Goal: Task Accomplishment & Management: Manage account settings

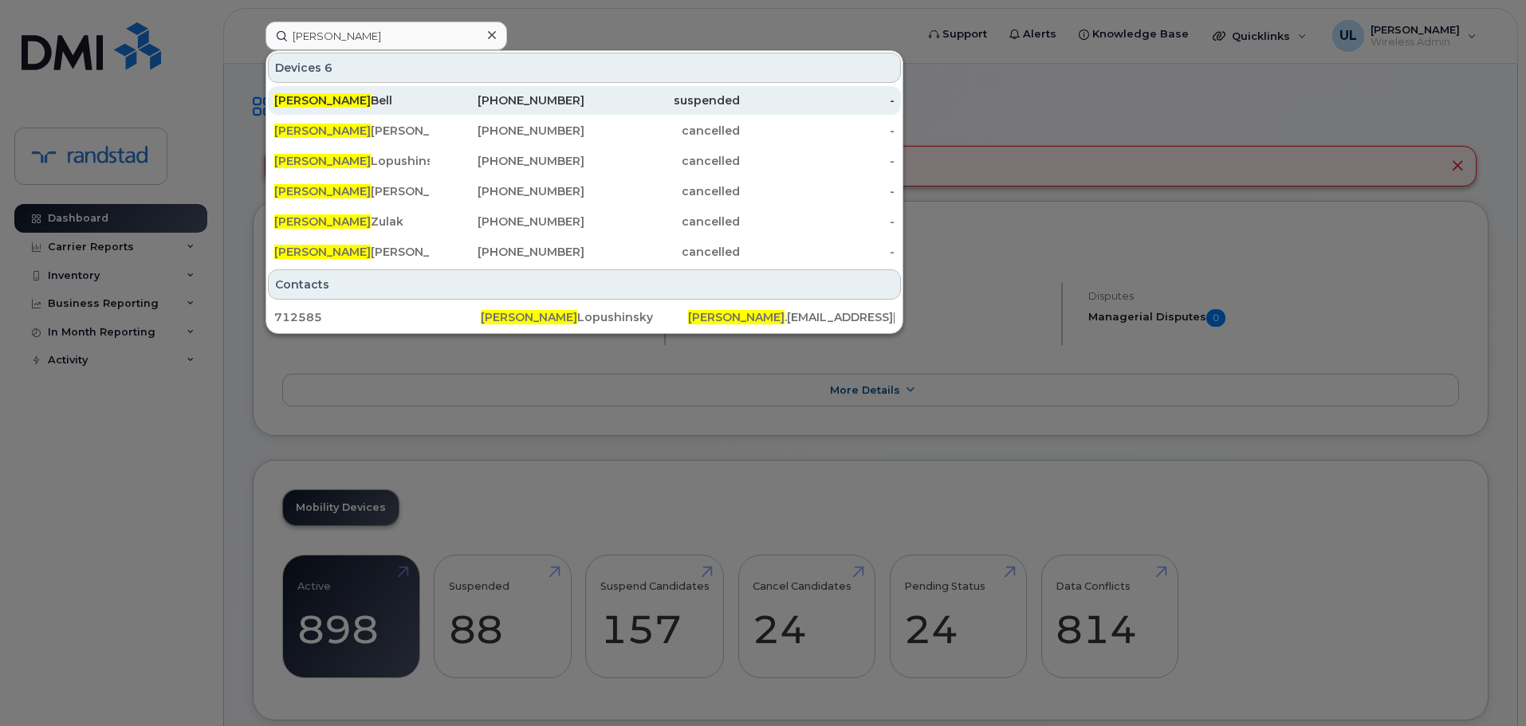
type input "emily"
click at [459, 95] on div "403-542-2475" at bounding box center [507, 100] width 155 height 16
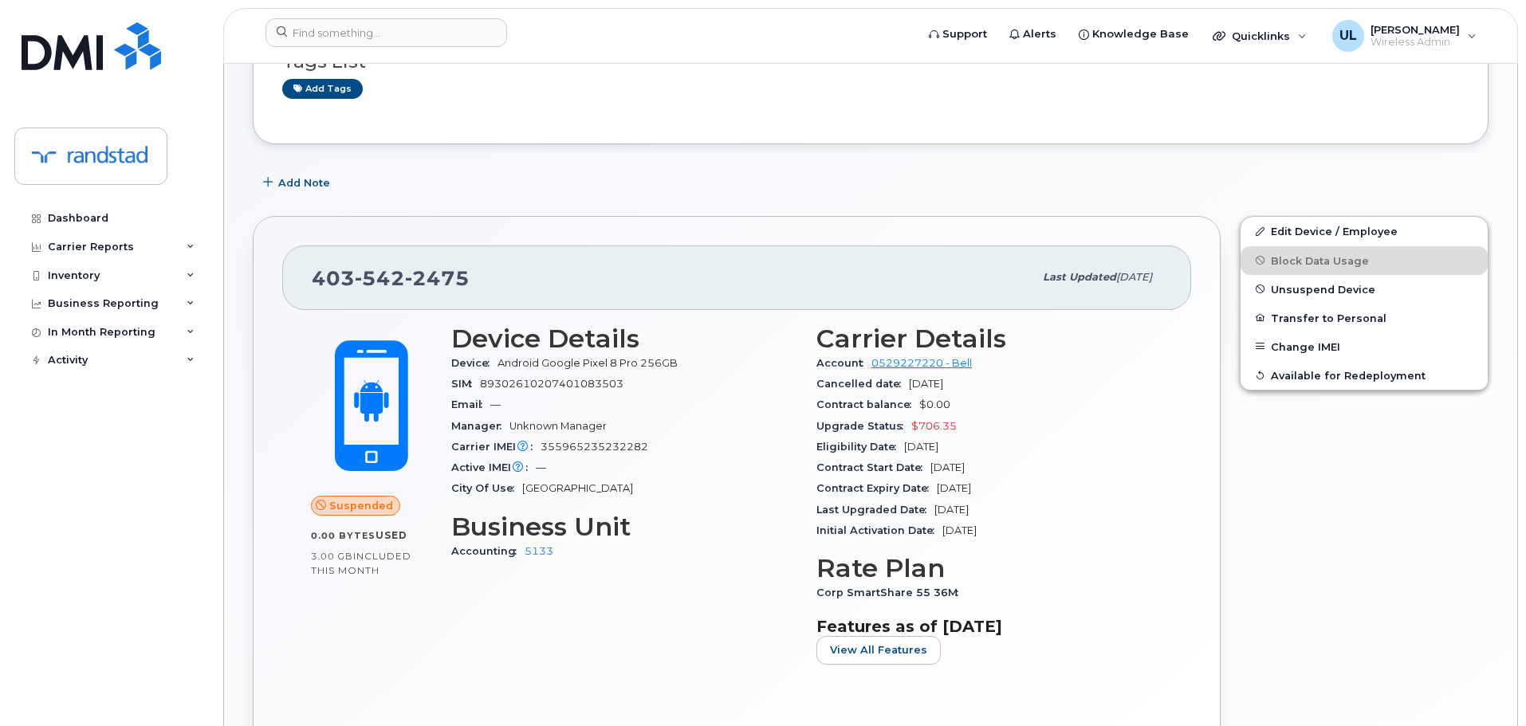
scroll to position [159, 0]
click at [387, 292] on div "[PHONE_NUMBER]" at bounding box center [672, 275] width 721 height 33
click at [387, 292] on div "403 542 2475" at bounding box center [672, 275] width 721 height 33
copy span "403 542 2475"
click at [574, 294] on div "403 542 2475 Last updated Aug 19, 2025" at bounding box center [736, 276] width 909 height 64
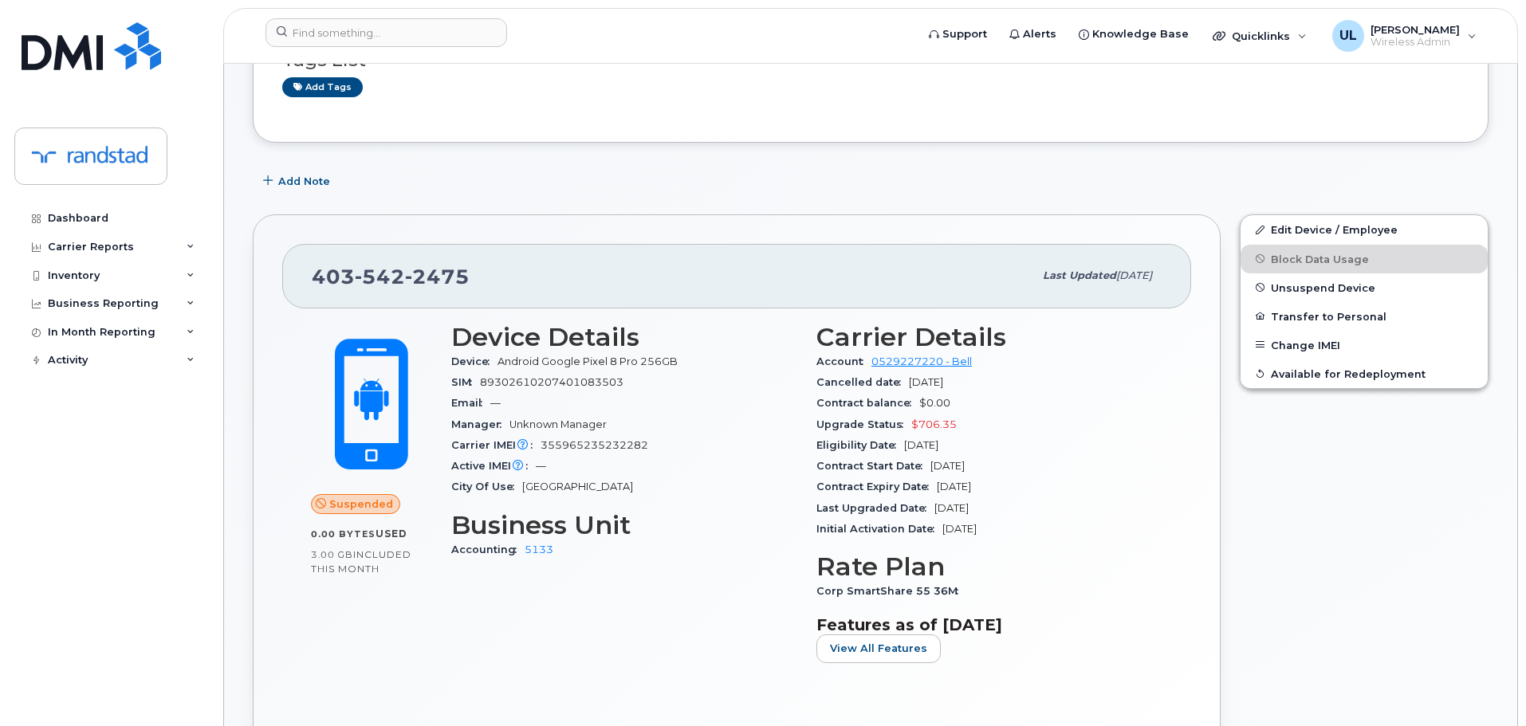
click at [420, 290] on div "403 542 2475" at bounding box center [672, 275] width 721 height 33
copy span "403 542 2475"
click at [324, 29] on input at bounding box center [386, 32] width 242 height 29
paste input "(416) 735-5501"
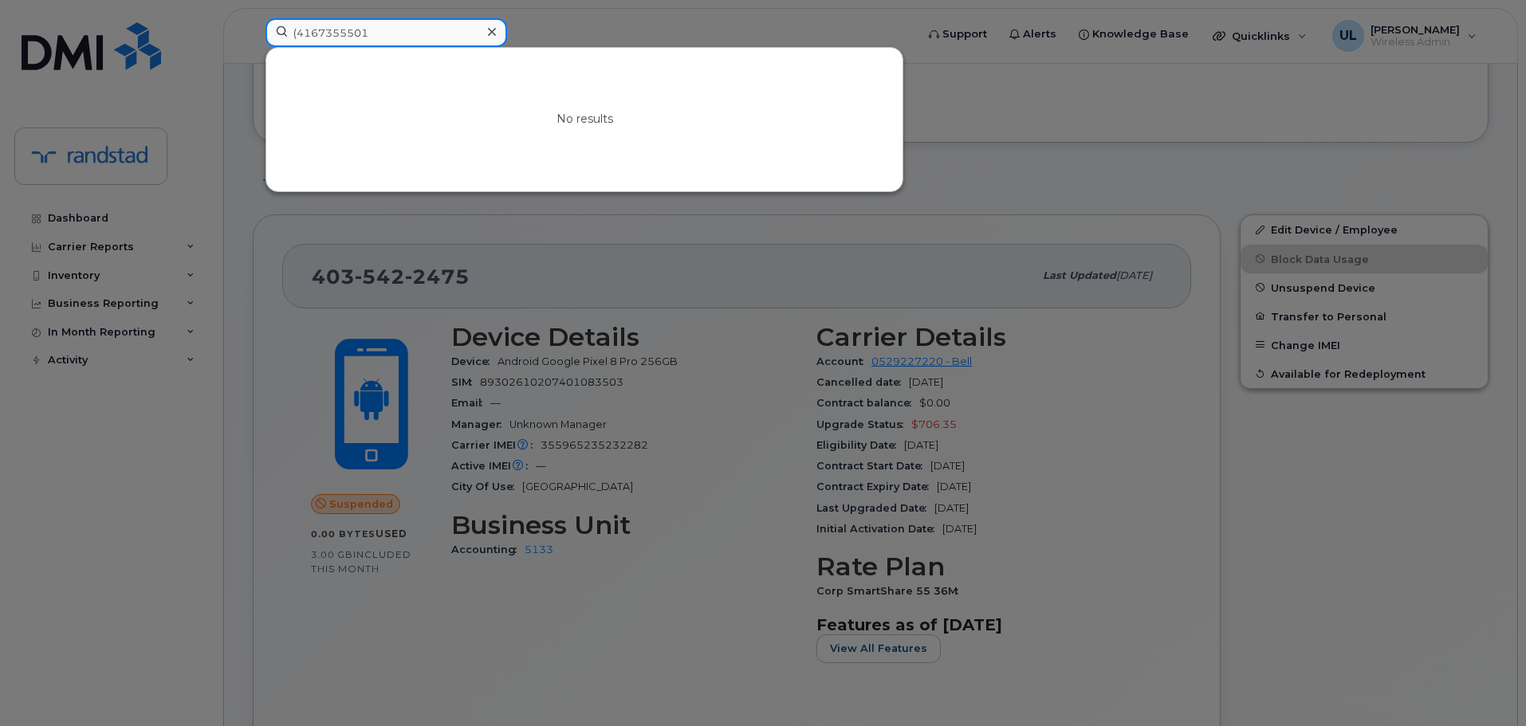
type input "4167355501"
click at [987, 261] on div at bounding box center [763, 363] width 1526 height 726
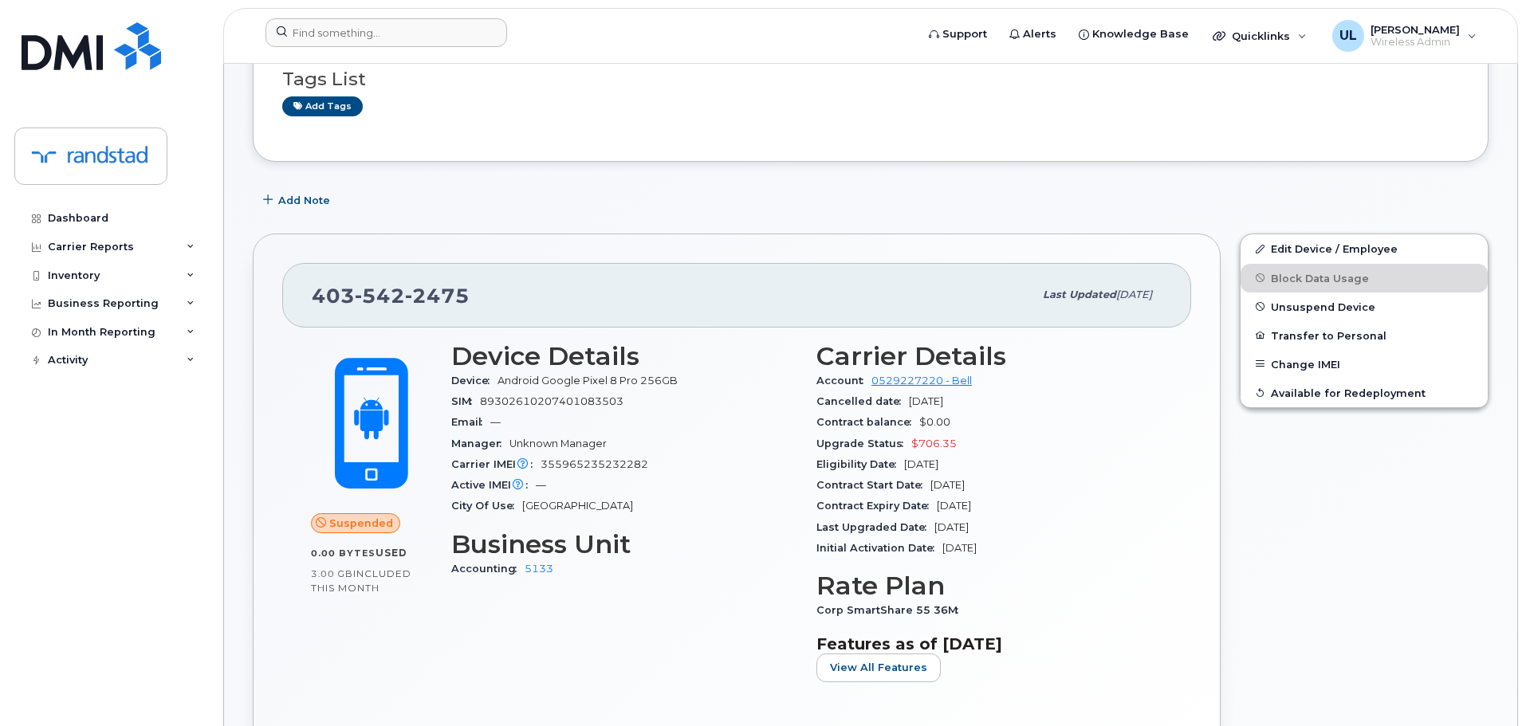
scroll to position [0, 0]
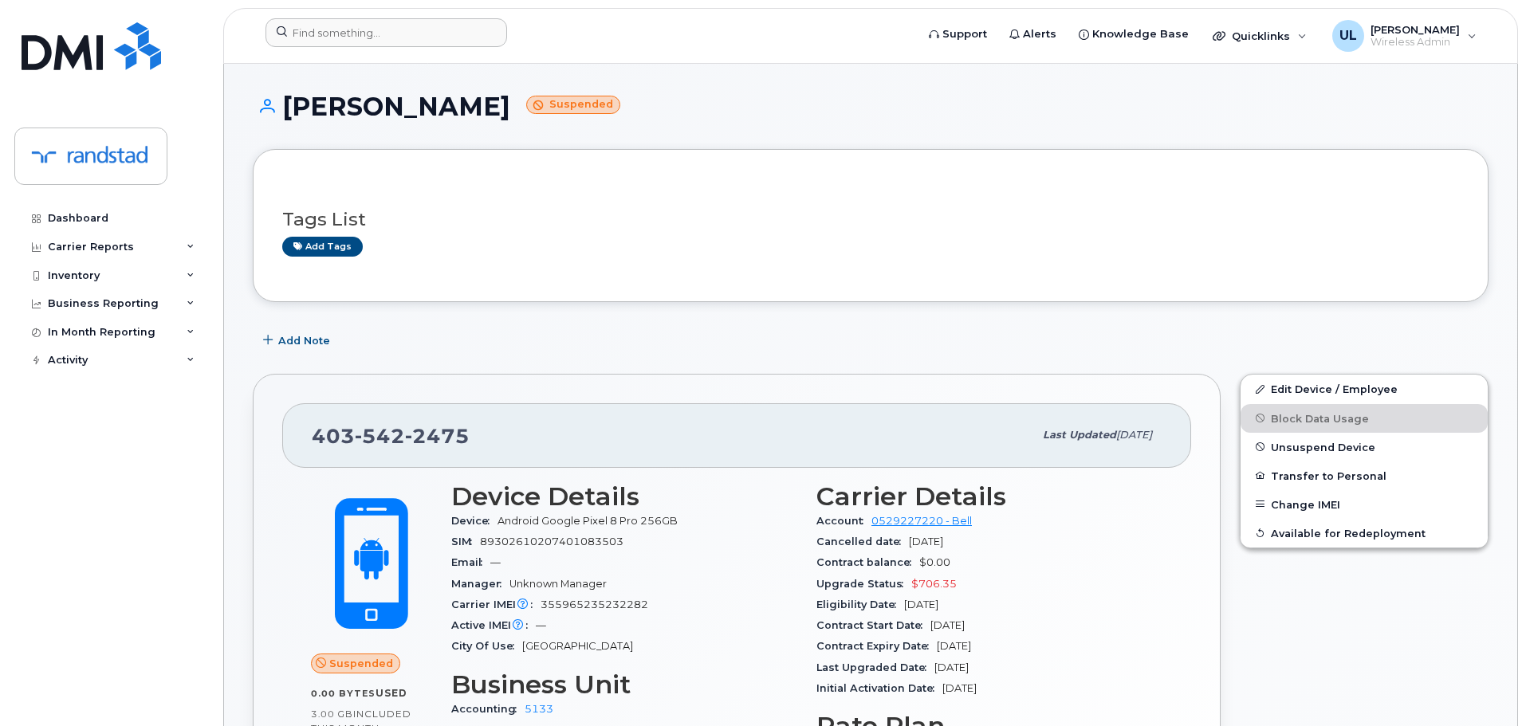
click at [424, 301] on div "Tags List Add tags" at bounding box center [871, 225] width 1236 height 153
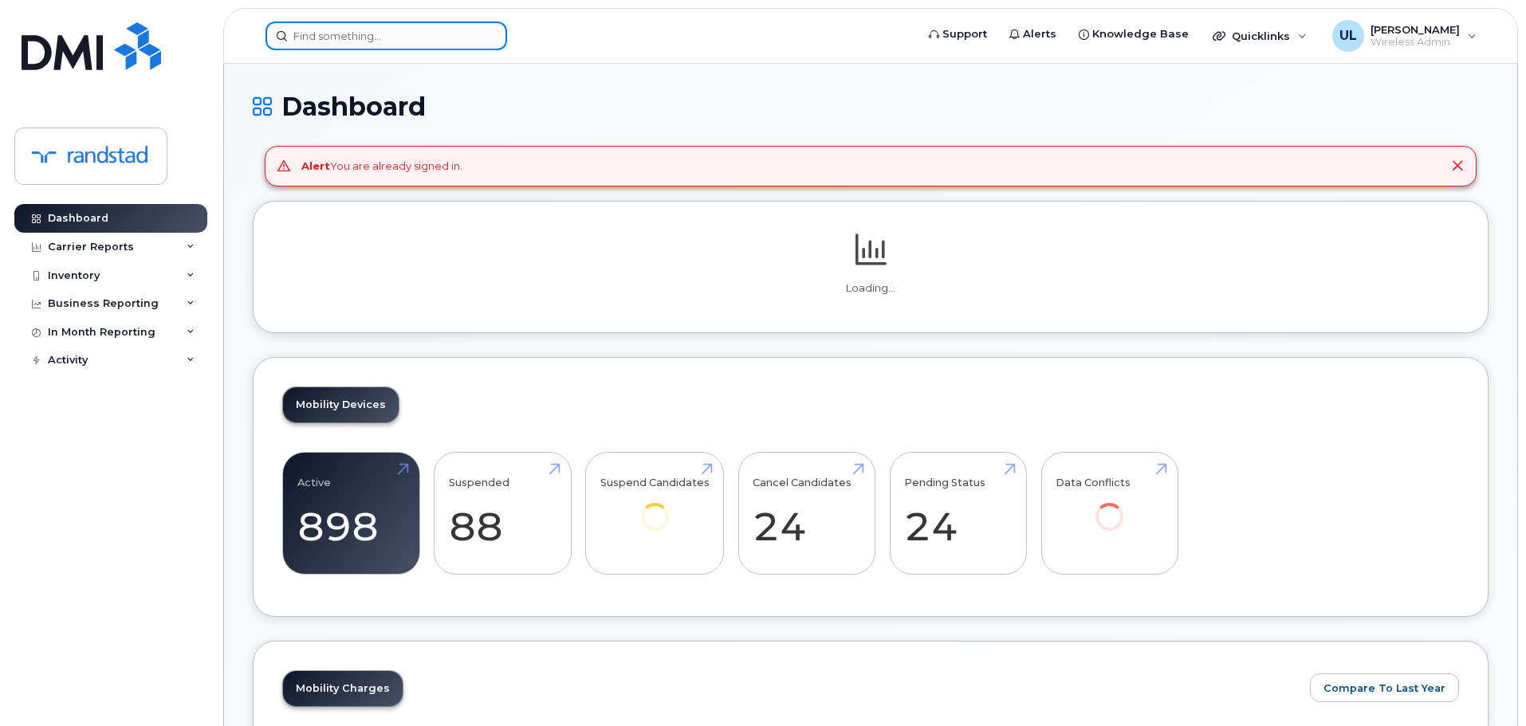
click at [462, 40] on input at bounding box center [386, 36] width 242 height 29
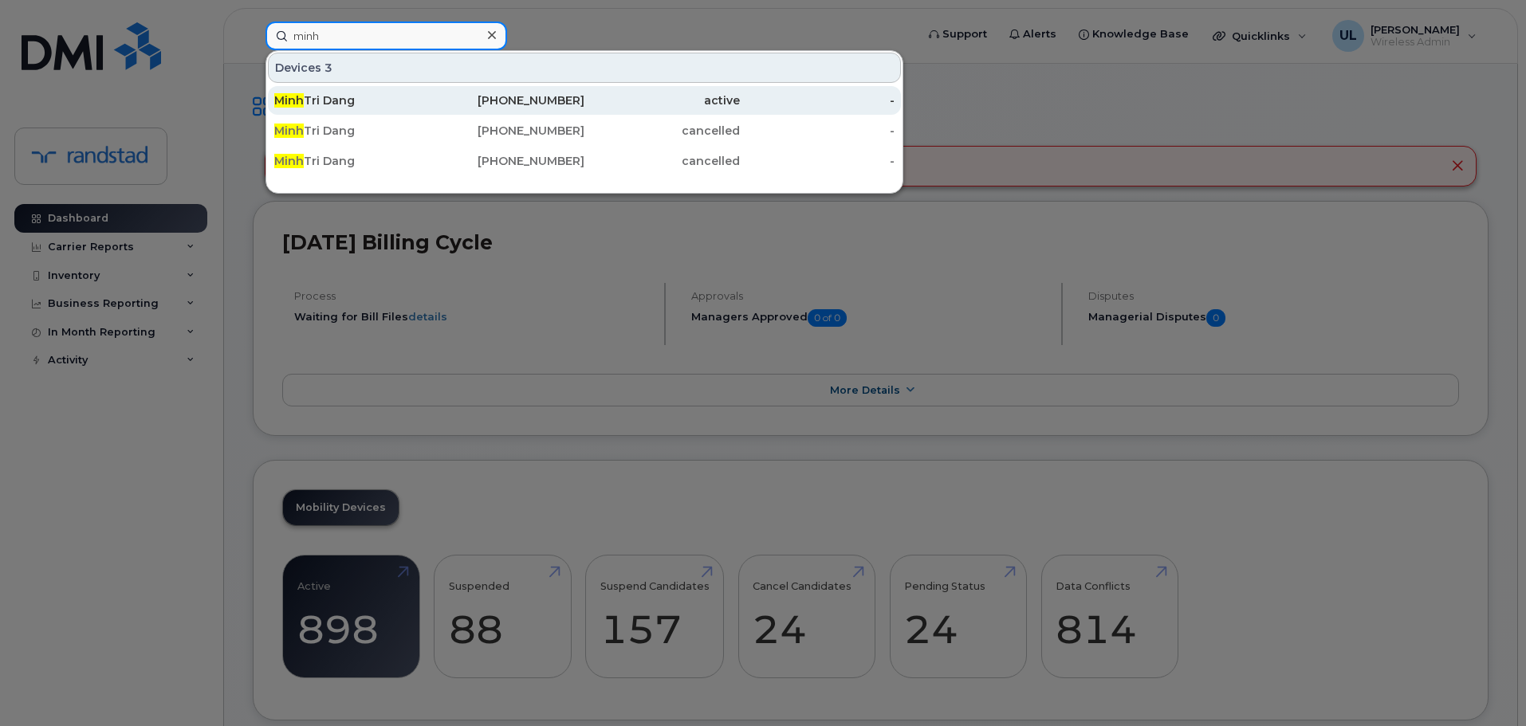
type input "minh"
click at [528, 111] on div "514-258-5936" at bounding box center [507, 100] width 155 height 29
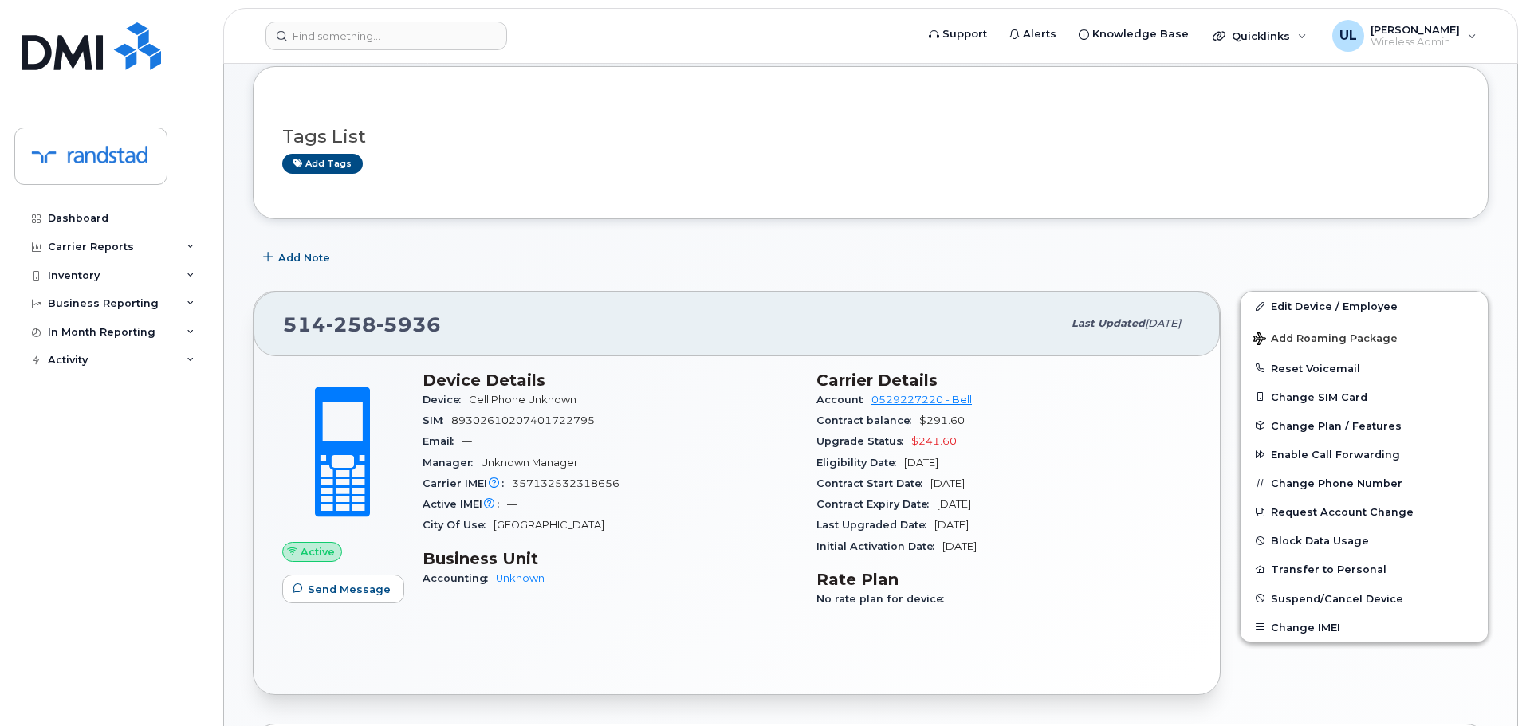
scroll to position [159, 0]
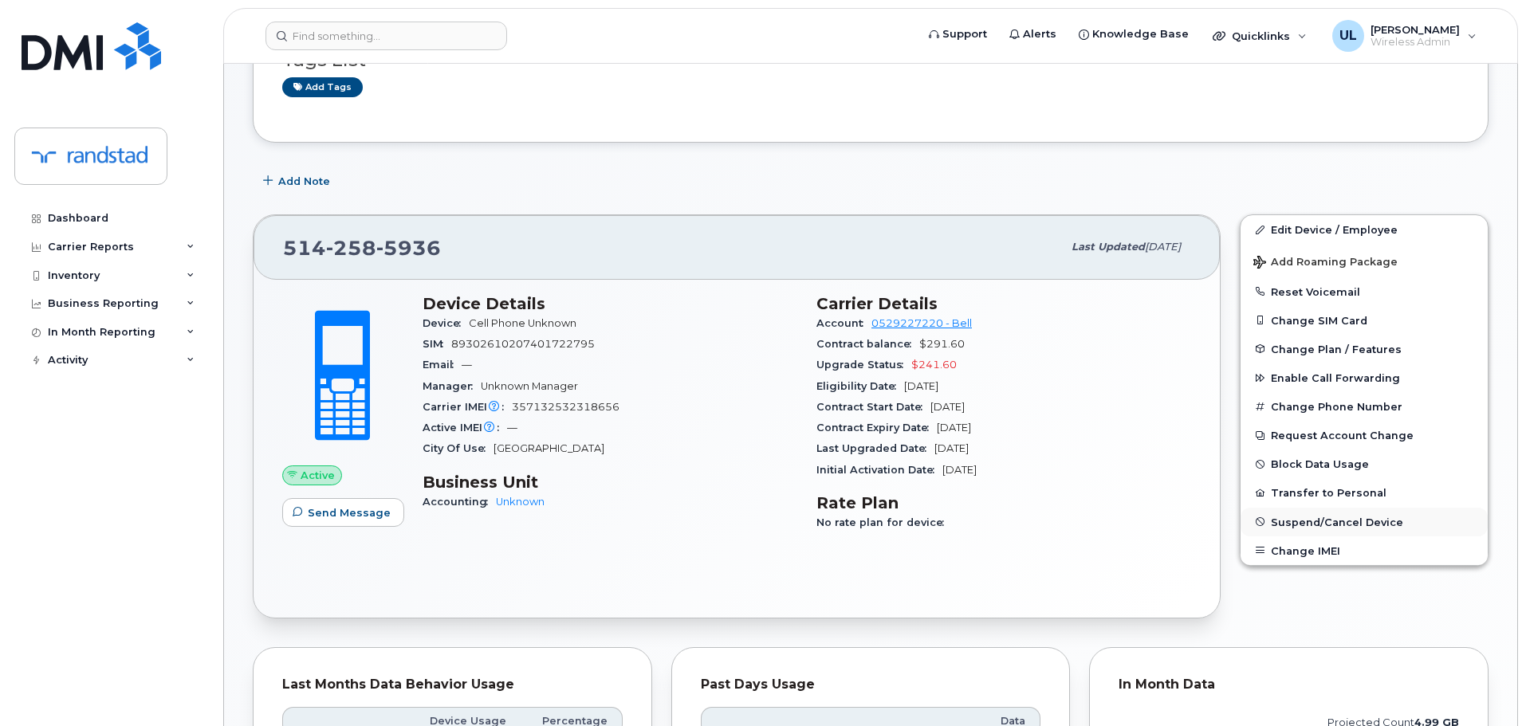
click at [1338, 515] on button "Suspend/Cancel Device" at bounding box center [1363, 522] width 247 height 29
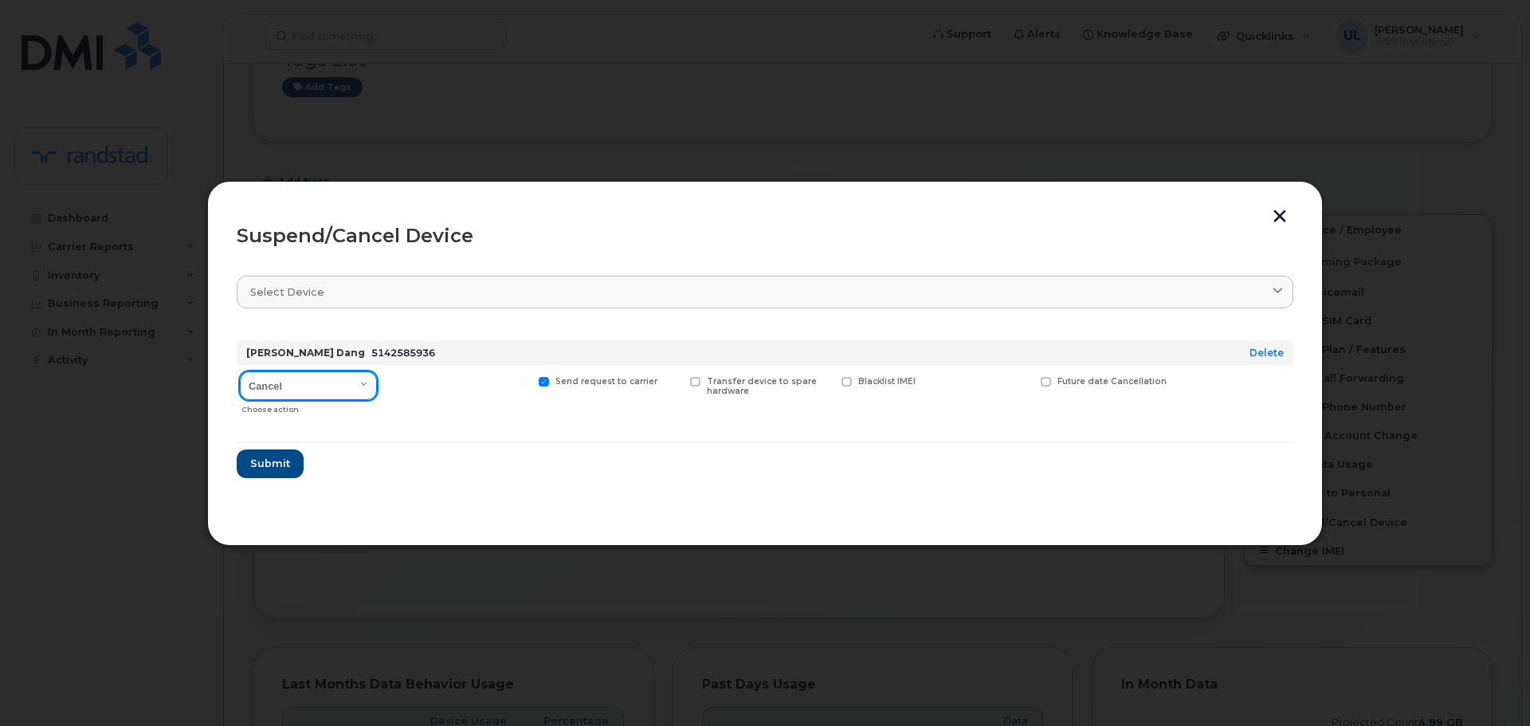
click at [347, 391] on select "Cancel Suspend - Extend Suspension Suspend - Reduced Rate Suspend - Full Rate S…" at bounding box center [308, 385] width 137 height 29
select select "[object Object]"
click at [240, 371] on select "Cancel Suspend - Extend Suspension Suspend - Reduced Rate Suspend - Full Rate S…" at bounding box center [308, 385] width 137 height 29
click at [275, 463] on span "Submit" at bounding box center [270, 463] width 40 height 15
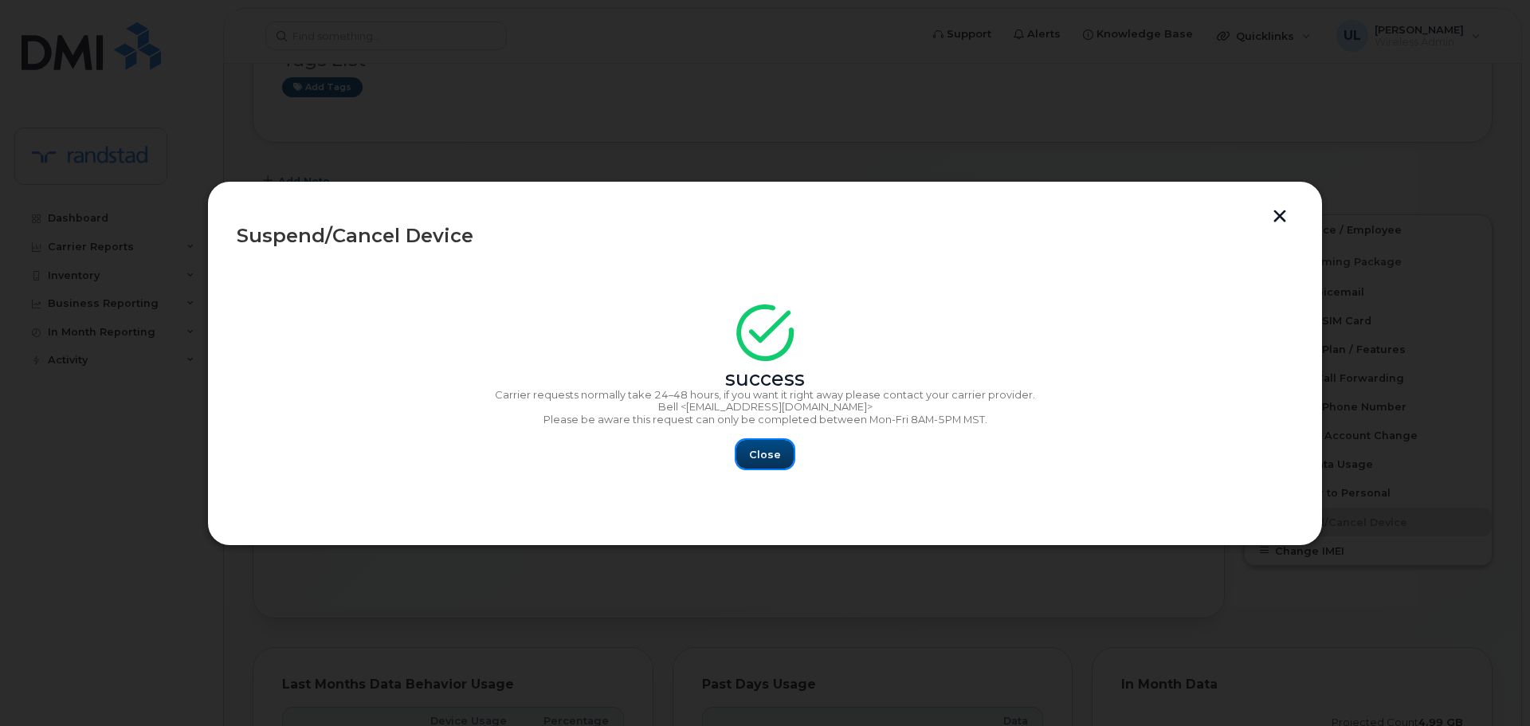
click at [739, 450] on button "Close" at bounding box center [765, 454] width 57 height 29
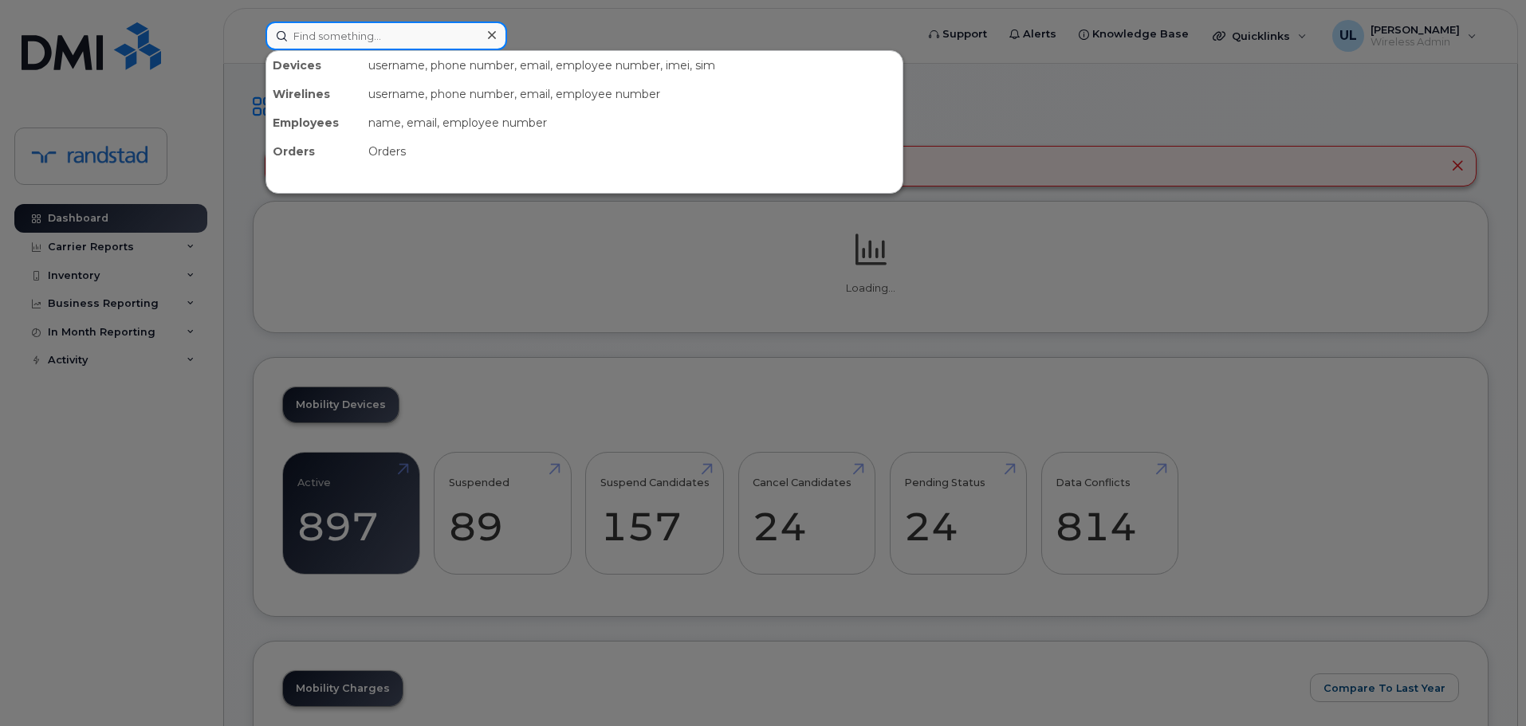
click at [417, 49] on input at bounding box center [386, 36] width 242 height 29
paste input "355616301647867"
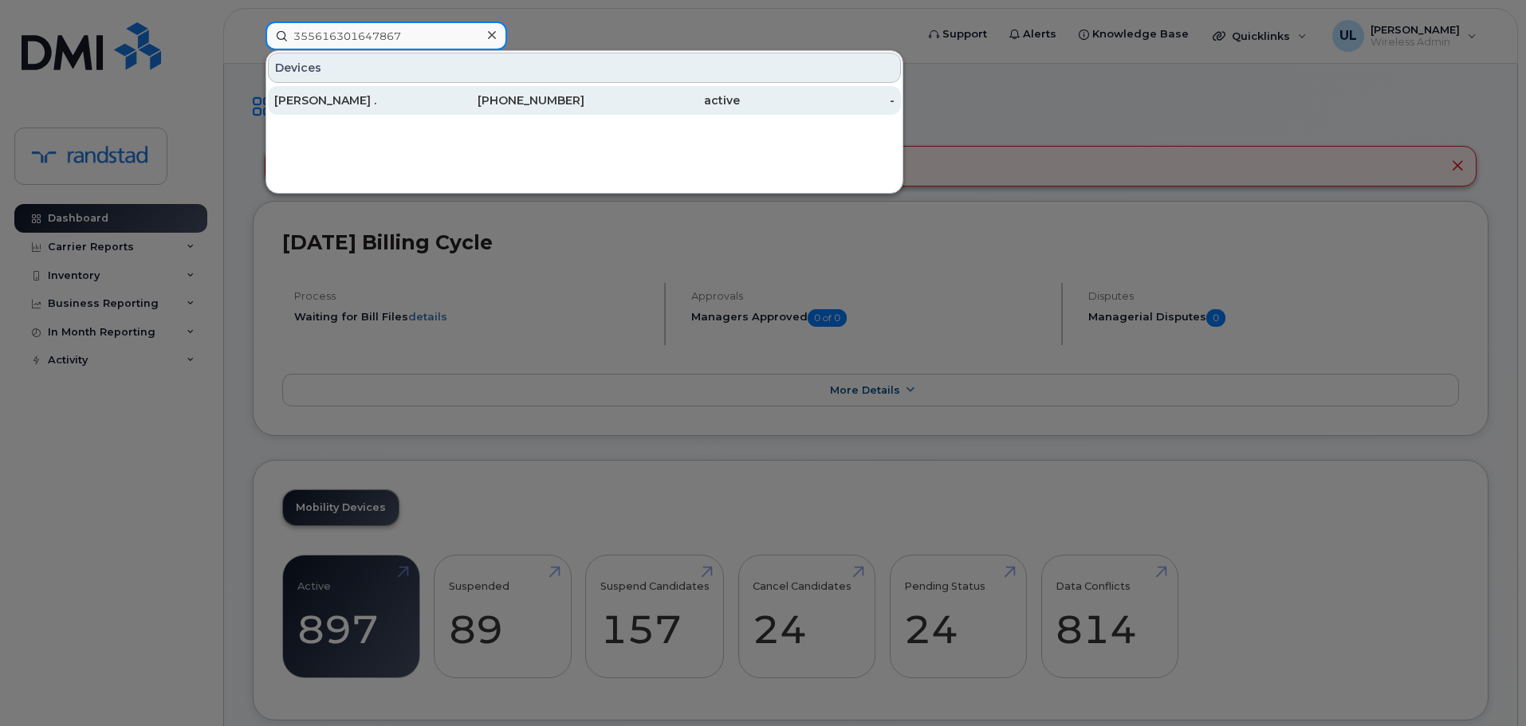
type input "355616301647867"
click at [442, 98] on div "[PHONE_NUMBER]" at bounding box center [507, 100] width 155 height 16
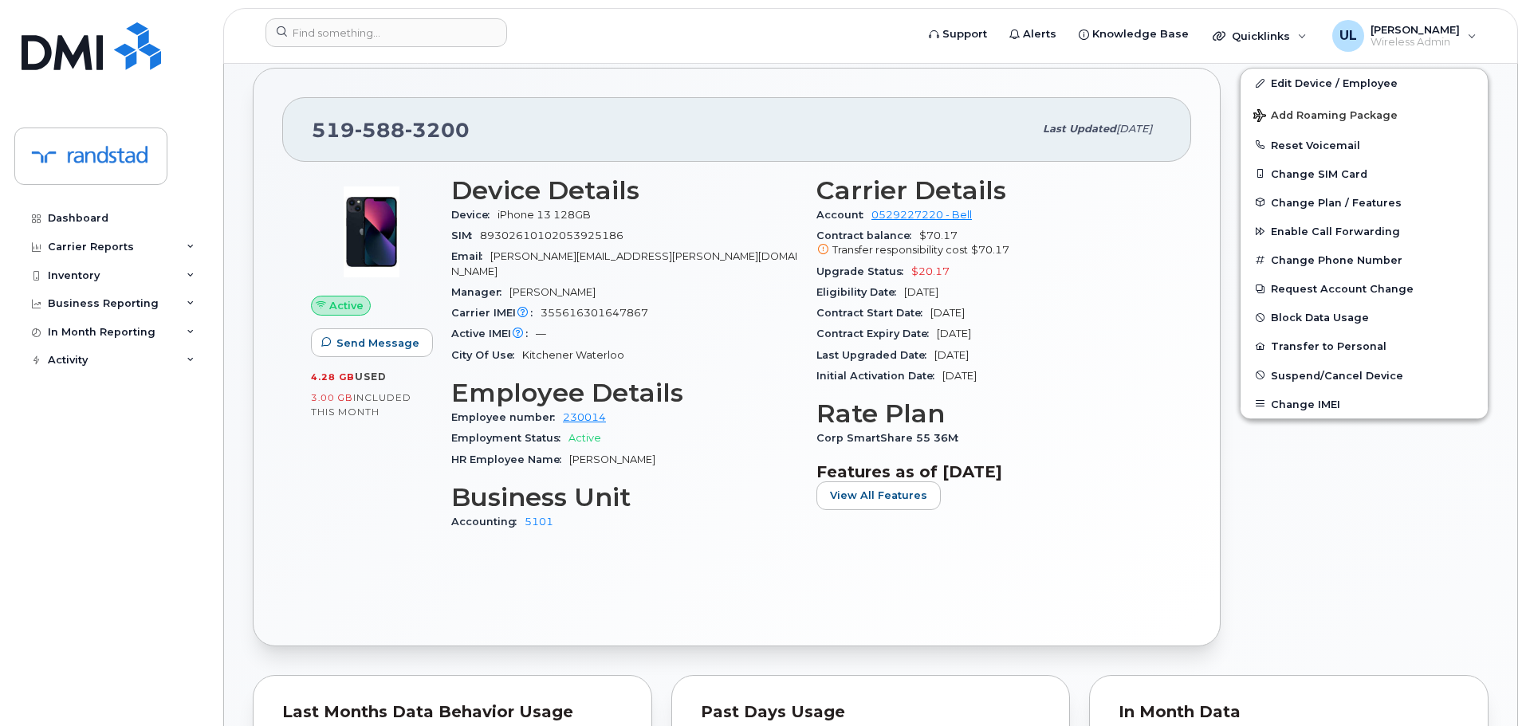
scroll to position [319, 0]
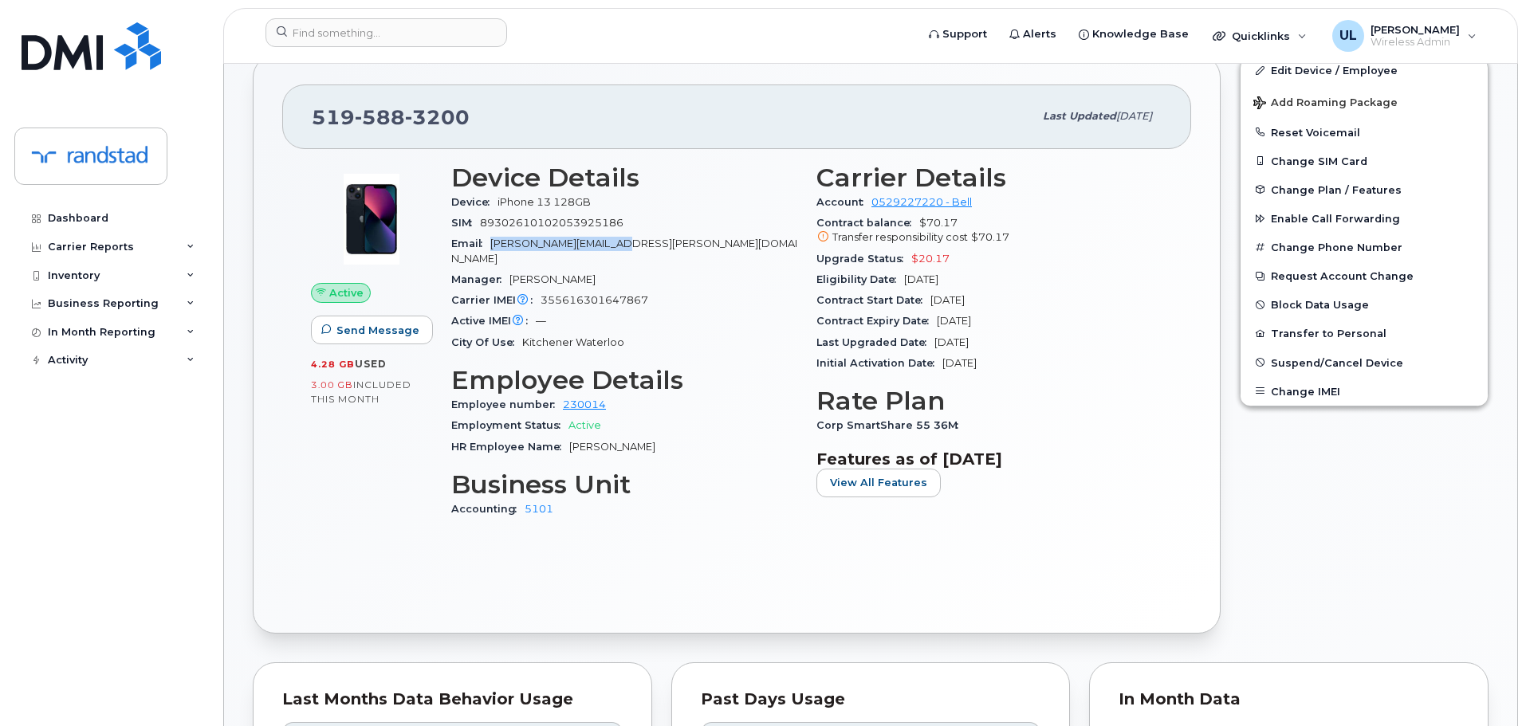
drag, startPoint x: 493, startPoint y: 243, endPoint x: 623, endPoint y: 244, distance: 129.1
click at [623, 244] on div "Email [PERSON_NAME][EMAIL_ADDRESS][PERSON_NAME][DOMAIN_NAME]" at bounding box center [624, 252] width 346 height 36
click at [623, 244] on div "Email nancy.cote@randstad.ca" at bounding box center [624, 252] width 346 height 36
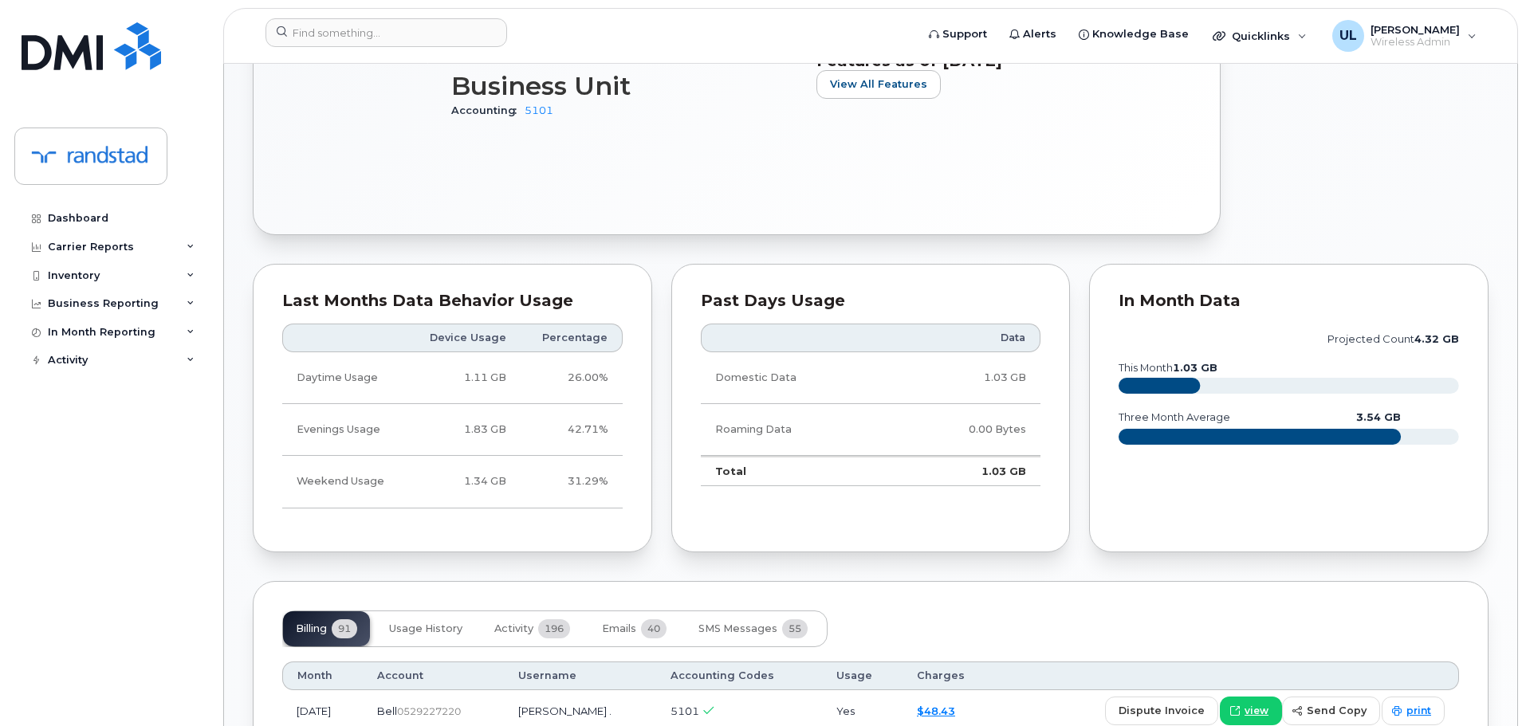
scroll to position [877, 0]
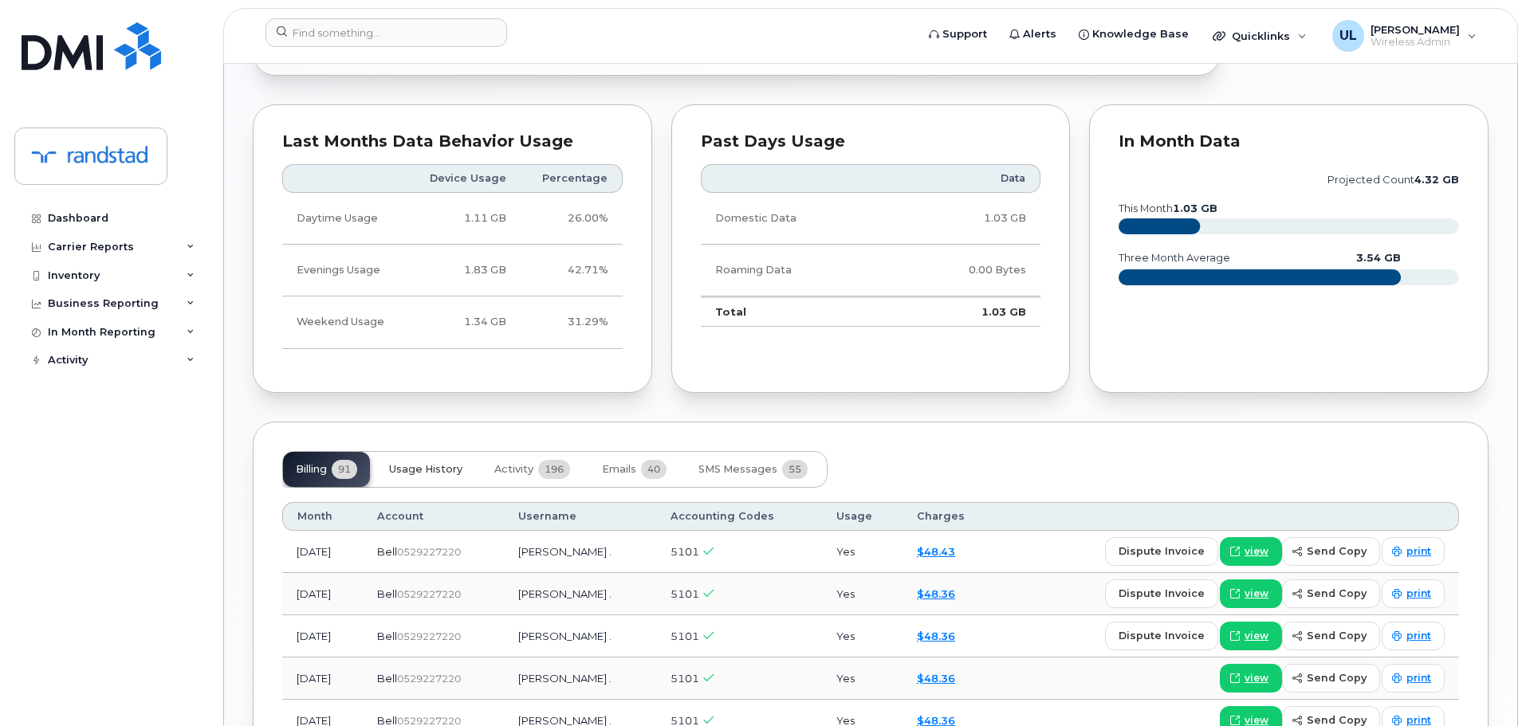
click at [437, 466] on button "Usage History" at bounding box center [425, 469] width 99 height 35
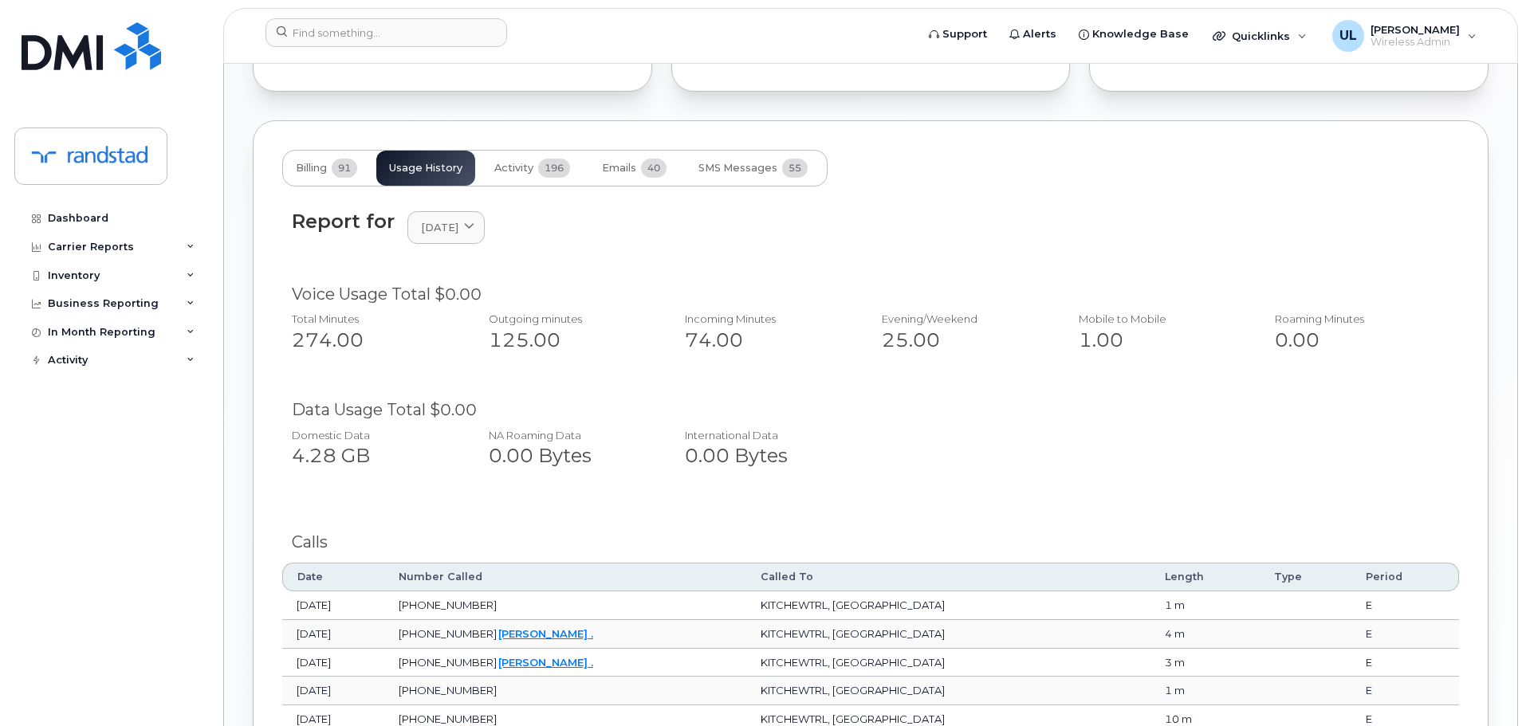
scroll to position [1196, 0]
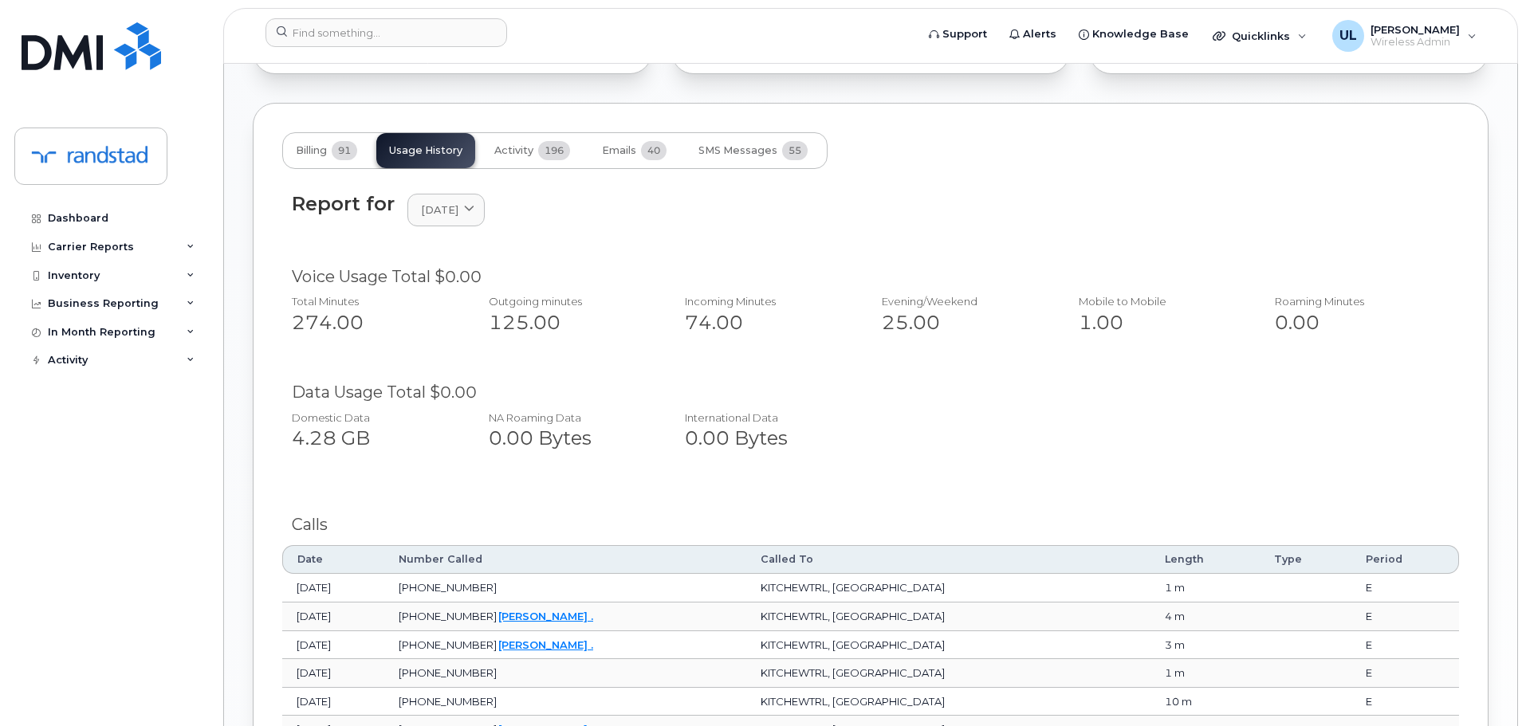
click at [721, 381] on div "Data Usage Total $0.00" at bounding box center [870, 392] width 1157 height 23
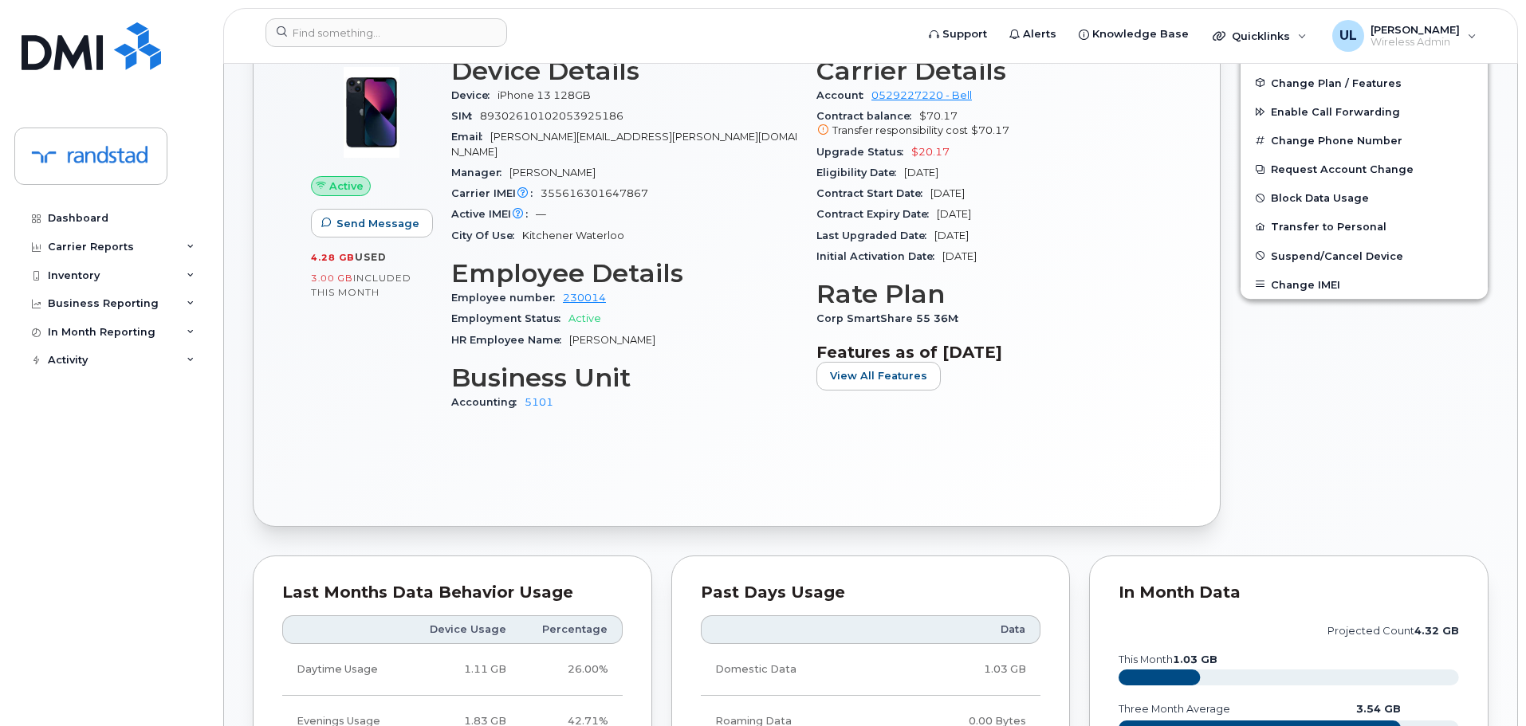
scroll to position [399, 0]
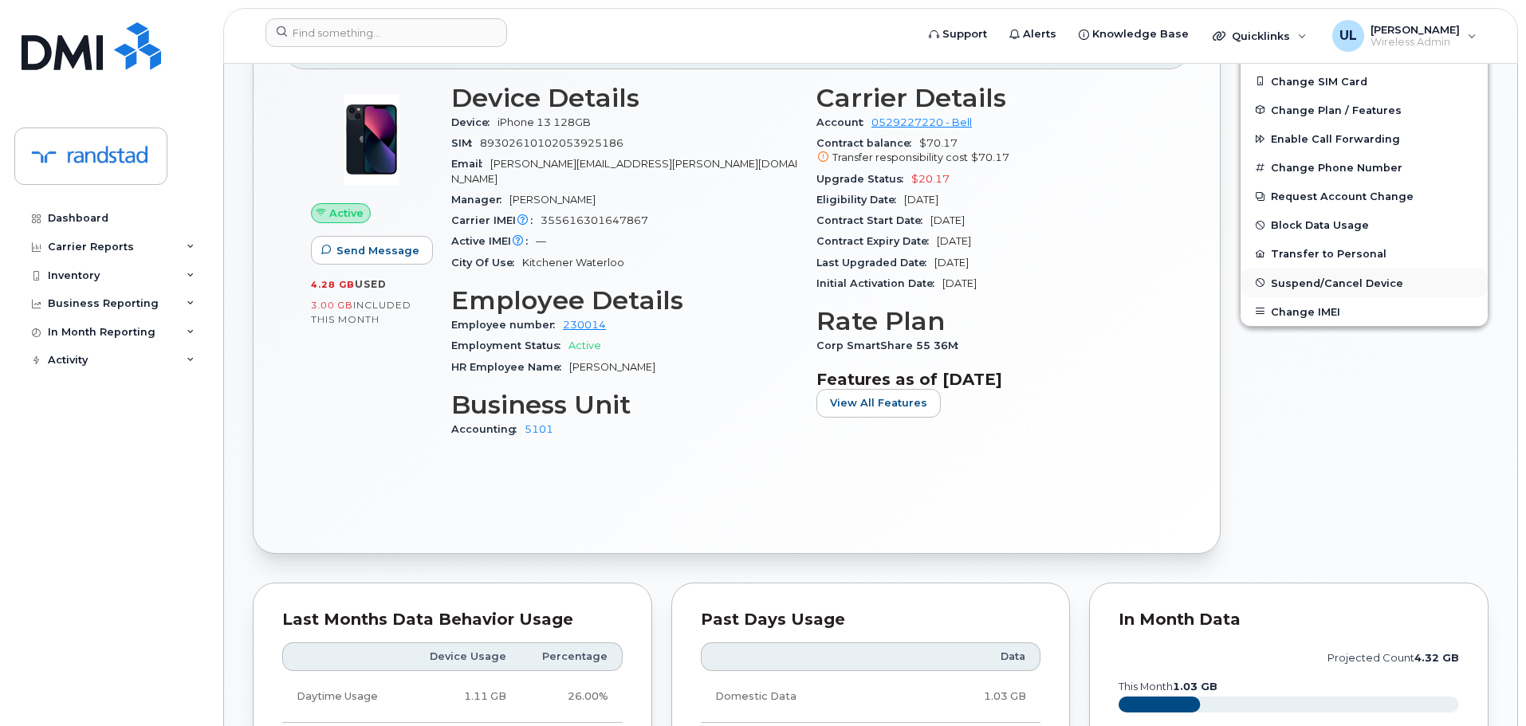
click at [1308, 287] on span "Suspend/Cancel Device" at bounding box center [1337, 283] width 132 height 12
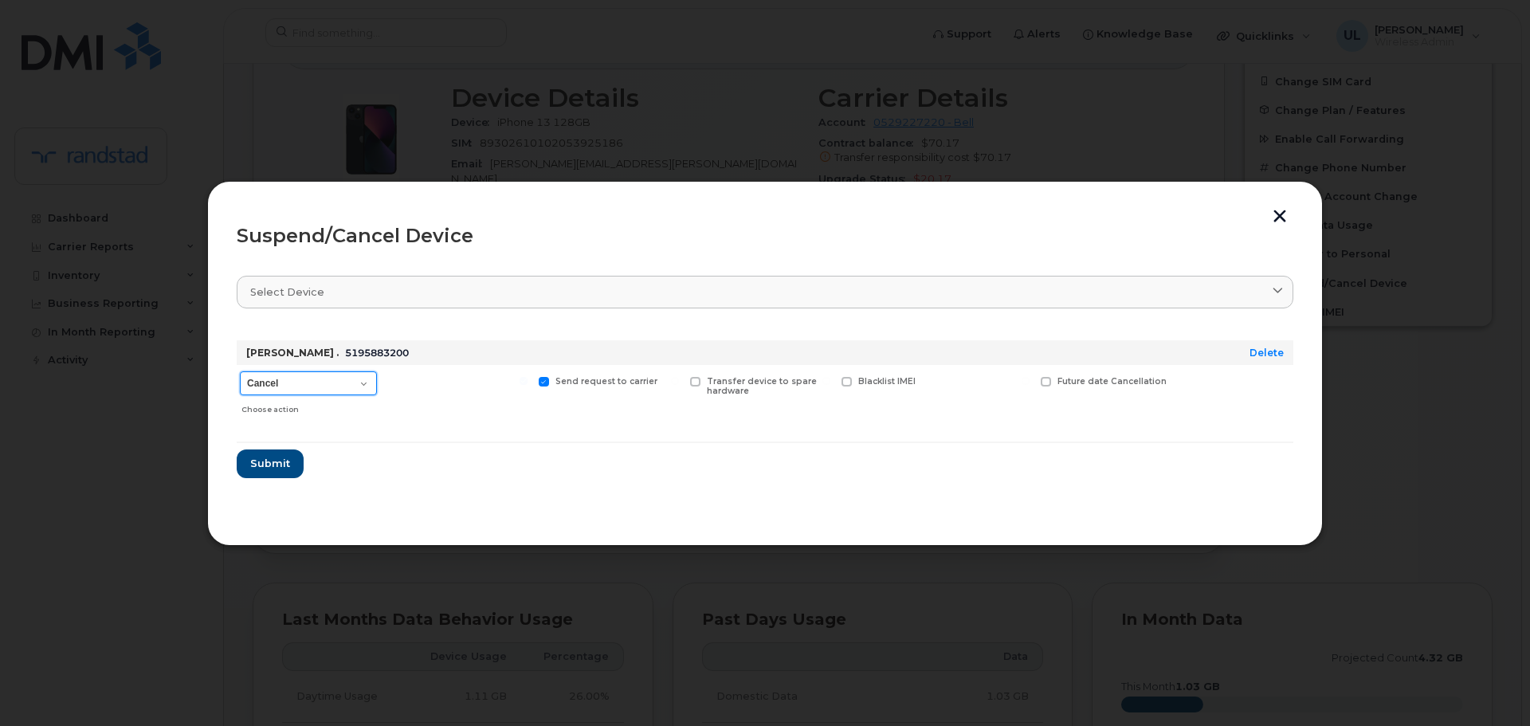
click at [316, 395] on select "Cancel Suspend - Extend Suspension Suspend - Reduced Rate Suspend - Full Rate S…" at bounding box center [308, 383] width 137 height 24
select select "[object Object]"
click at [240, 371] on select "Cancel Suspend - Extend Suspension Suspend - Reduced Rate Suspend - Full Rate S…" at bounding box center [308, 383] width 137 height 24
click at [257, 459] on span "Submit" at bounding box center [270, 463] width 40 height 15
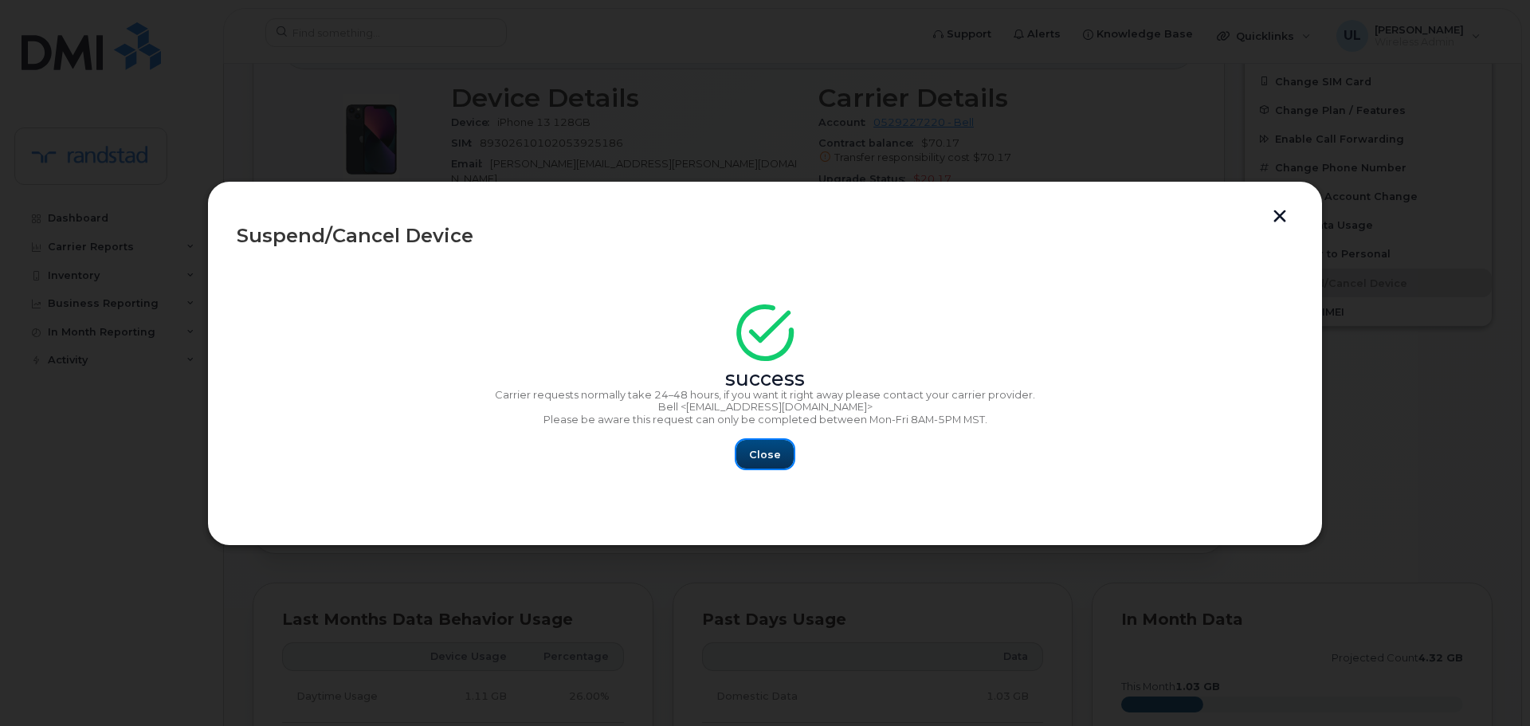
click at [776, 448] on span "Close" at bounding box center [765, 454] width 32 height 15
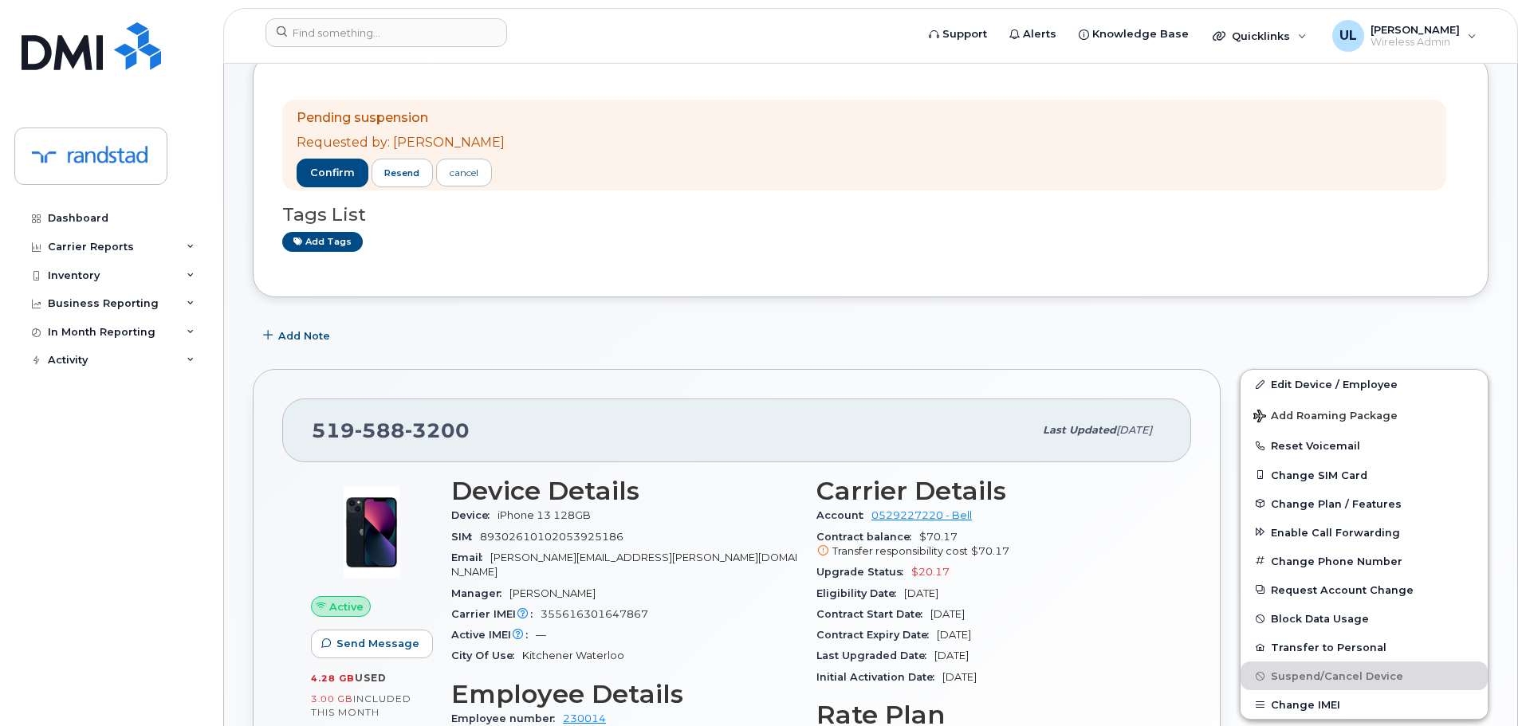
scroll to position [239, 0]
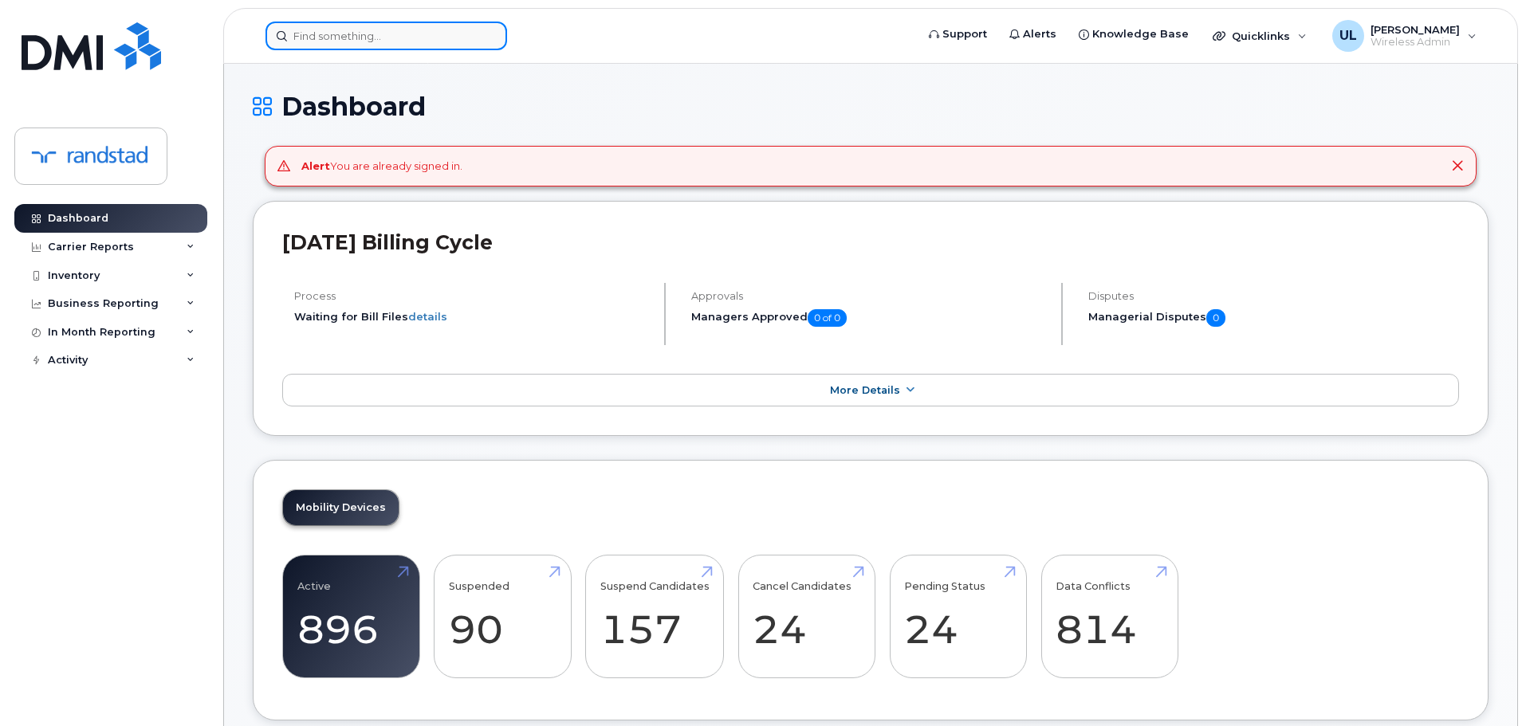
click at [411, 29] on input at bounding box center [386, 36] width 242 height 29
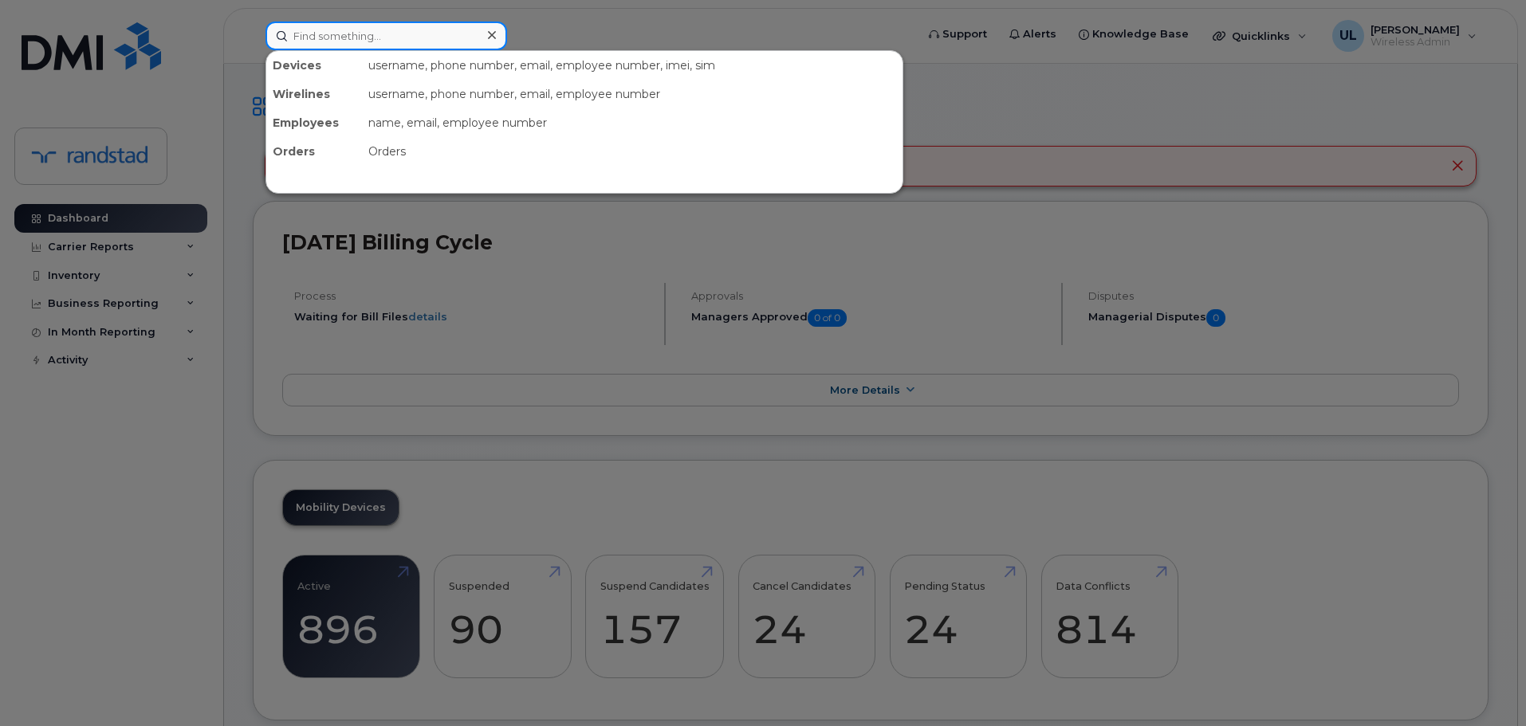
paste input "357373819673500"
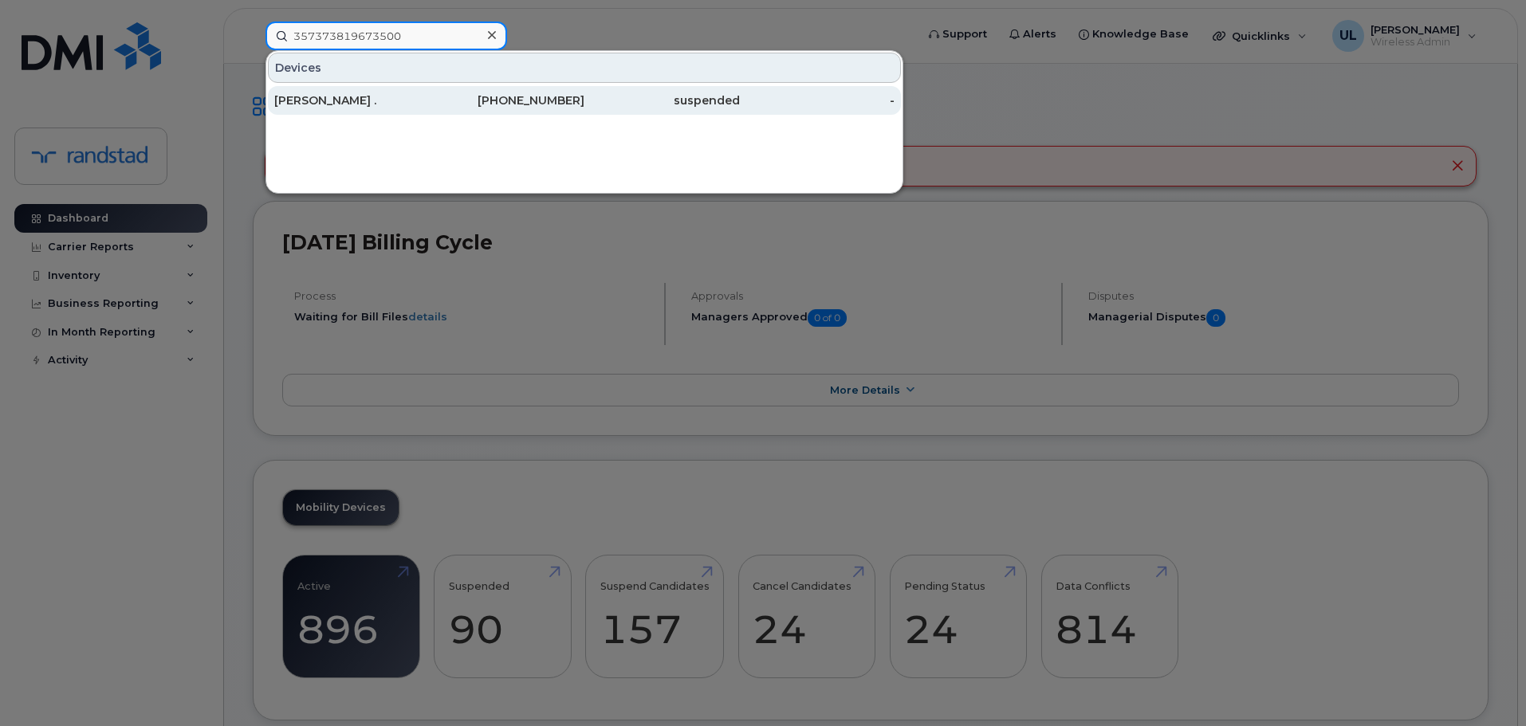
type input "357373819673500"
click at [565, 98] on div "[PHONE_NUMBER]" at bounding box center [507, 100] width 155 height 16
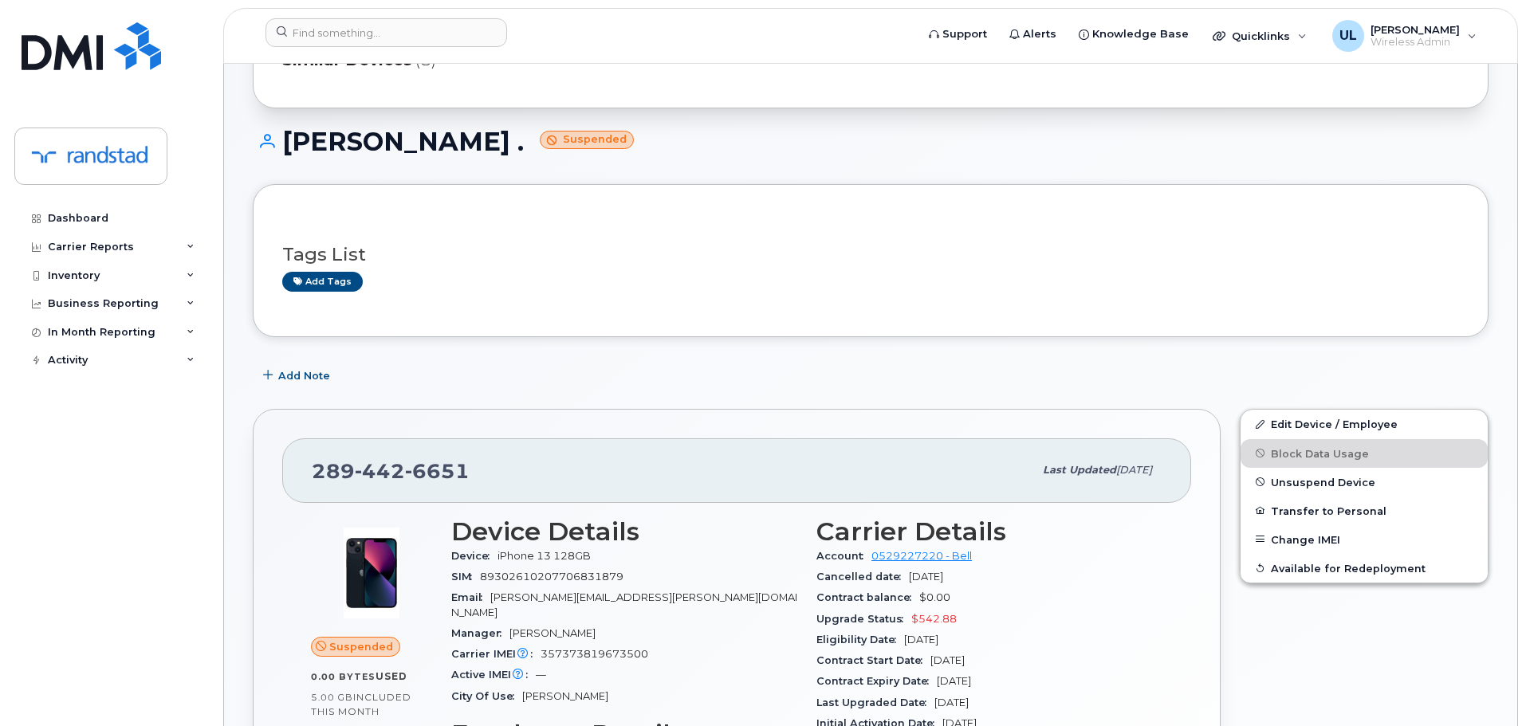
scroll to position [239, 0]
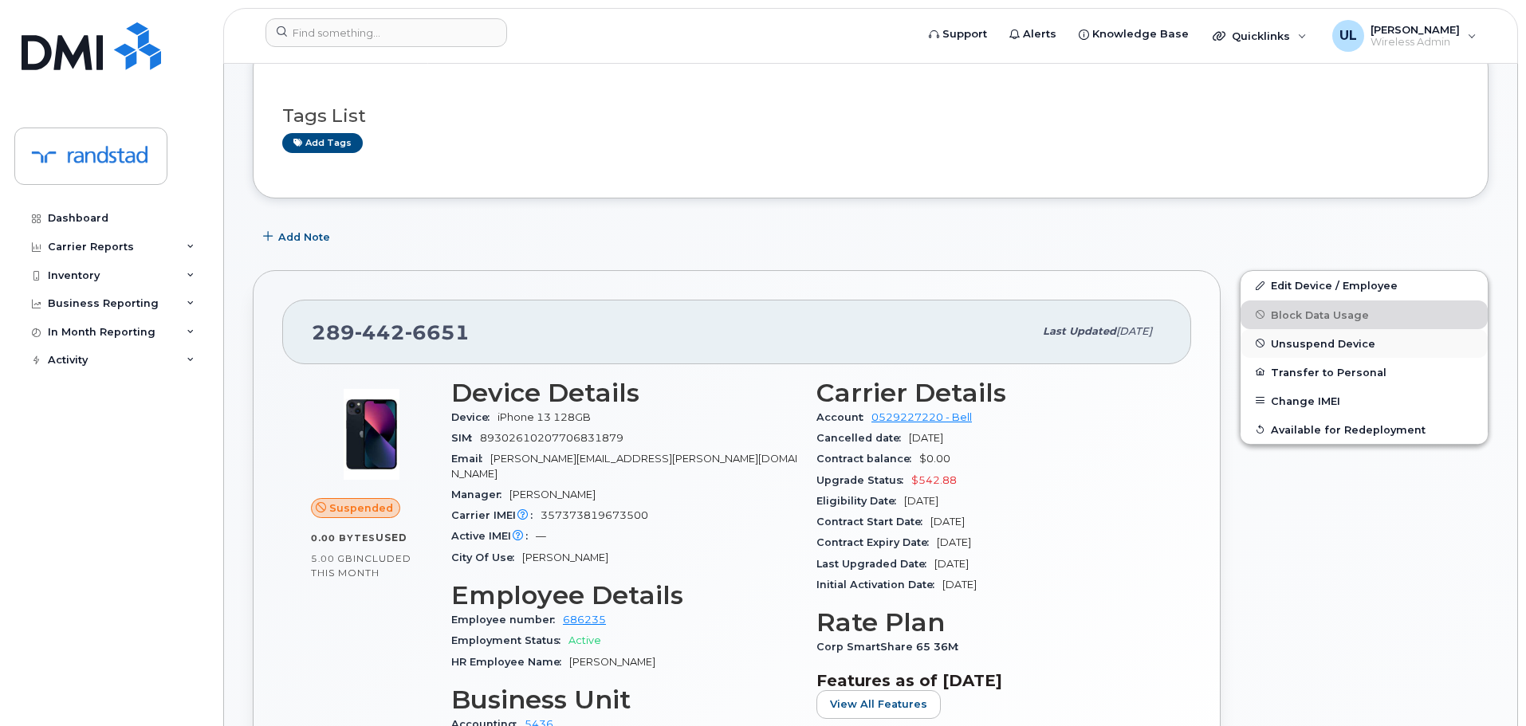
click at [1305, 339] on span "Unsuspend Device" at bounding box center [1323, 343] width 104 height 12
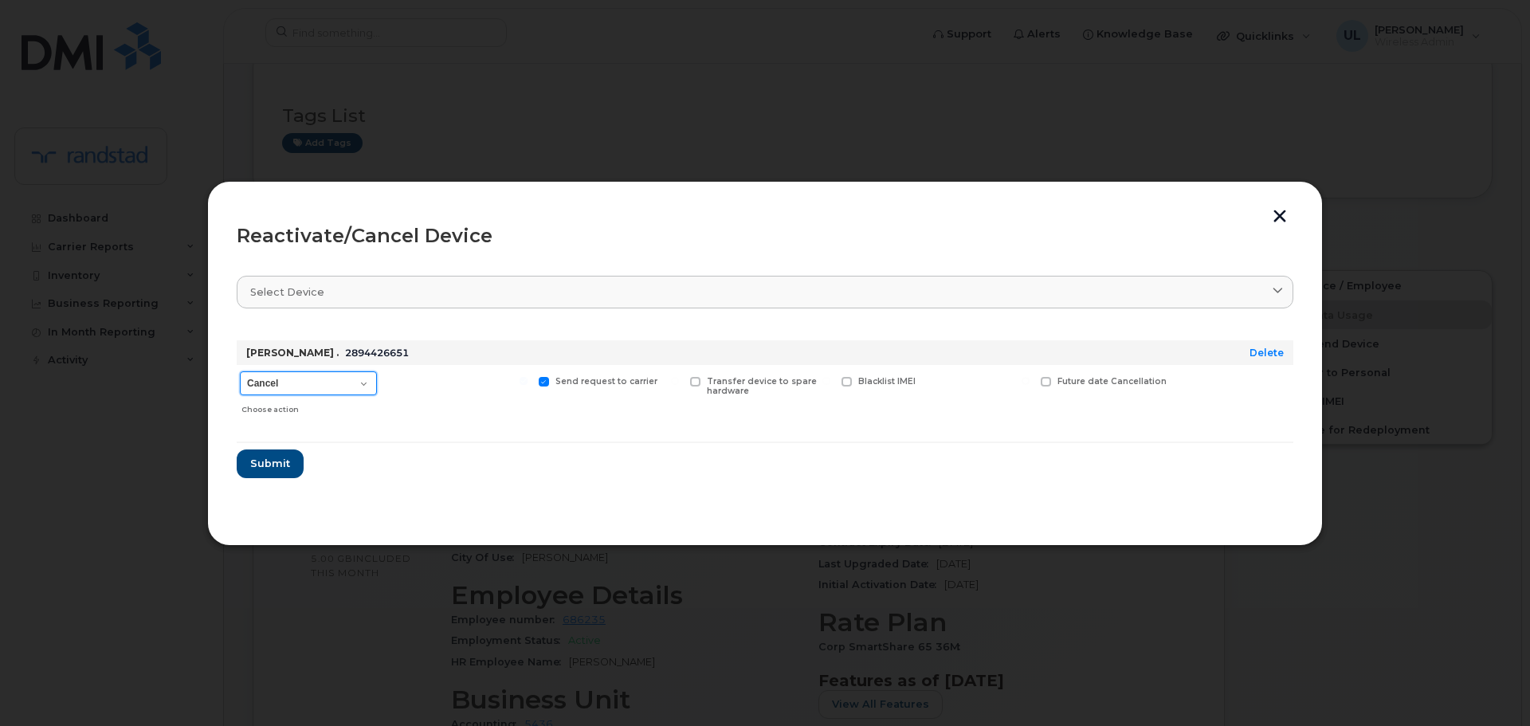
drag, startPoint x: 352, startPoint y: 379, endPoint x: 341, endPoint y: 394, distance: 18.8
click at [352, 379] on select "Cancel Suspend - Extend Suspension Reactivate" at bounding box center [308, 383] width 137 height 24
select select "[object Object]"
click at [240, 371] on select "Cancel Suspend - Extend Suspension Reactivate" at bounding box center [308, 383] width 137 height 24
click at [278, 464] on span "Submit" at bounding box center [270, 463] width 40 height 15
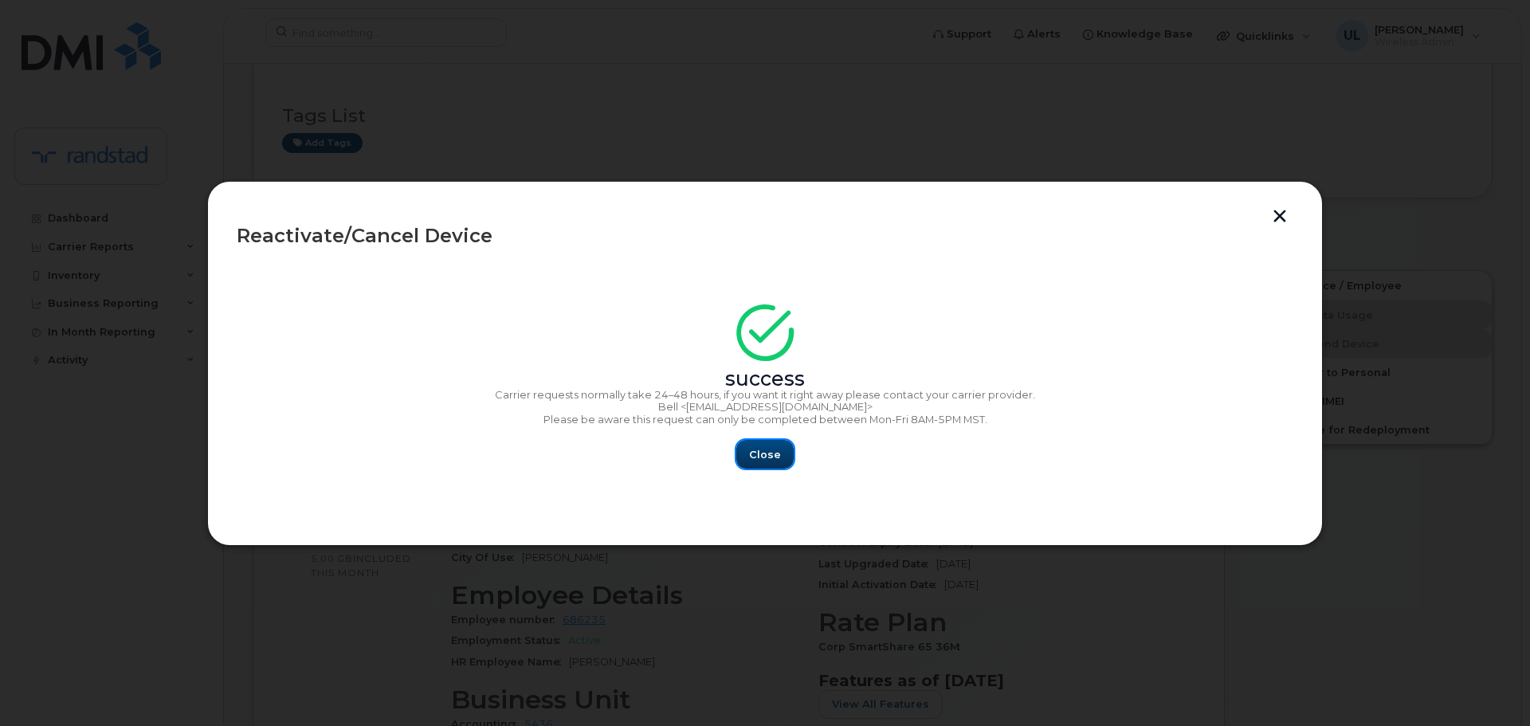
click at [760, 457] on span "Close" at bounding box center [765, 454] width 32 height 15
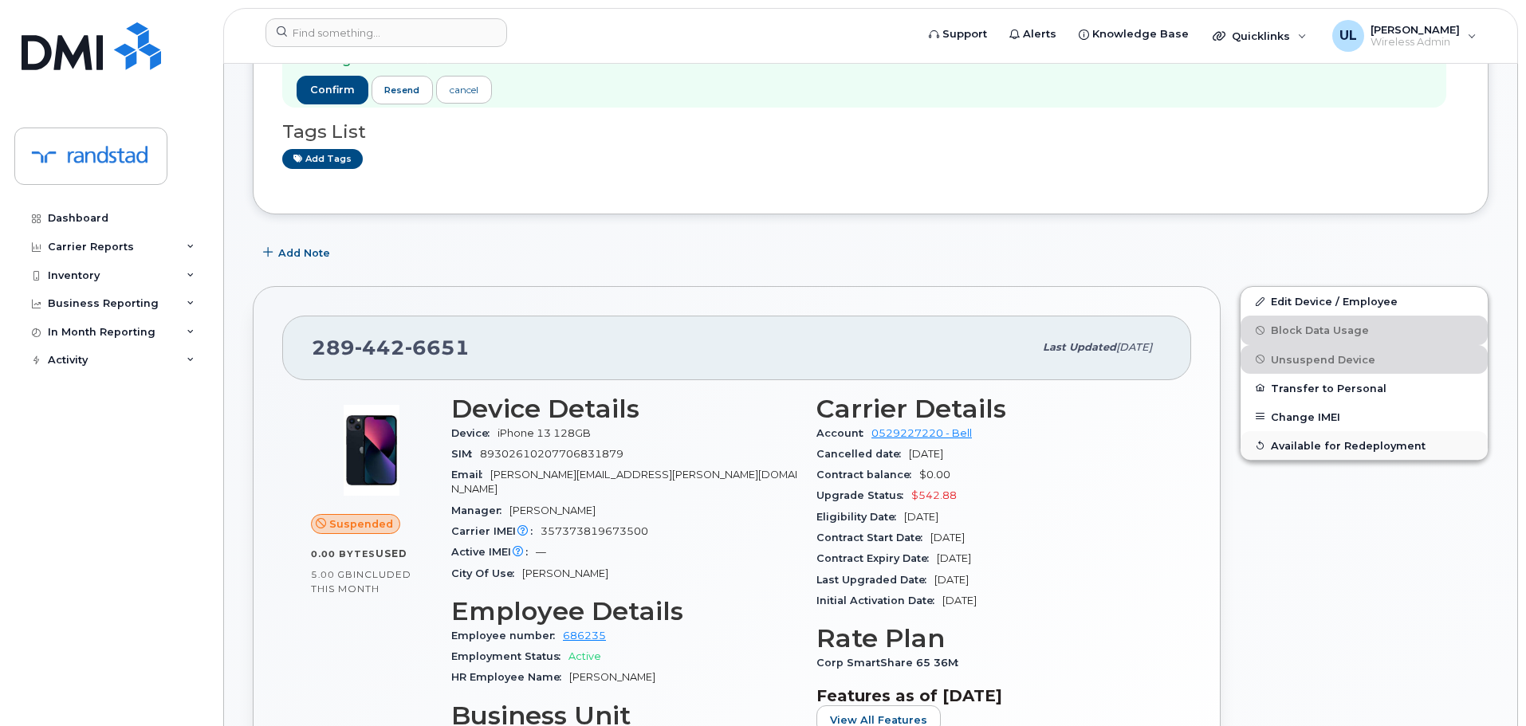
scroll to position [319, 0]
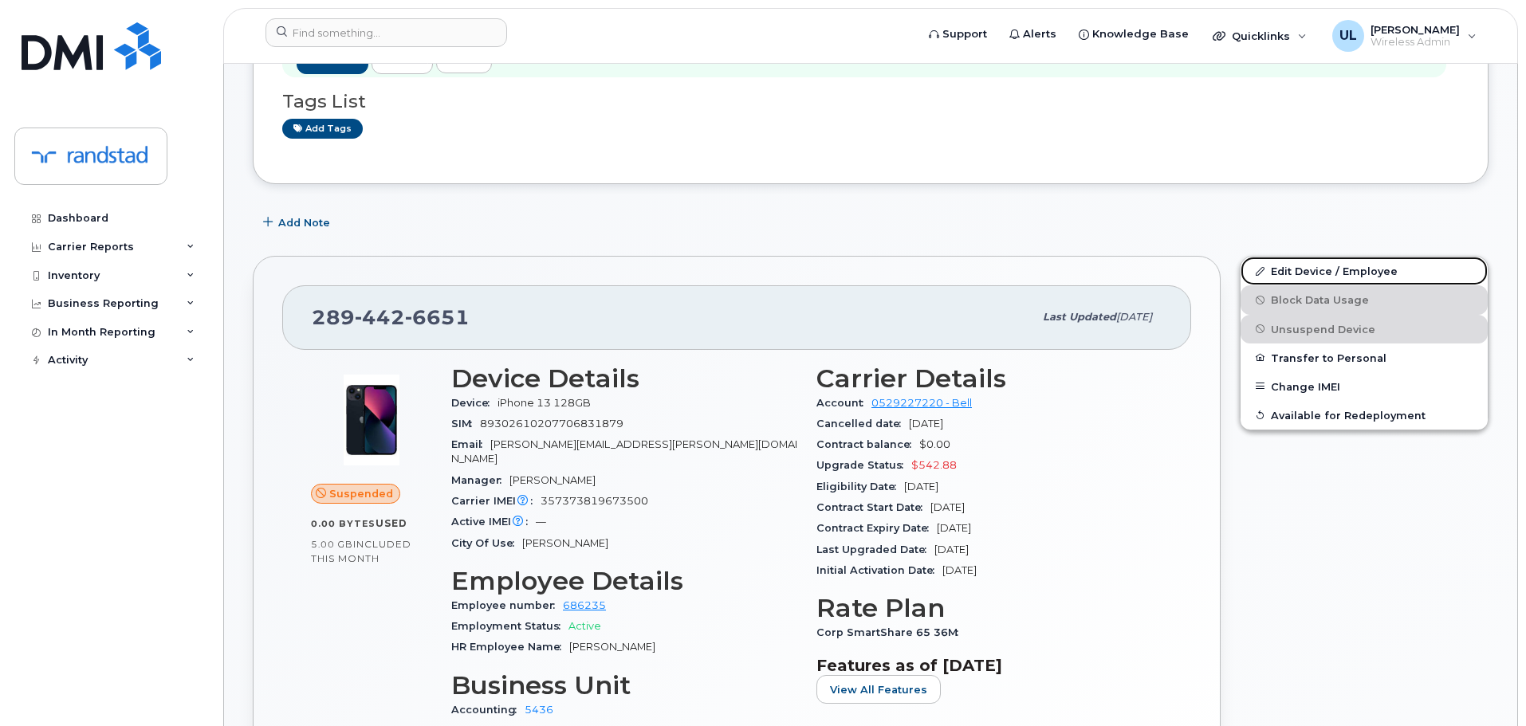
click at [1322, 269] on link "Edit Device / Employee" at bounding box center [1363, 271] width 247 height 29
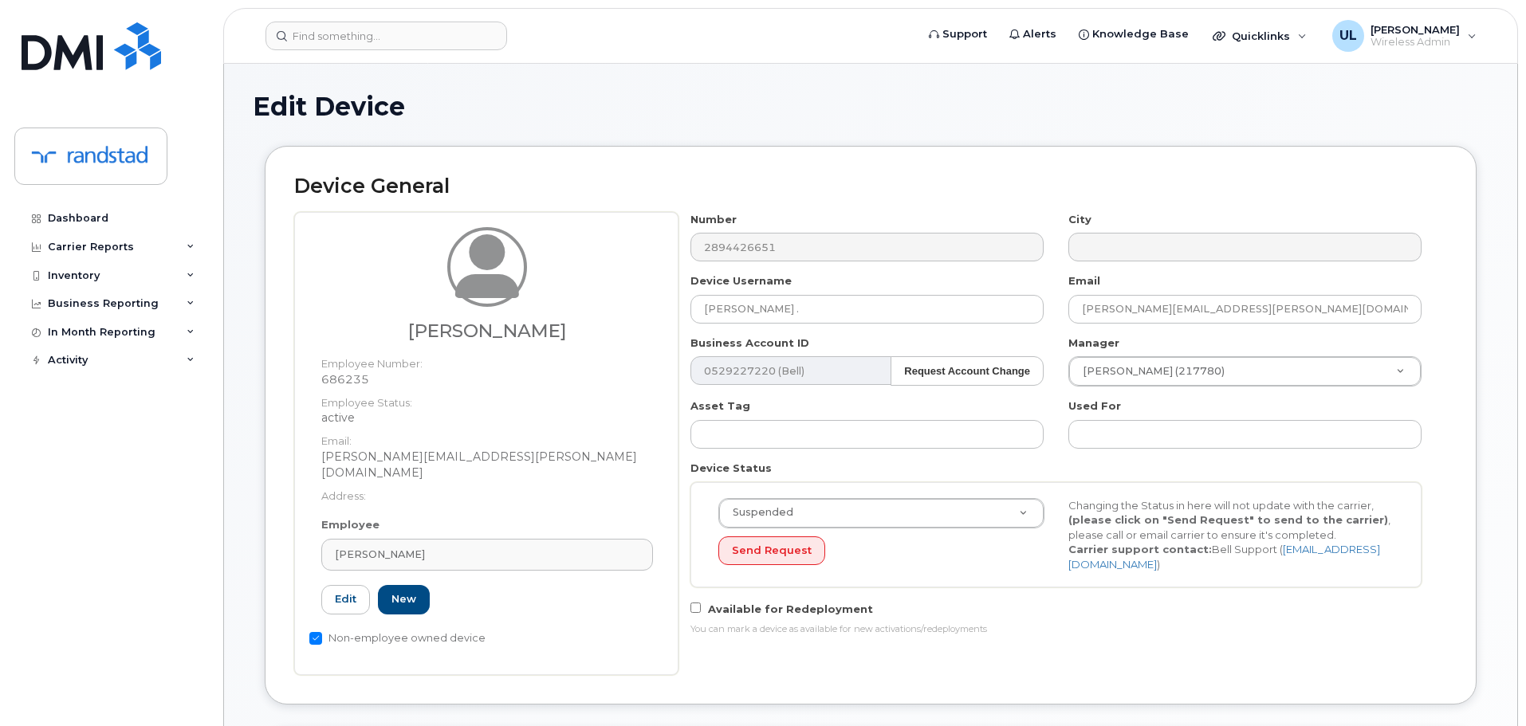
click at [906, 332] on div "Number 2894426651 City Device Username [PERSON_NAME] . Email [PERSON_NAME][EMAI…" at bounding box center [1056, 430] width 756 height 436
click at [905, 311] on input "[PERSON_NAME] ." at bounding box center [866, 309] width 353 height 29
click at [846, 310] on input "[PERSON_NAME] ." at bounding box center [866, 309] width 353 height 29
click at [848, 295] on input "[PERSON_NAME] ." at bounding box center [866, 309] width 353 height 29
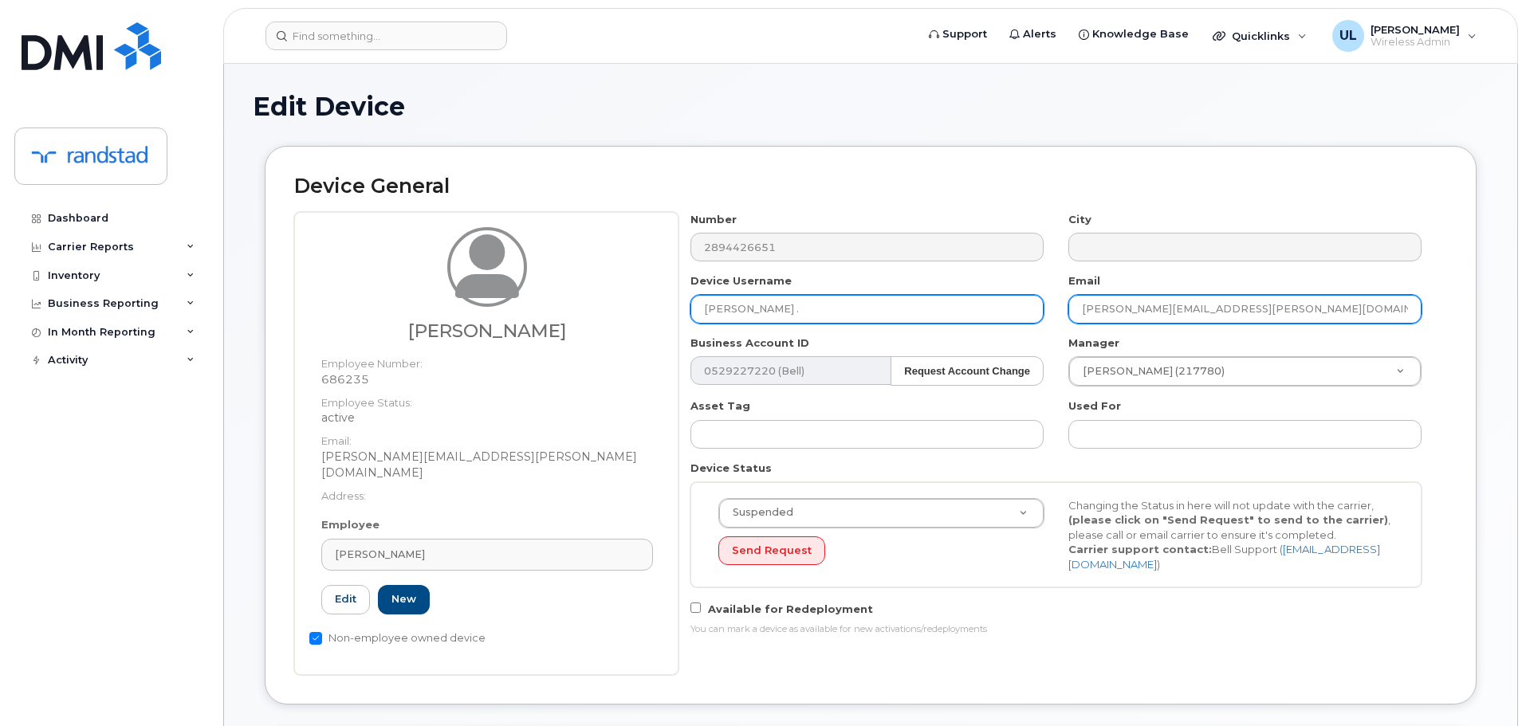
paste input "[PERSON_NAME]"
type input "[PERSON_NAME]"
click at [1144, 309] on input "nadine.luke@randstad.ca" at bounding box center [1244, 309] width 353 height 29
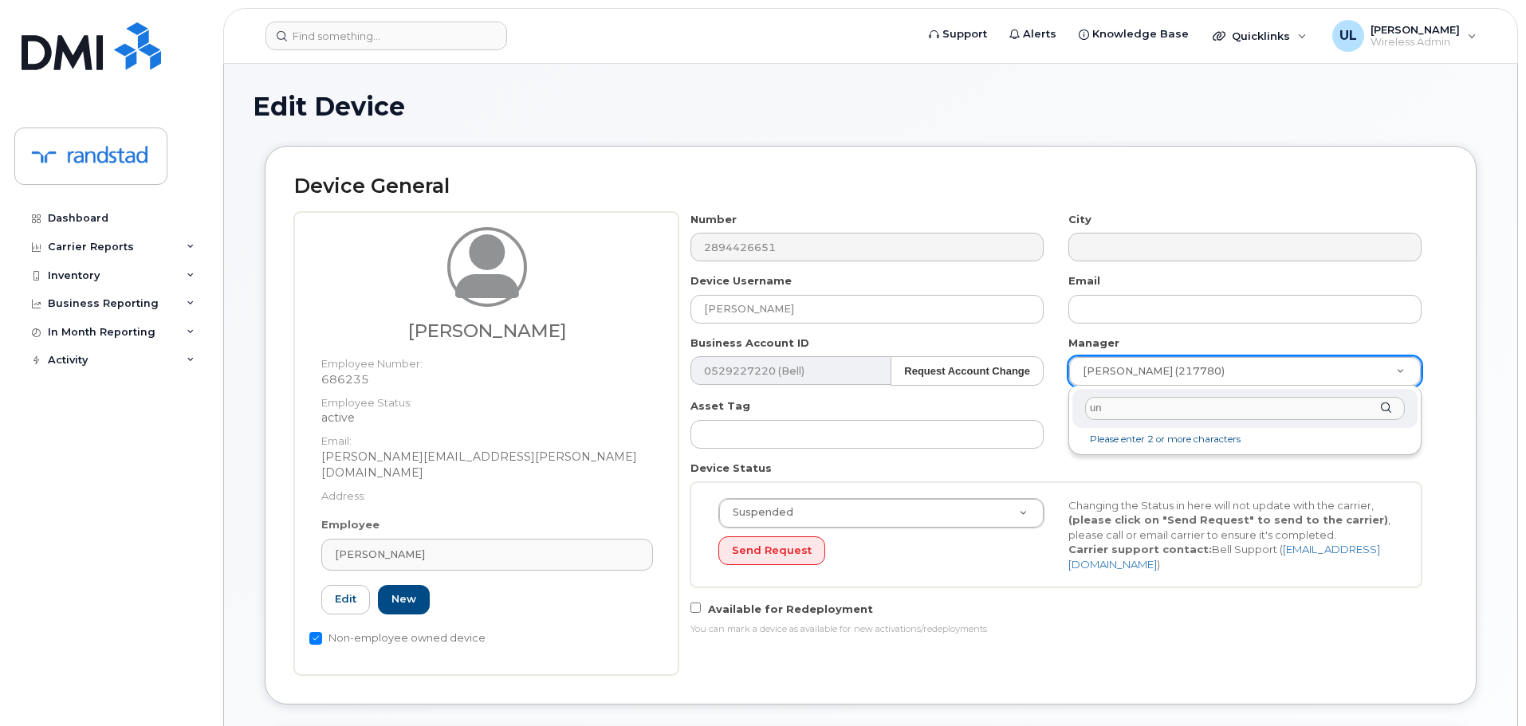
type input "unk"
type input "281330"
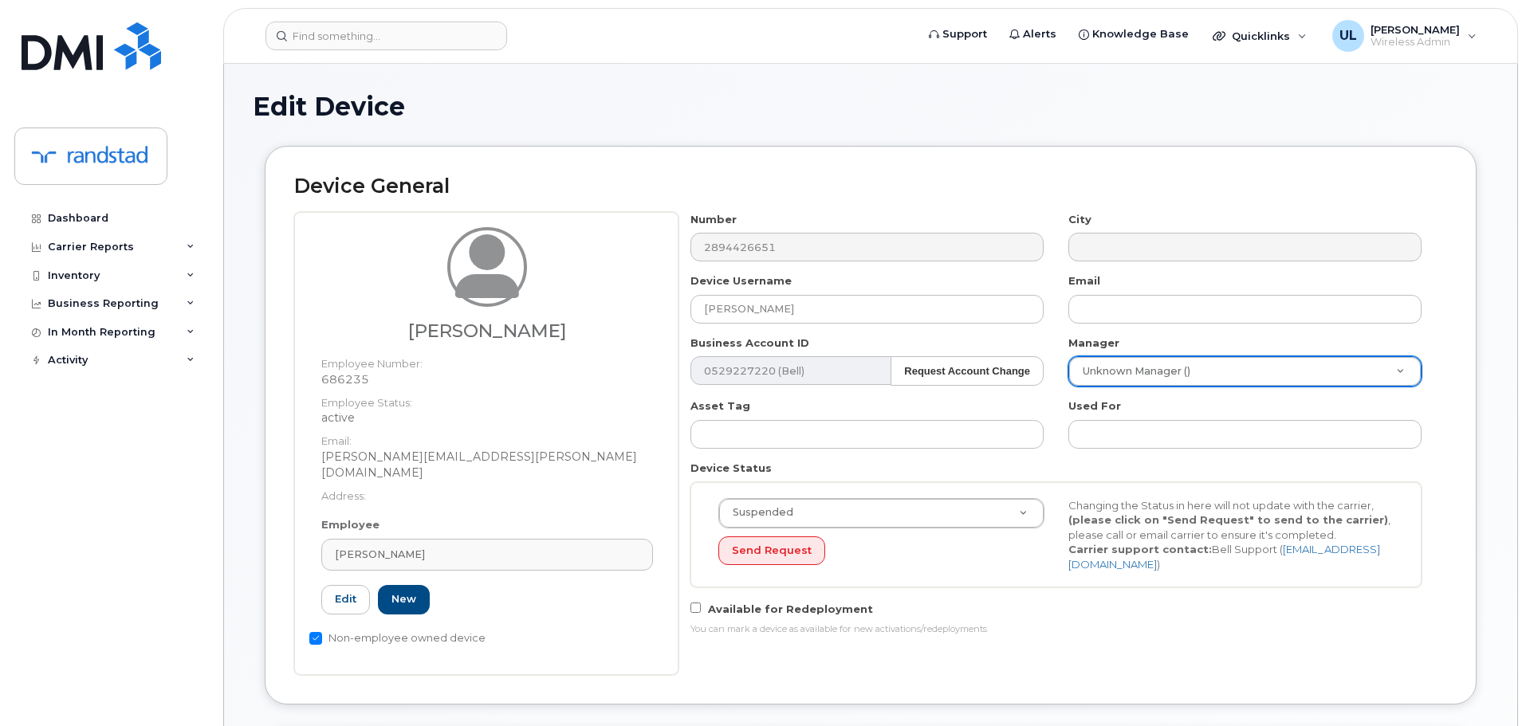
scroll to position [239, 0]
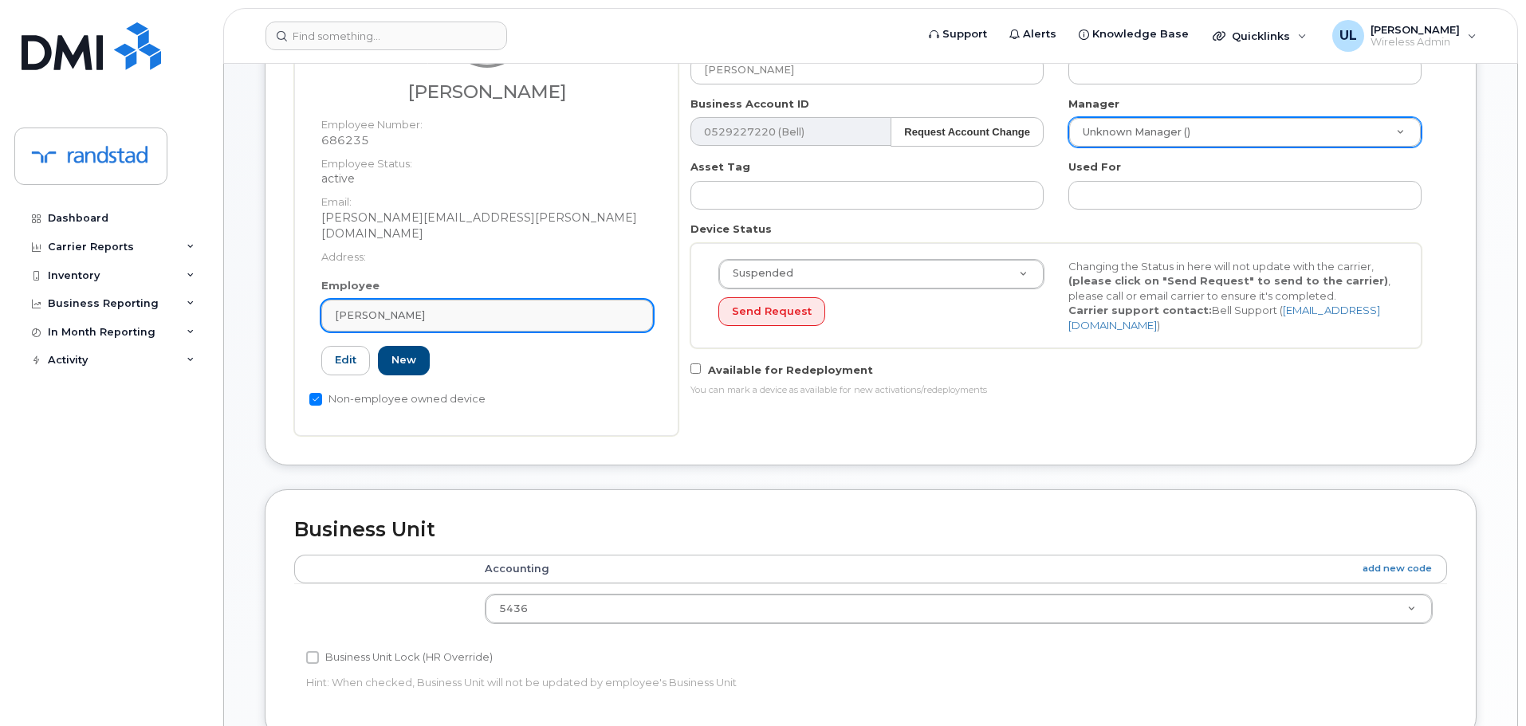
click at [569, 308] on div "[PERSON_NAME]" at bounding box center [487, 315] width 305 height 15
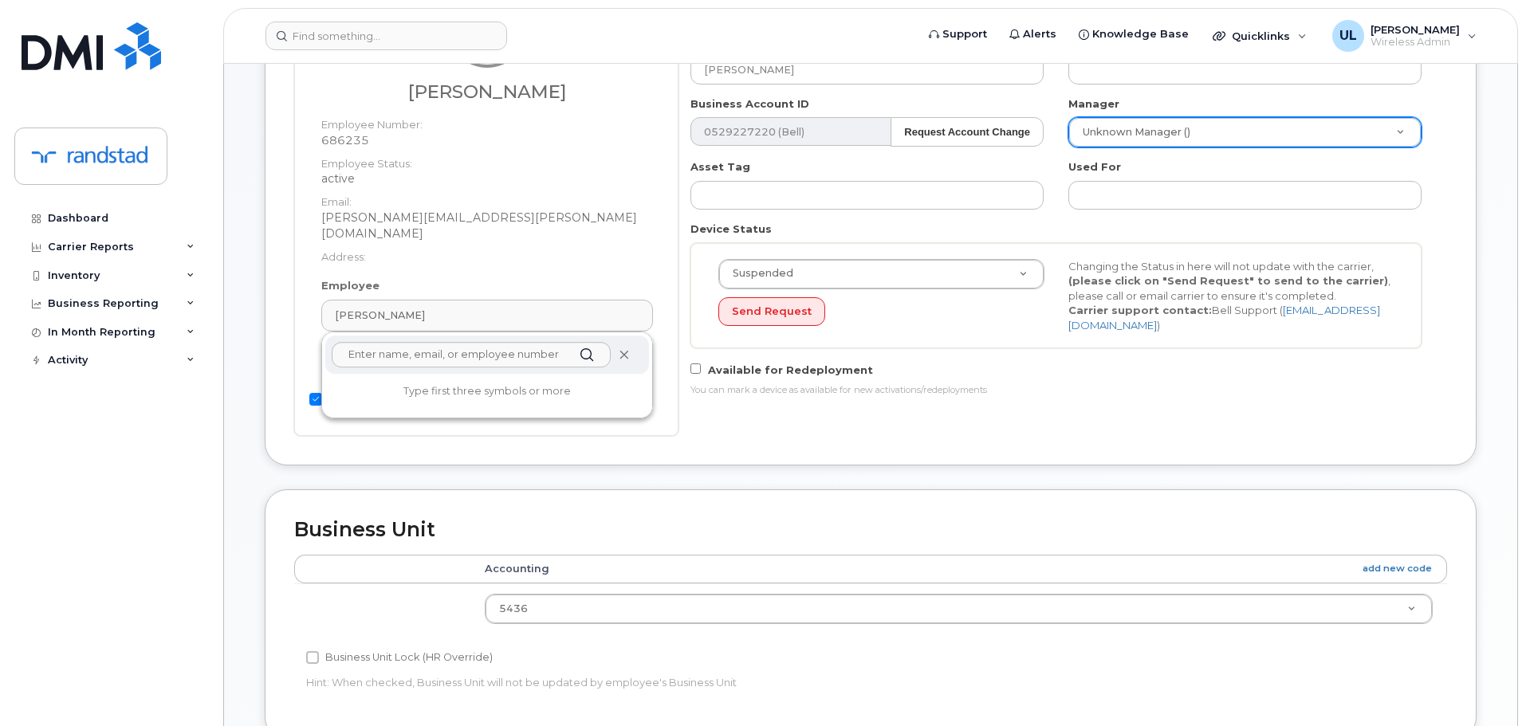
click at [622, 350] on icon at bounding box center [624, 355] width 10 height 10
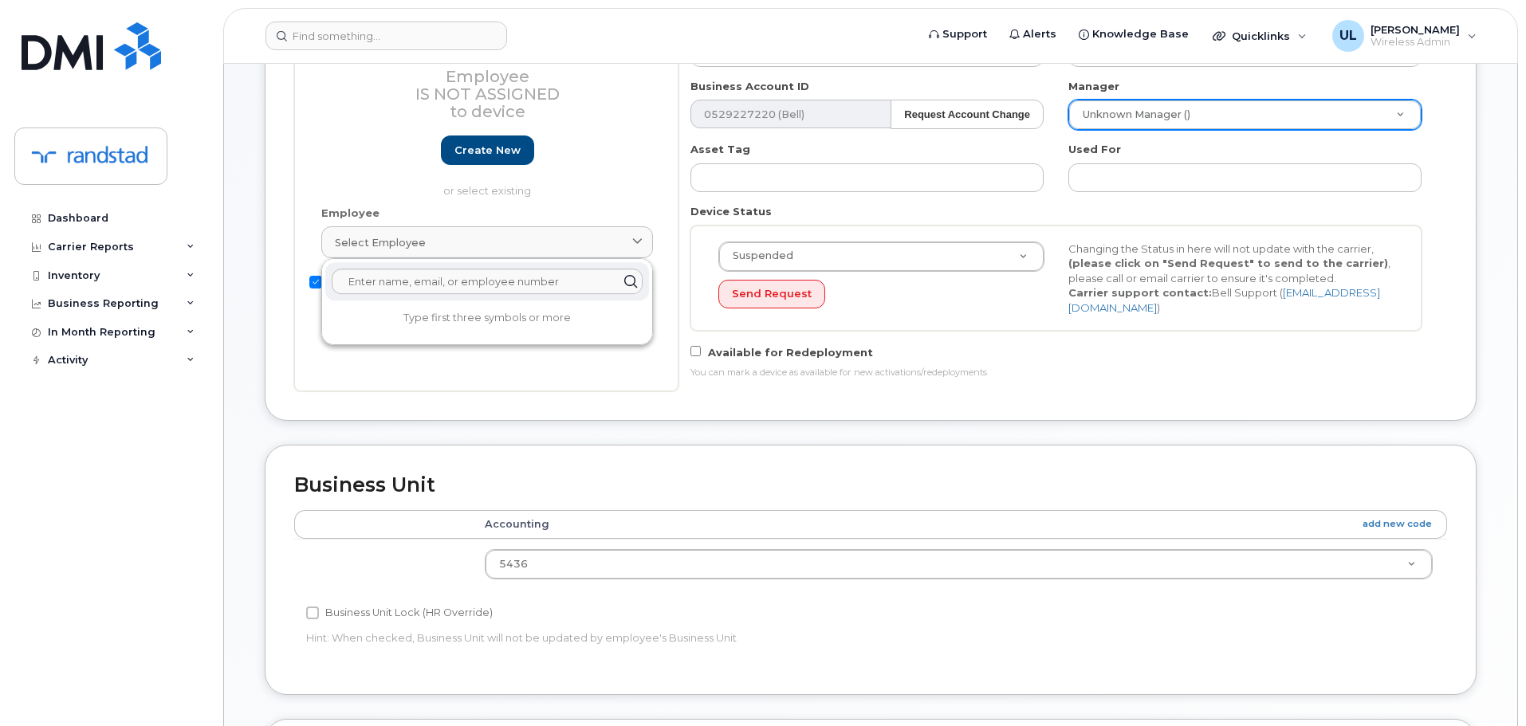
scroll to position [725, 0]
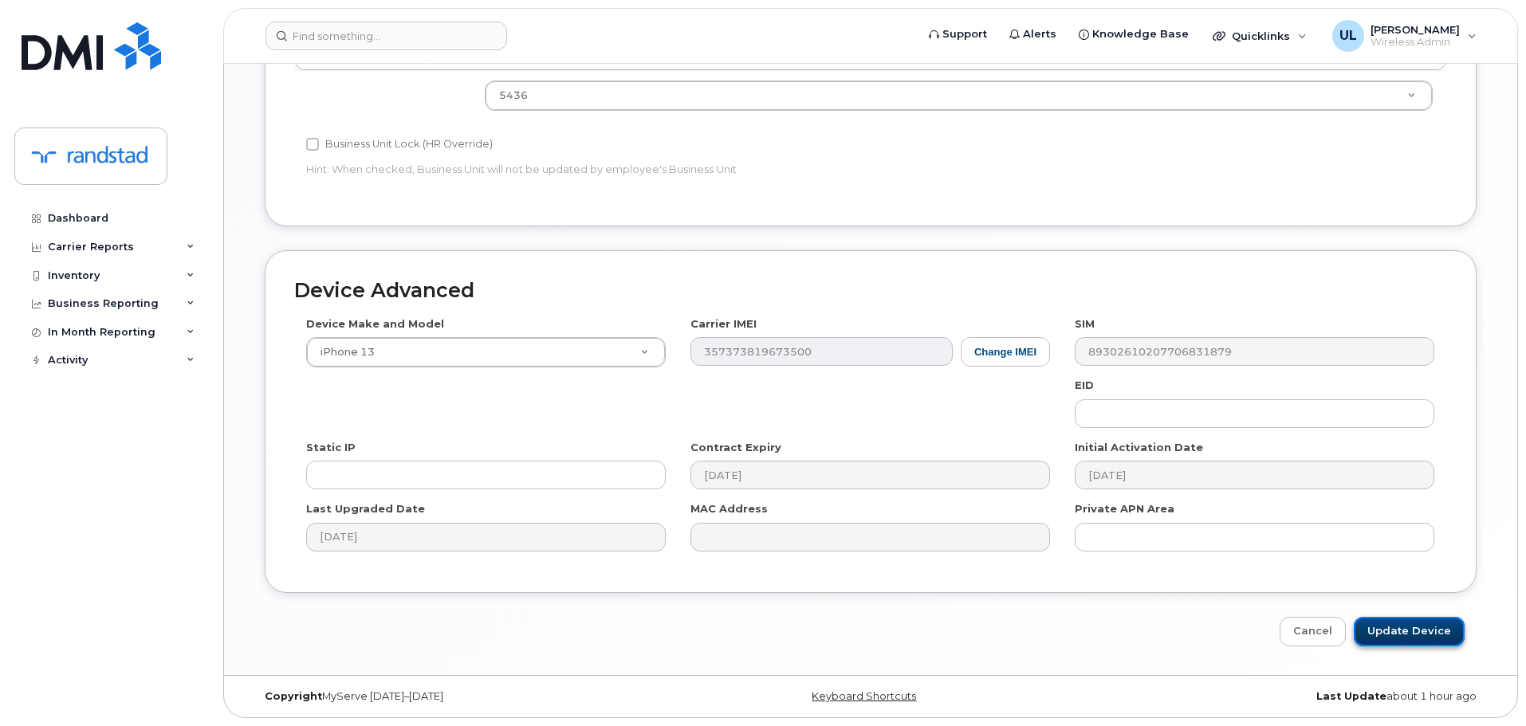
click at [1382, 622] on input "Update Device" at bounding box center [1409, 631] width 111 height 29
type input "Saving..."
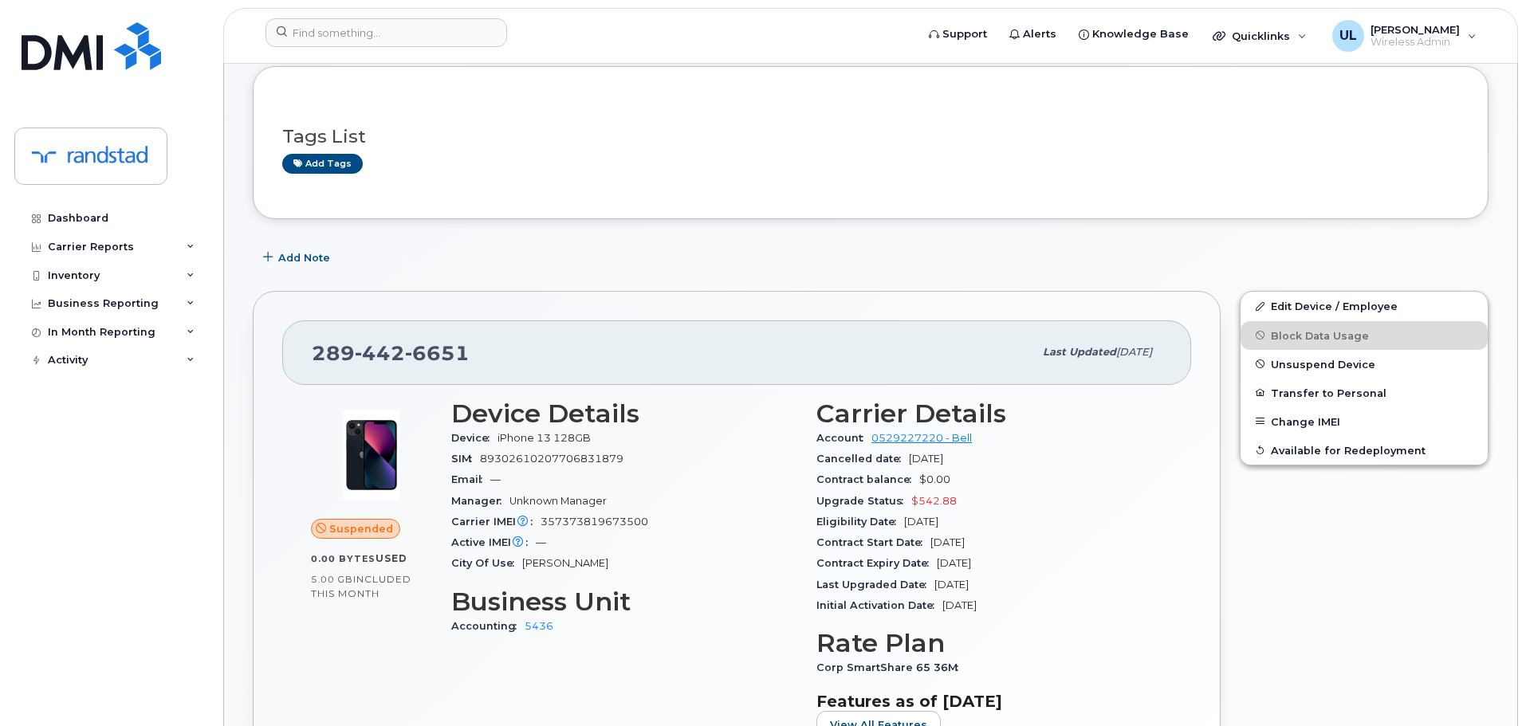
scroll to position [159, 0]
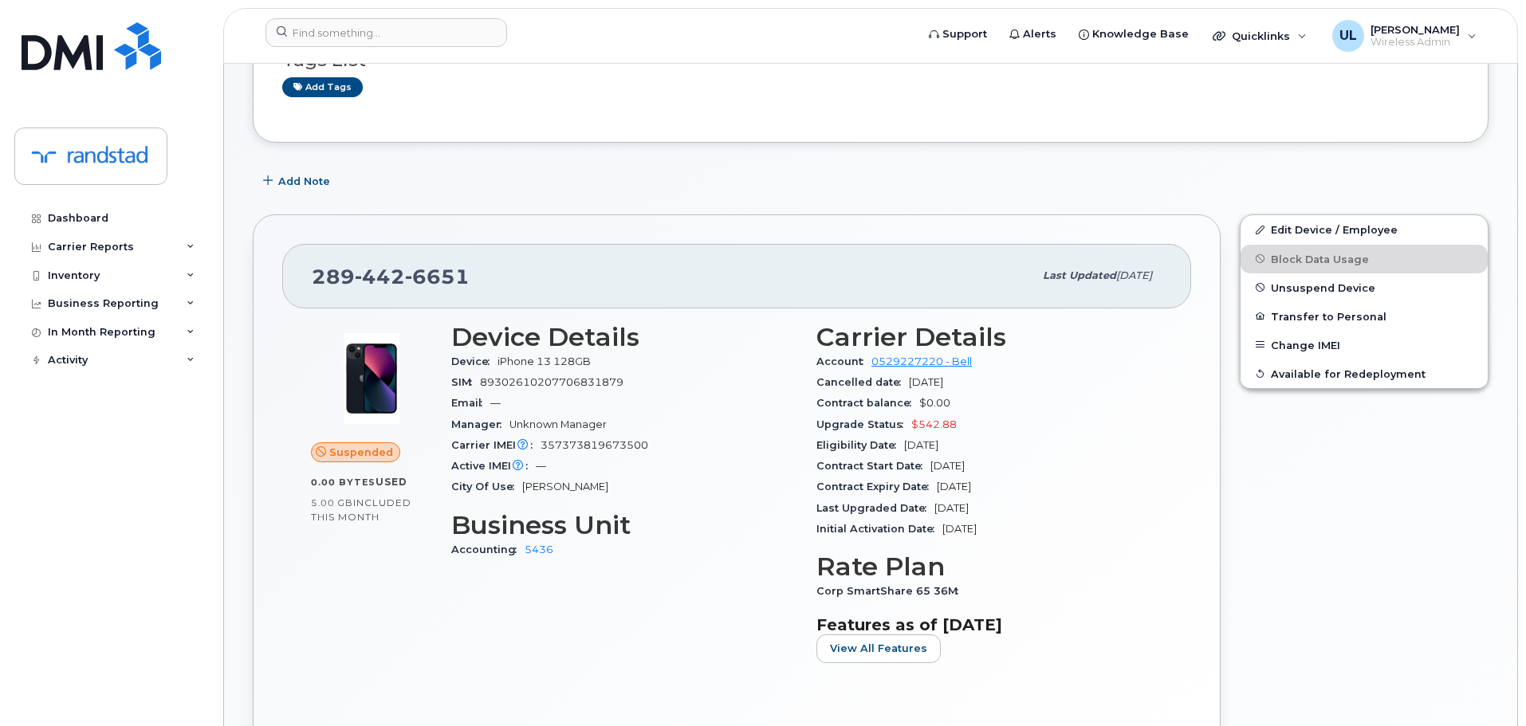
click at [403, 288] on div "[PHONE_NUMBER]" at bounding box center [672, 275] width 721 height 33
click at [405, 288] on span "6651" at bounding box center [437, 277] width 65 height 24
copy span "[PHONE_NUMBER]"
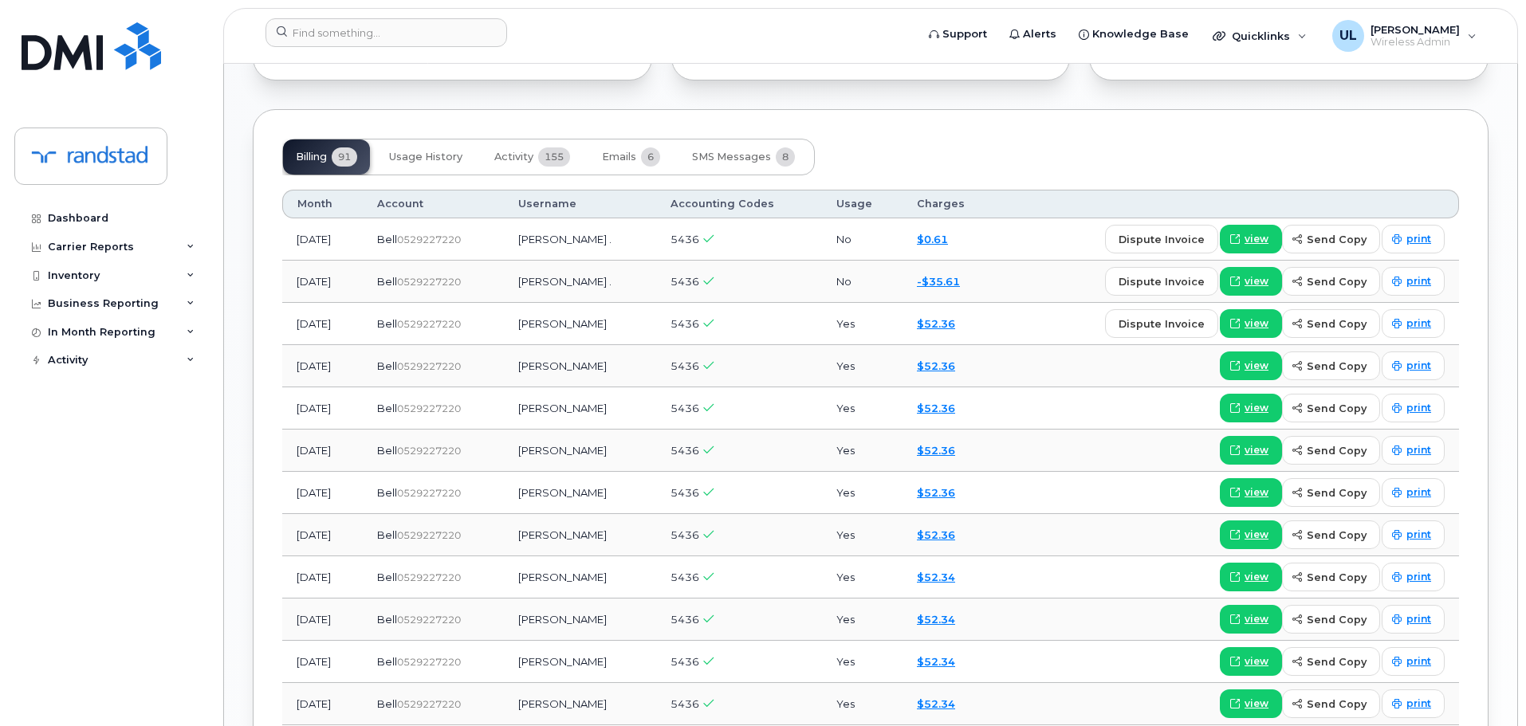
scroll to position [1036, 0]
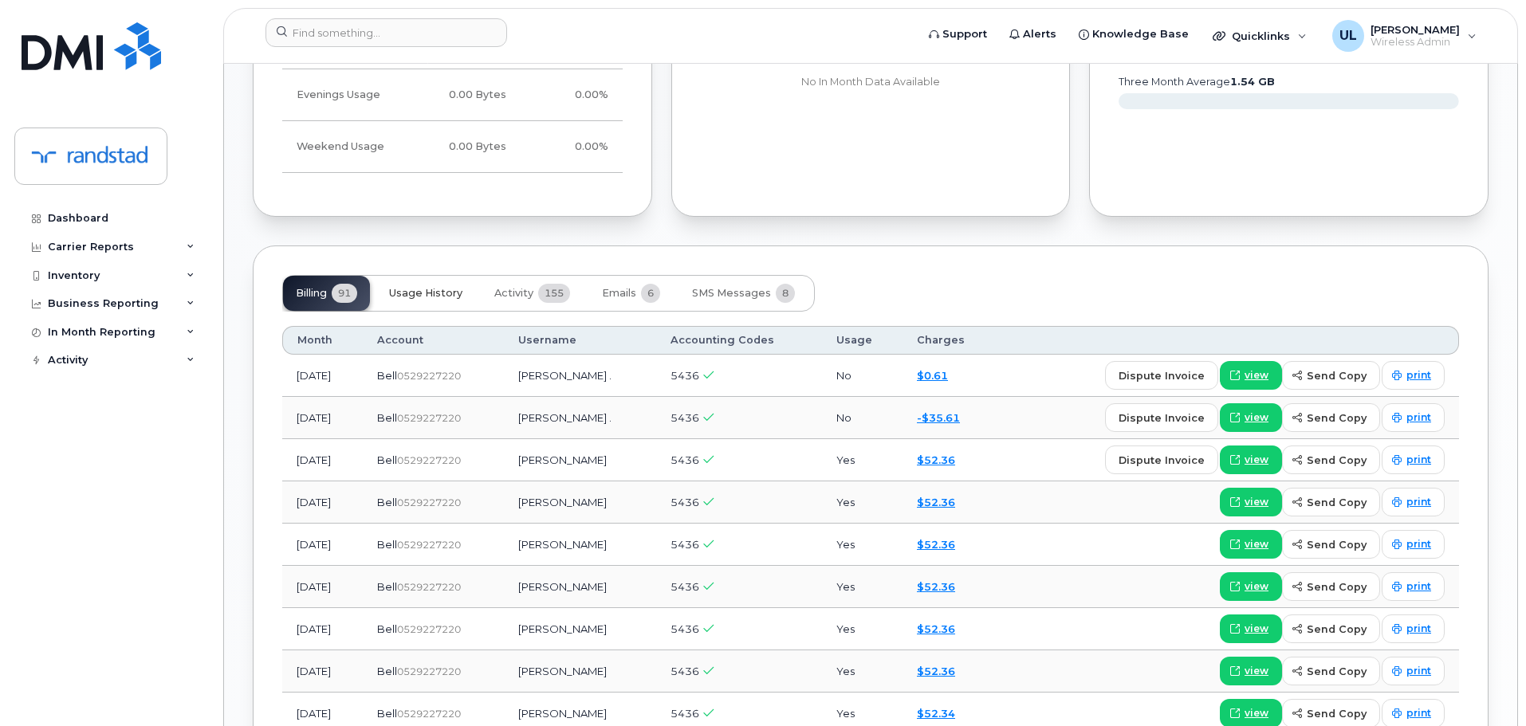
click at [454, 300] on button "Usage History" at bounding box center [425, 293] width 99 height 35
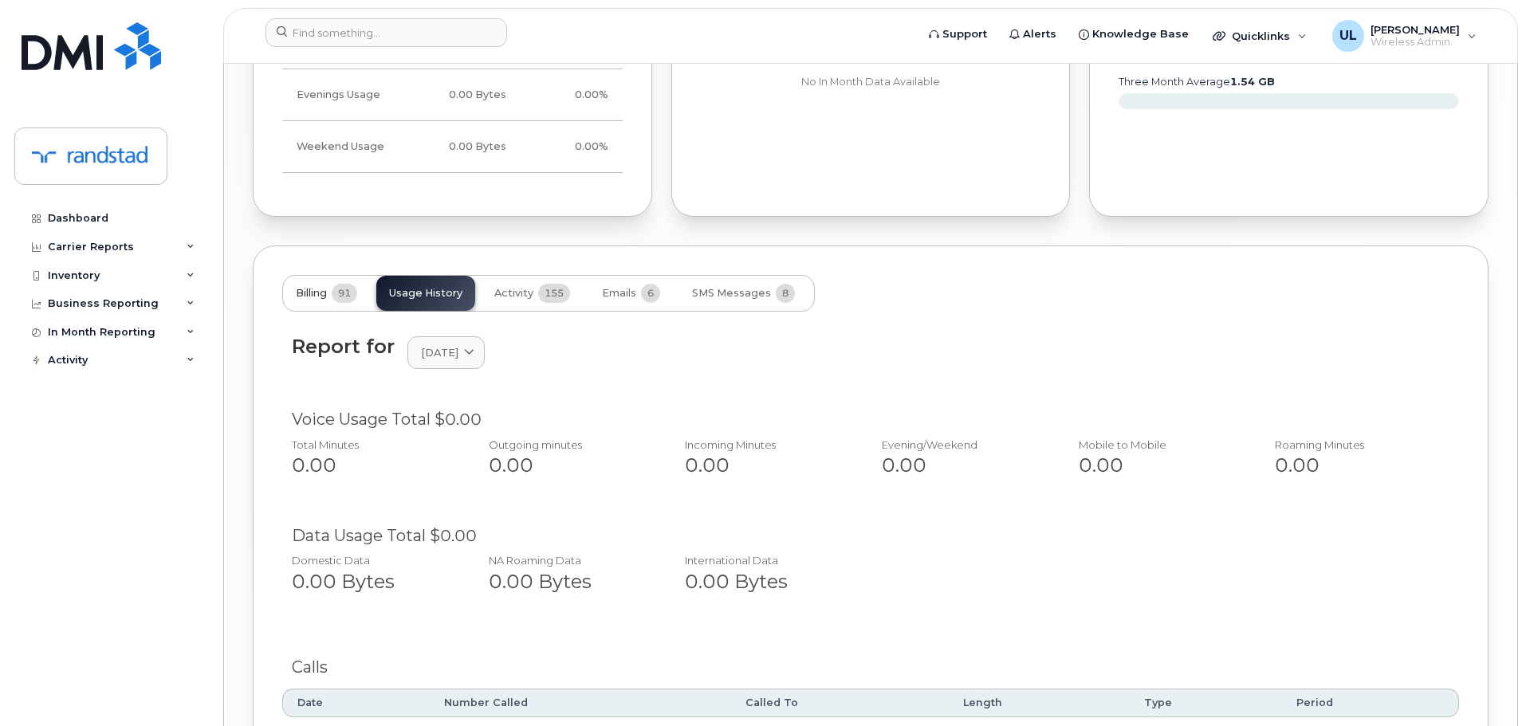
click at [336, 300] on span "91" at bounding box center [345, 293] width 26 height 19
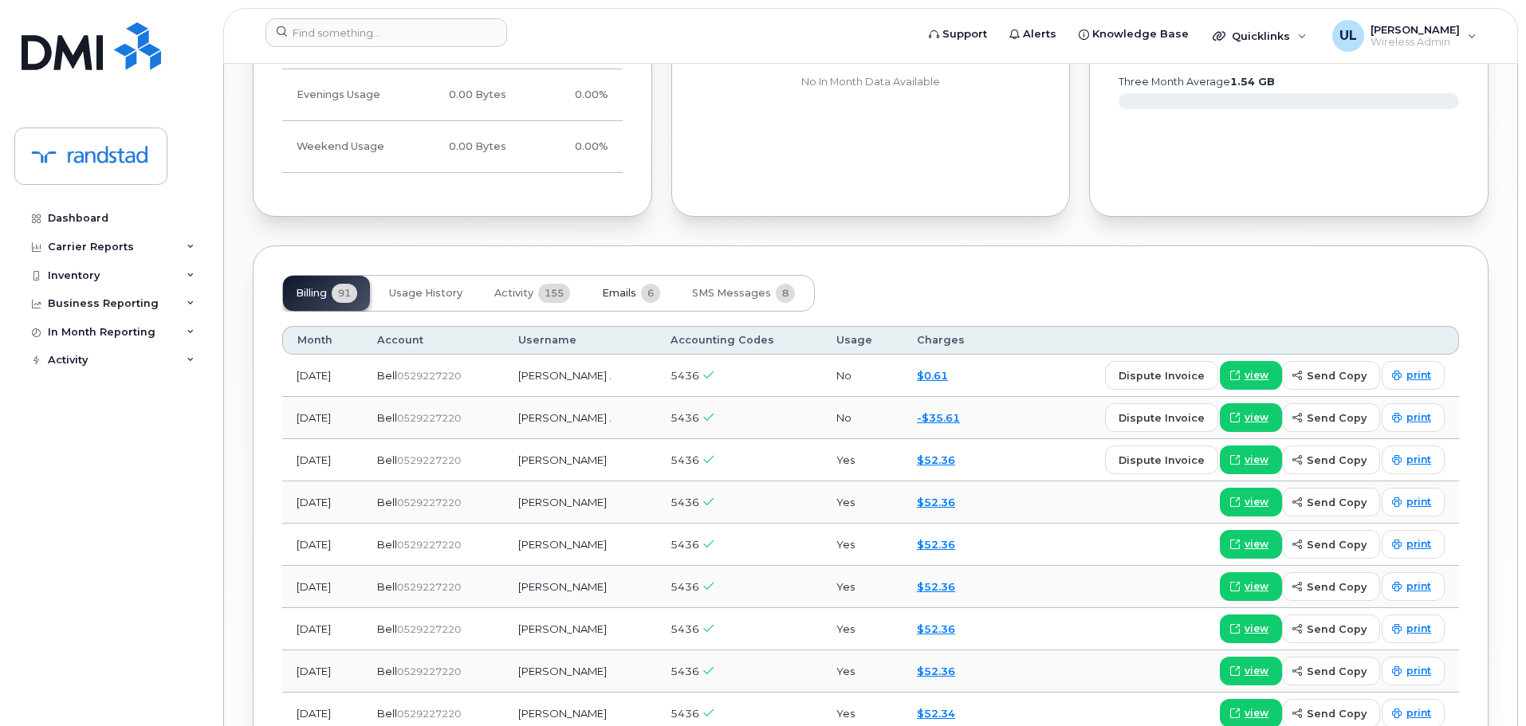
click at [637, 301] on button "Emails 6" at bounding box center [631, 293] width 84 height 35
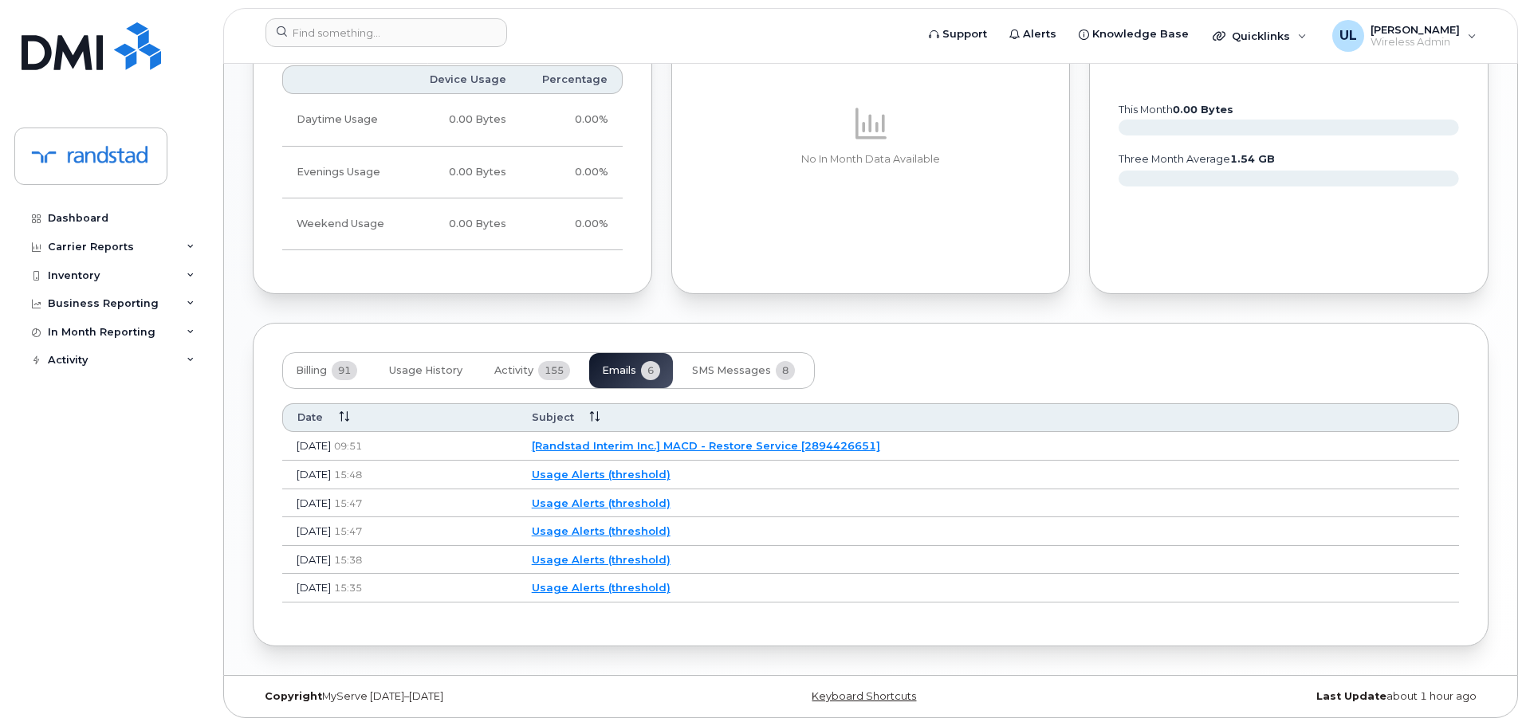
scroll to position [959, 0]
click at [307, 366] on span "Billing" at bounding box center [311, 370] width 31 height 13
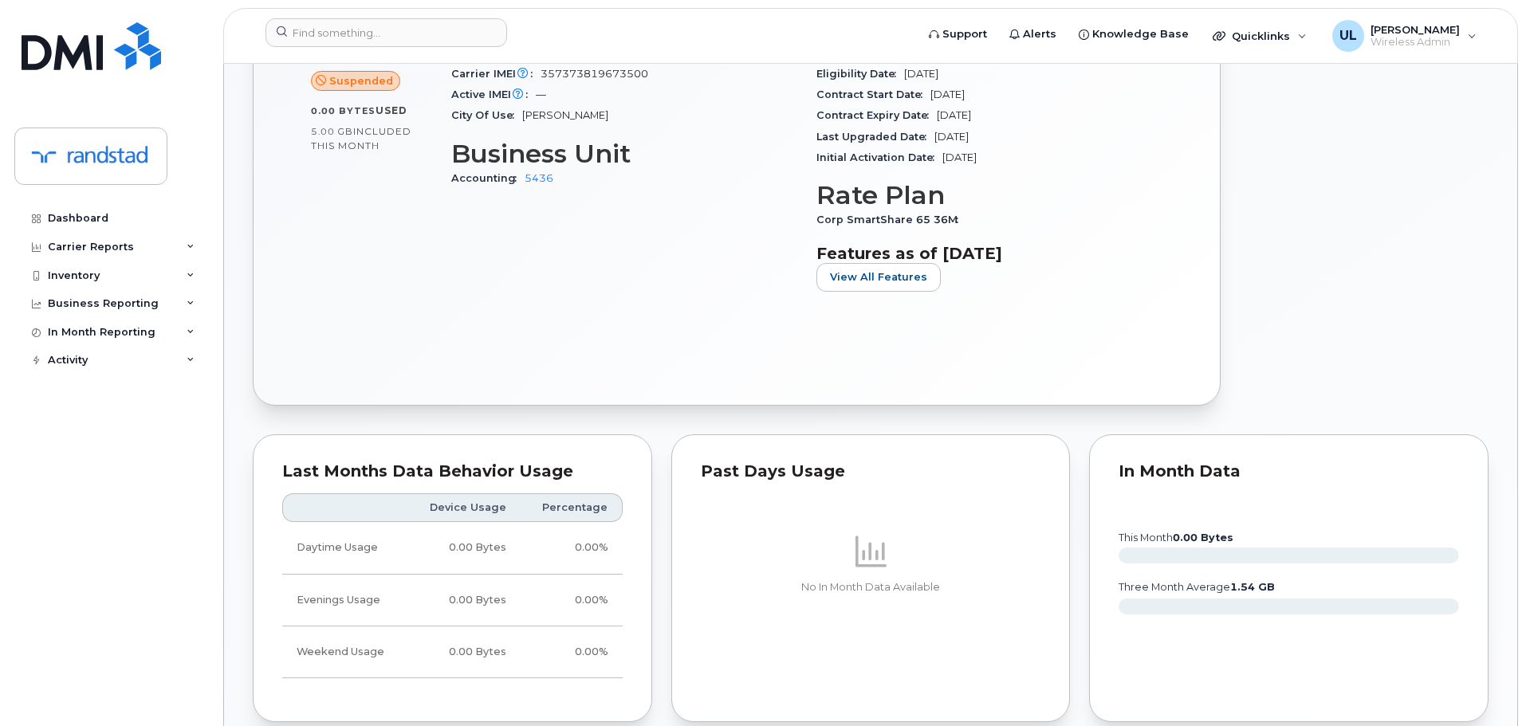
scroll to position [162, 0]
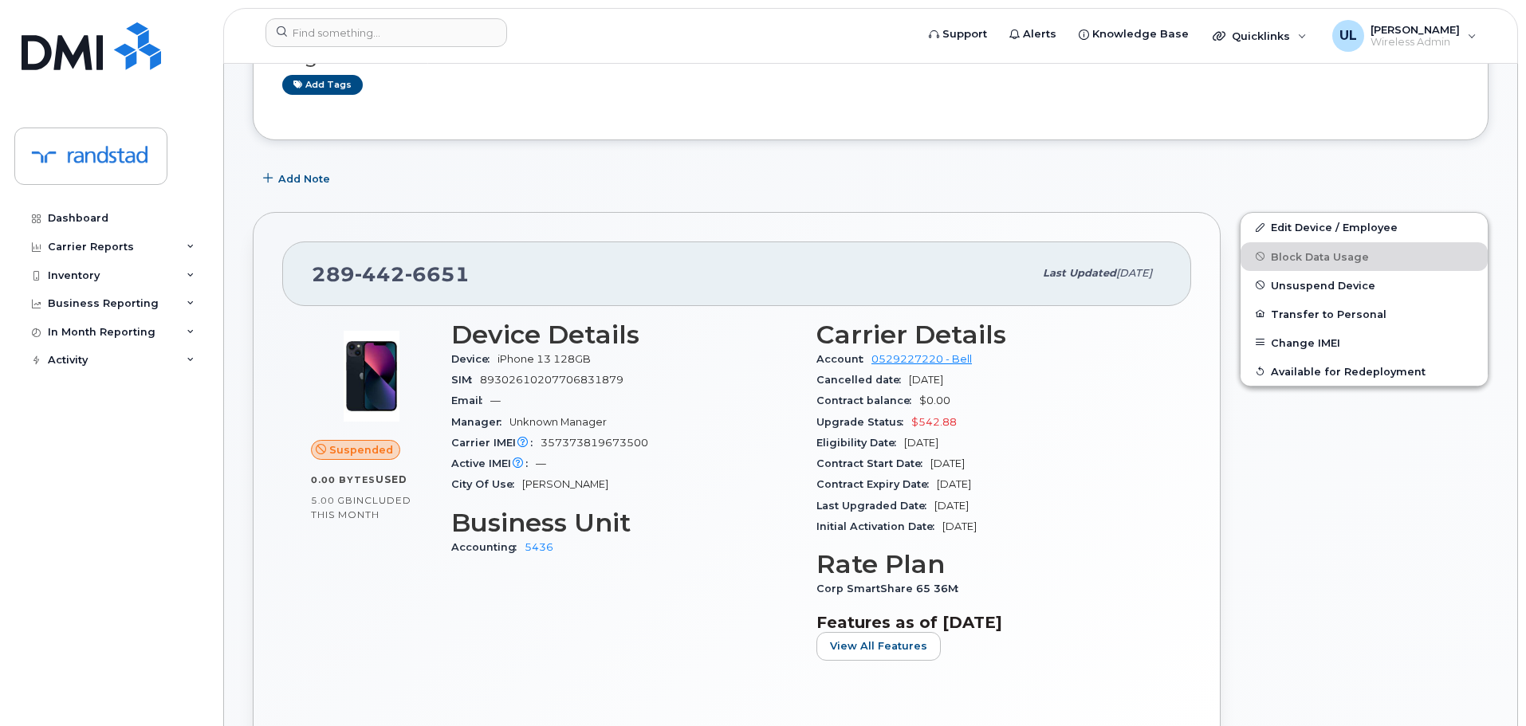
click at [587, 382] on span "89302610207706831879" at bounding box center [551, 380] width 143 height 12
copy span "89302610207706831879"
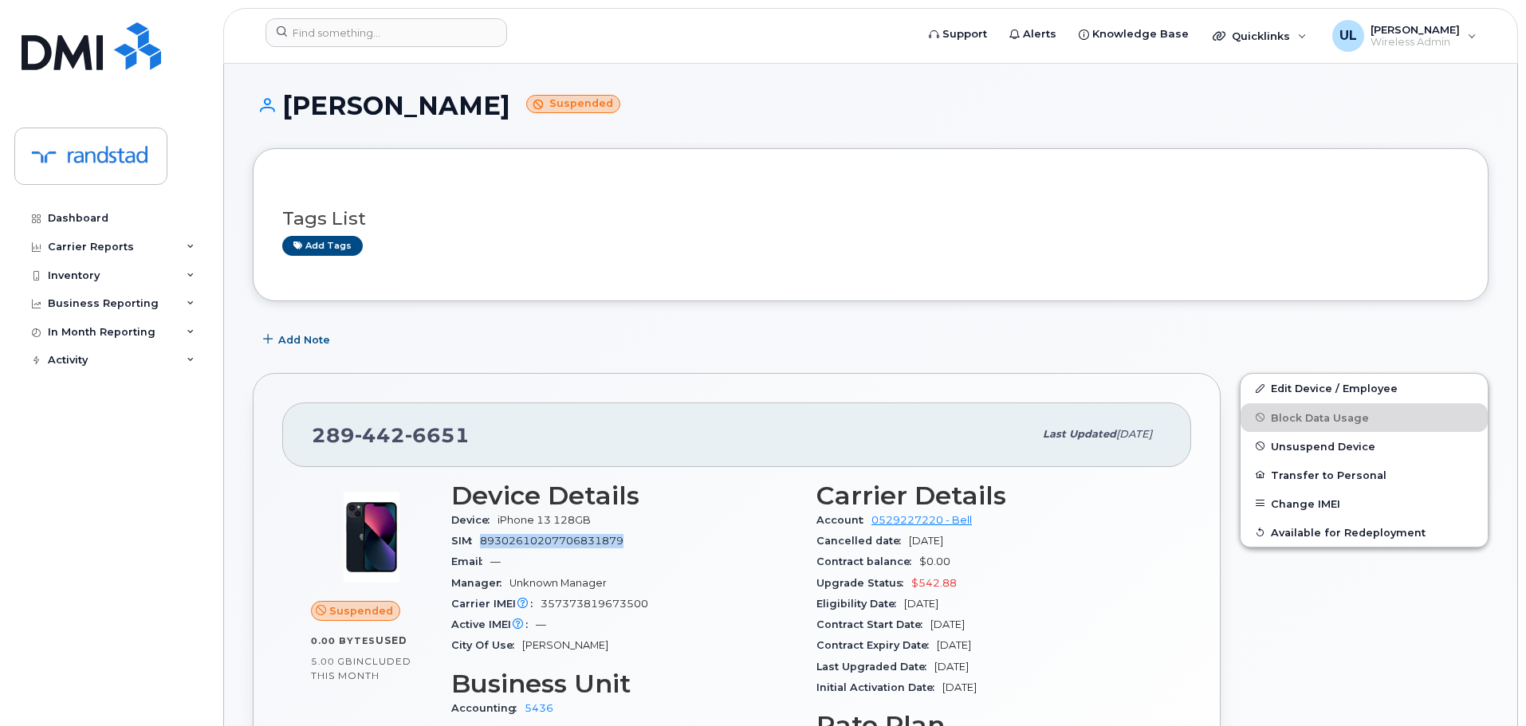
scroll to position [0, 0]
click at [681, 247] on div "Add tags" at bounding box center [864, 247] width 1164 height 20
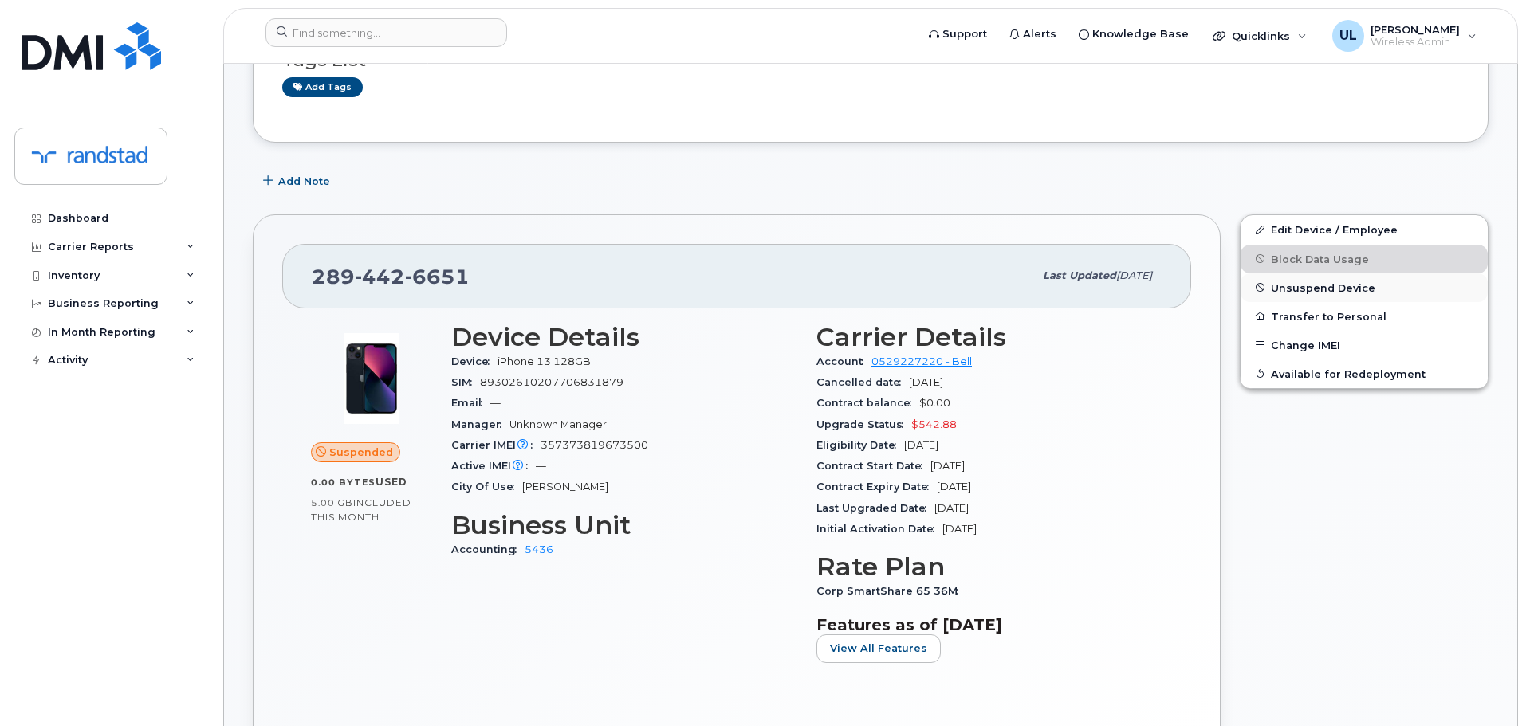
click at [1329, 296] on button "Unsuspend Device" at bounding box center [1363, 287] width 247 height 29
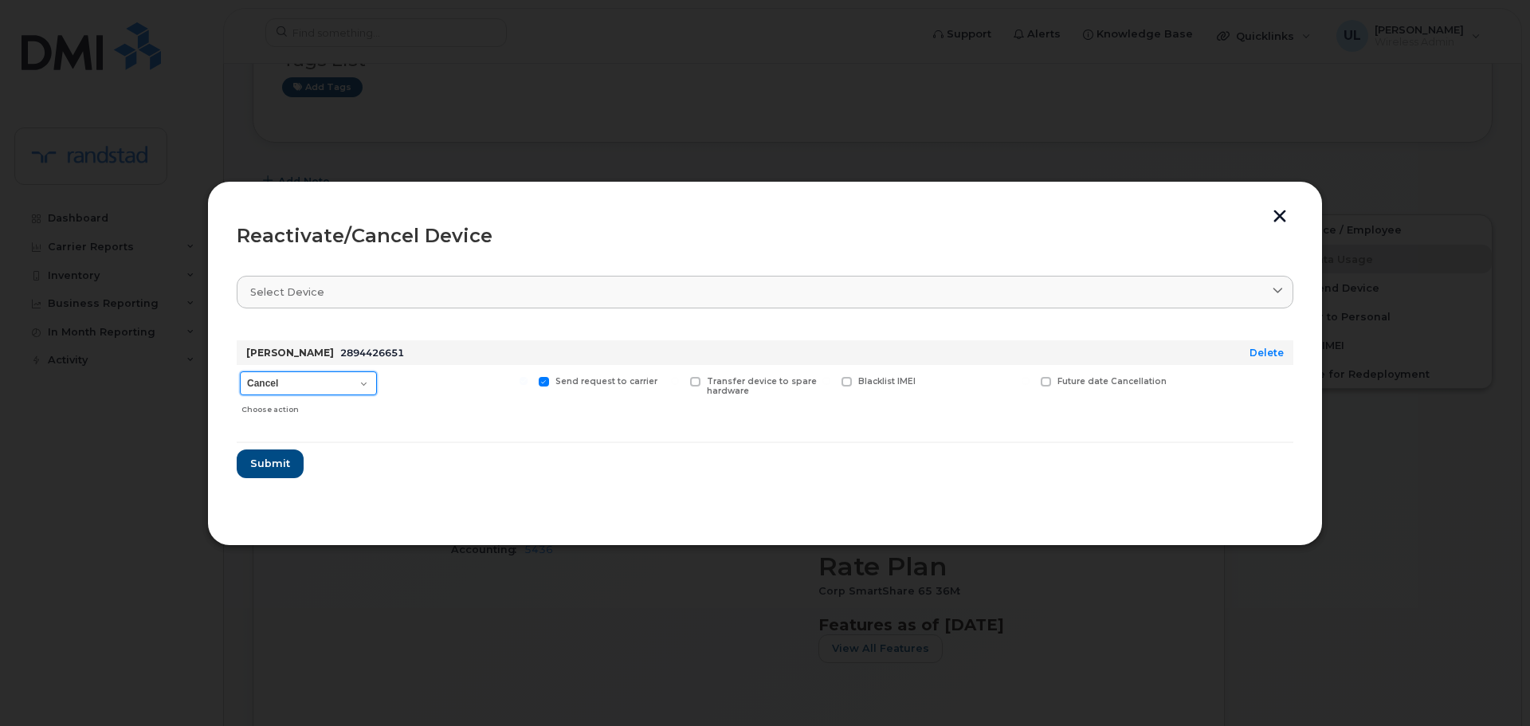
click at [352, 389] on select "Cancel Suspend - Extend Suspension Reactivate" at bounding box center [308, 383] width 137 height 24
select select "[object Object]"
click at [240, 371] on select "Cancel Suspend - Extend Suspension Reactivate" at bounding box center [308, 383] width 137 height 24
click at [294, 461] on button "Submit" at bounding box center [269, 464] width 65 height 29
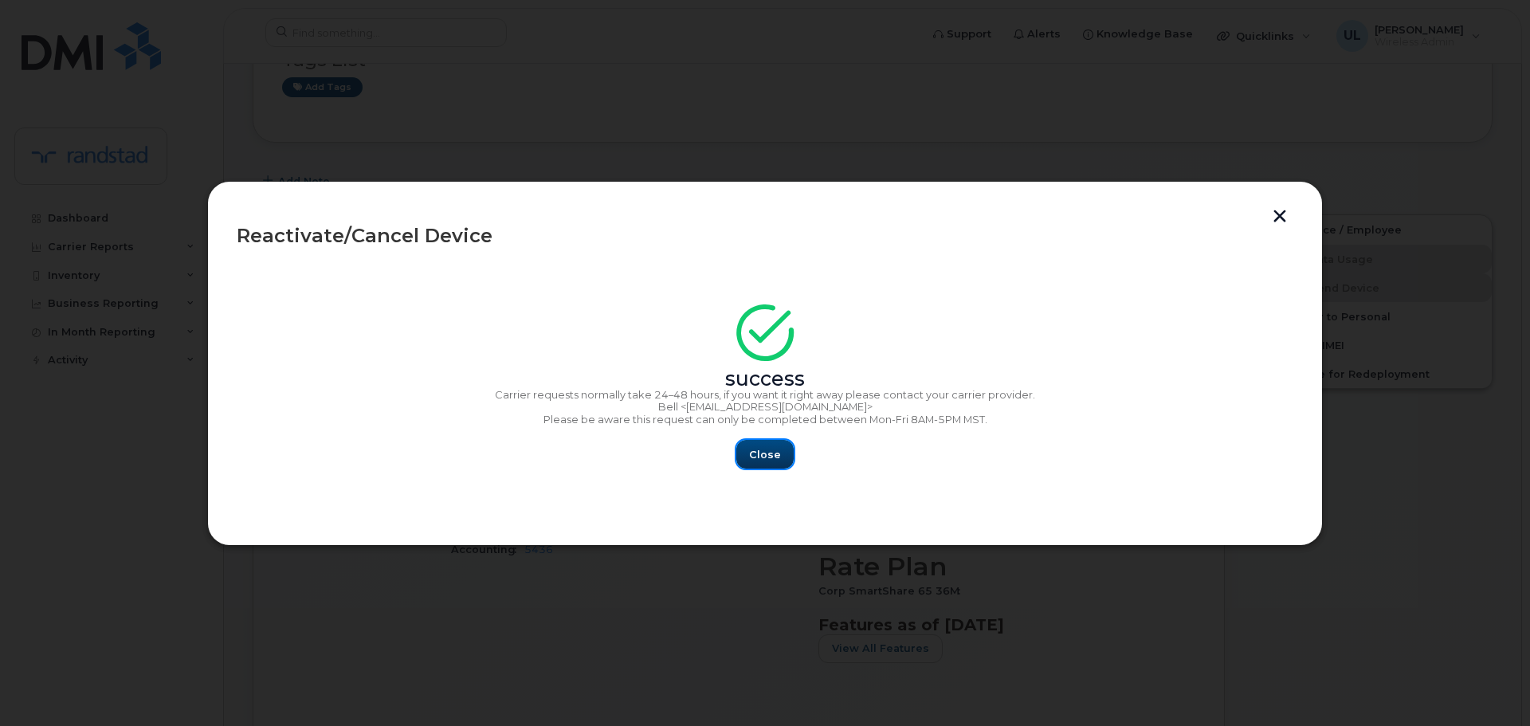
click at [764, 455] on span "Close" at bounding box center [765, 454] width 32 height 15
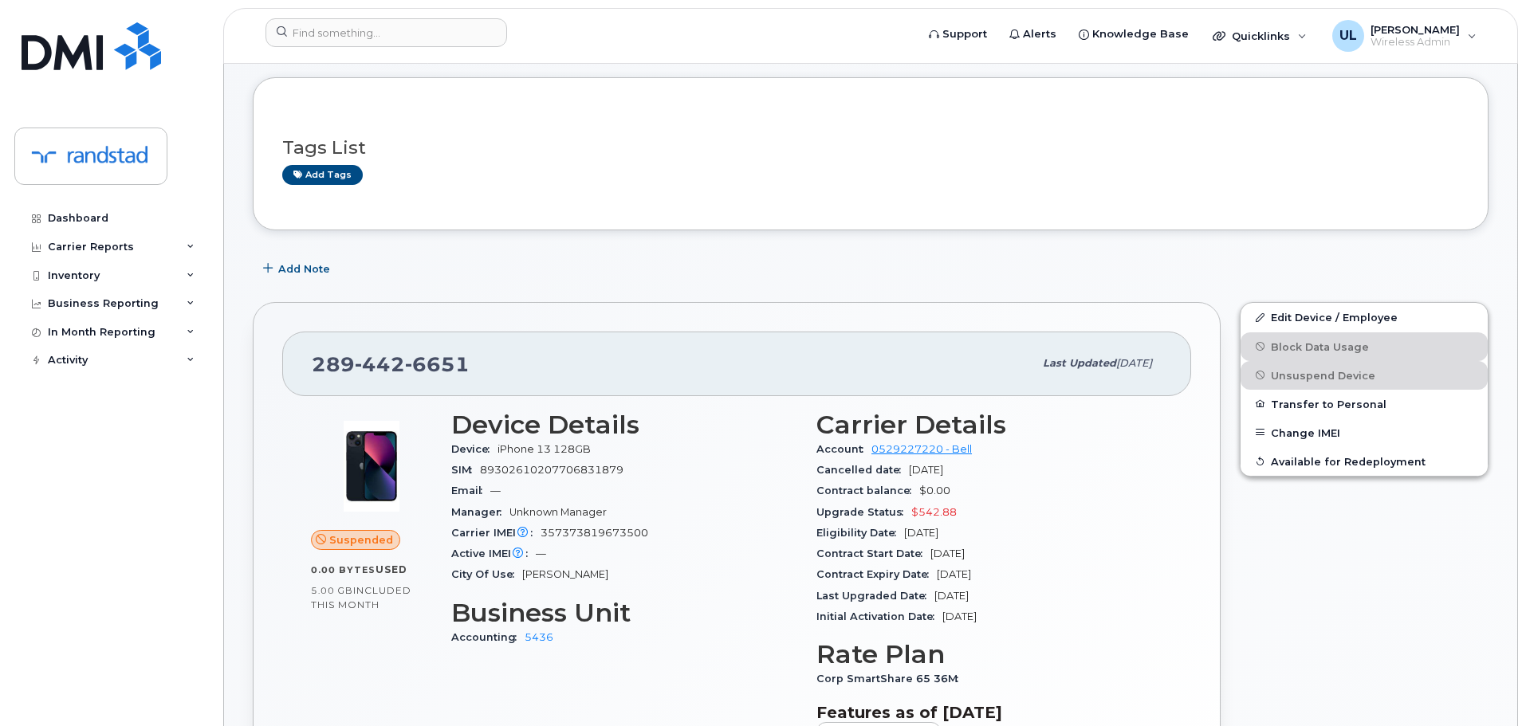
scroll to position [0, 0]
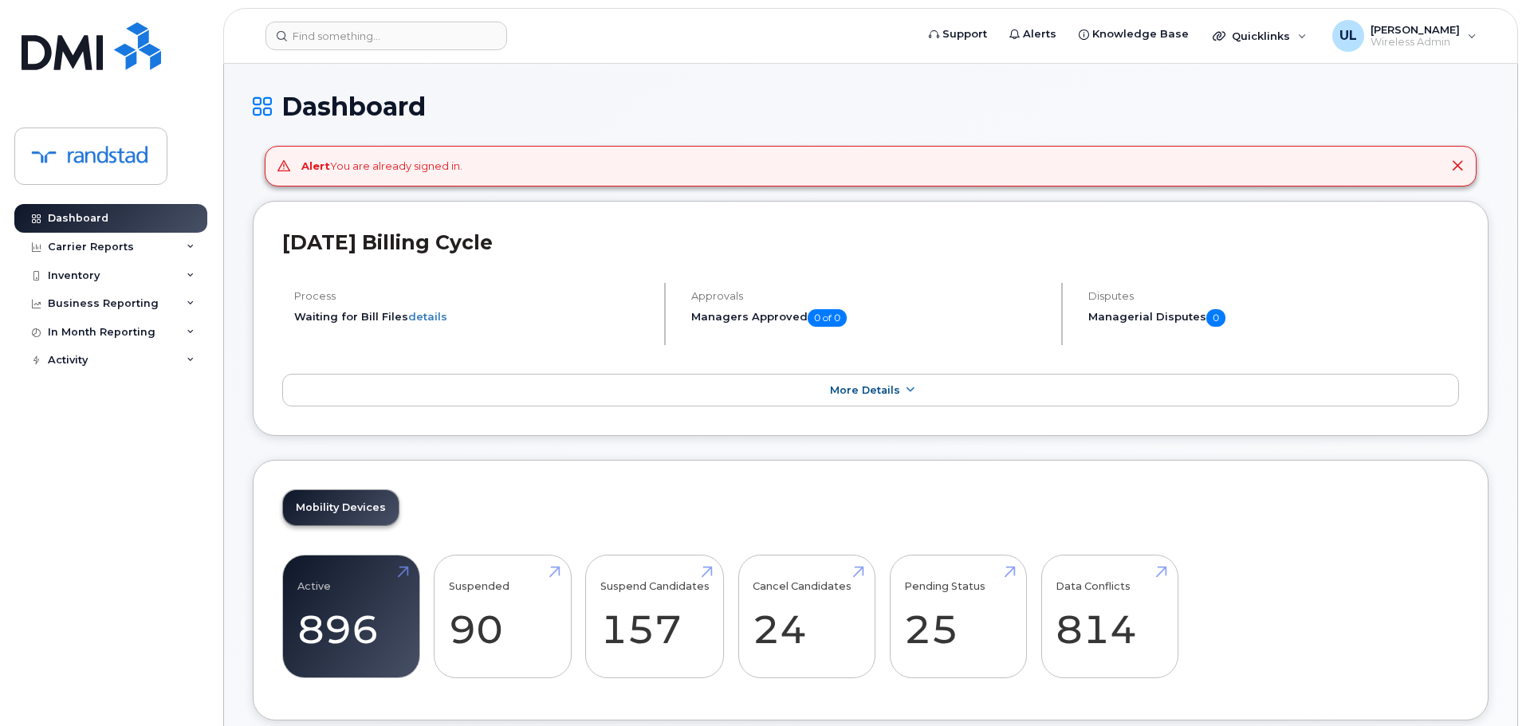
click at [437, 13] on header "Support Alerts Knowledge Base Quicklinks Suspend / Cancel Device Change SIM Car…" at bounding box center [870, 36] width 1295 height 56
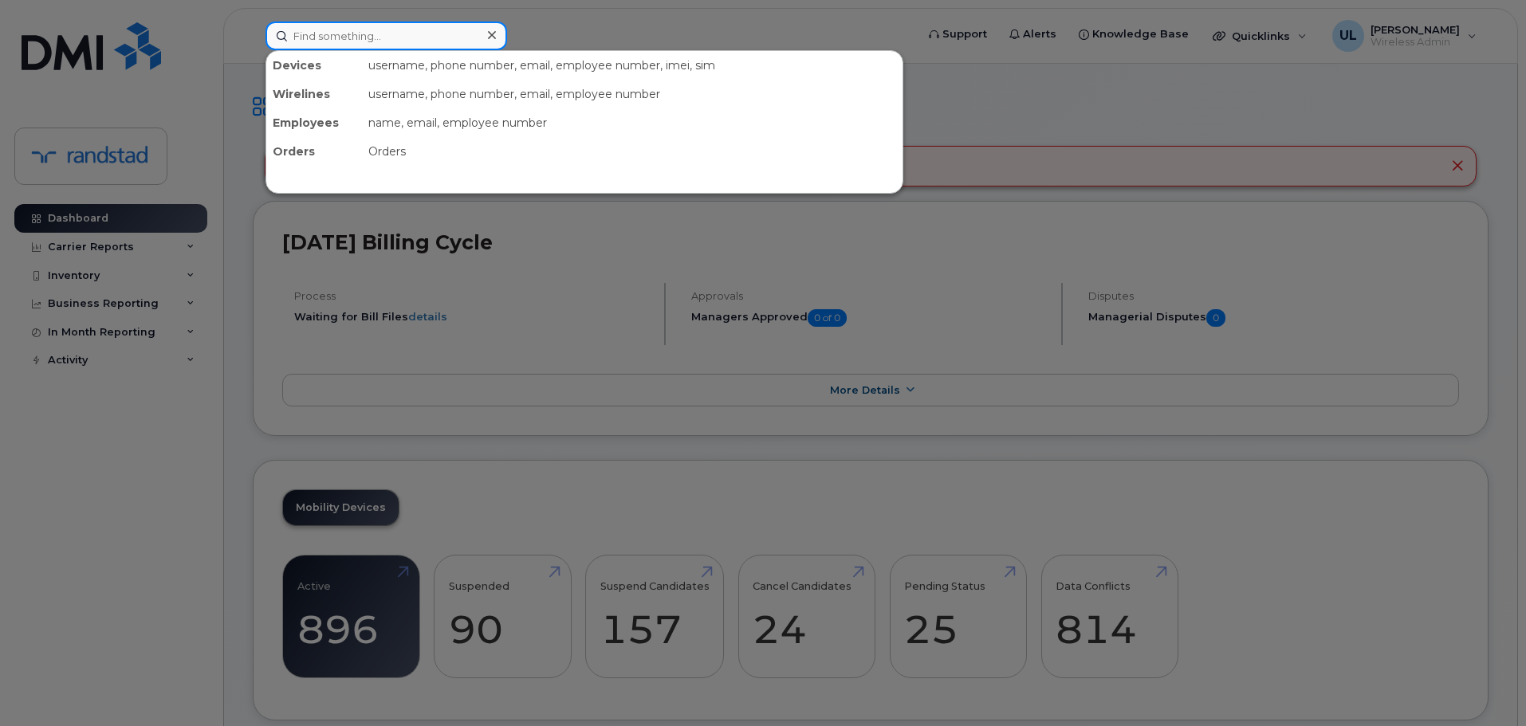
click at [434, 34] on input at bounding box center [386, 36] width 242 height 29
paste input "[PERSON_NAME]"
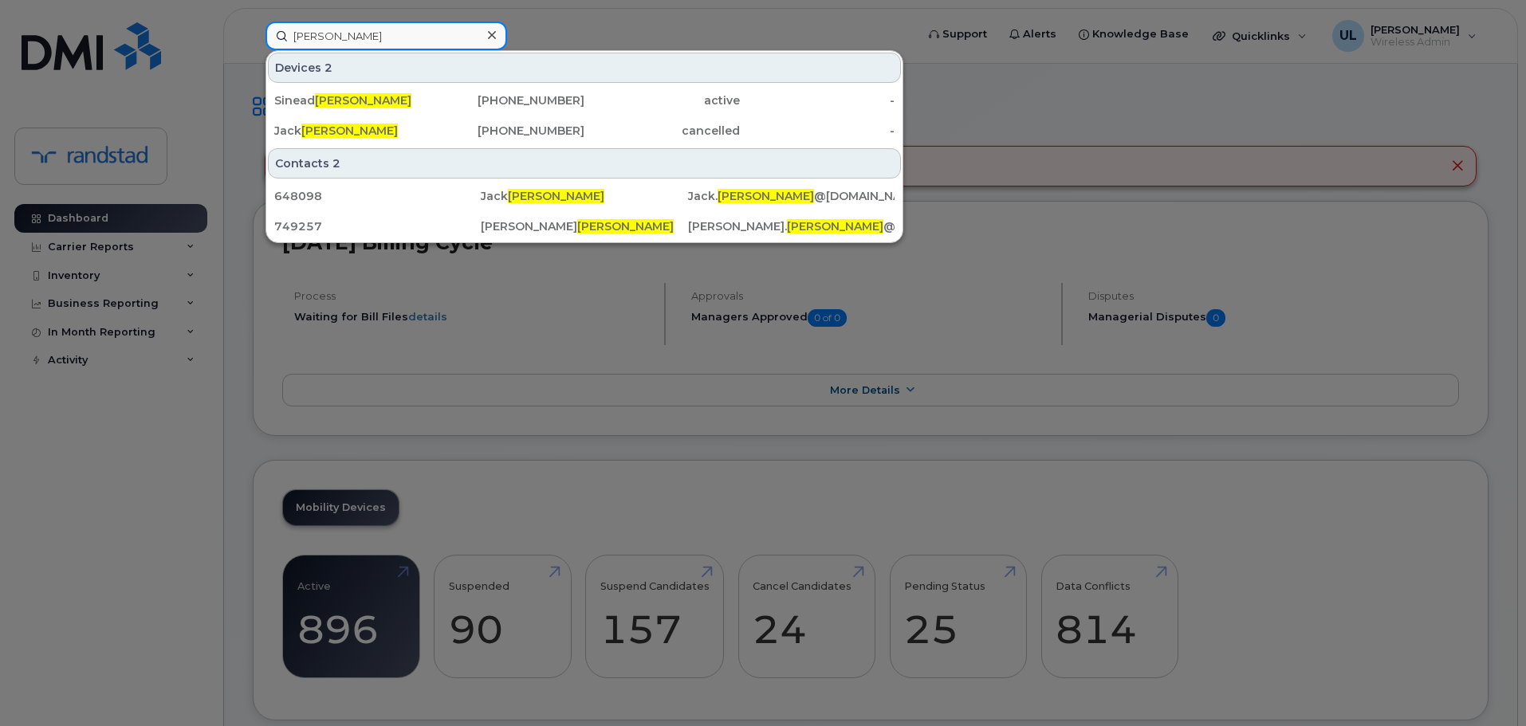
type input "[PERSON_NAME]"
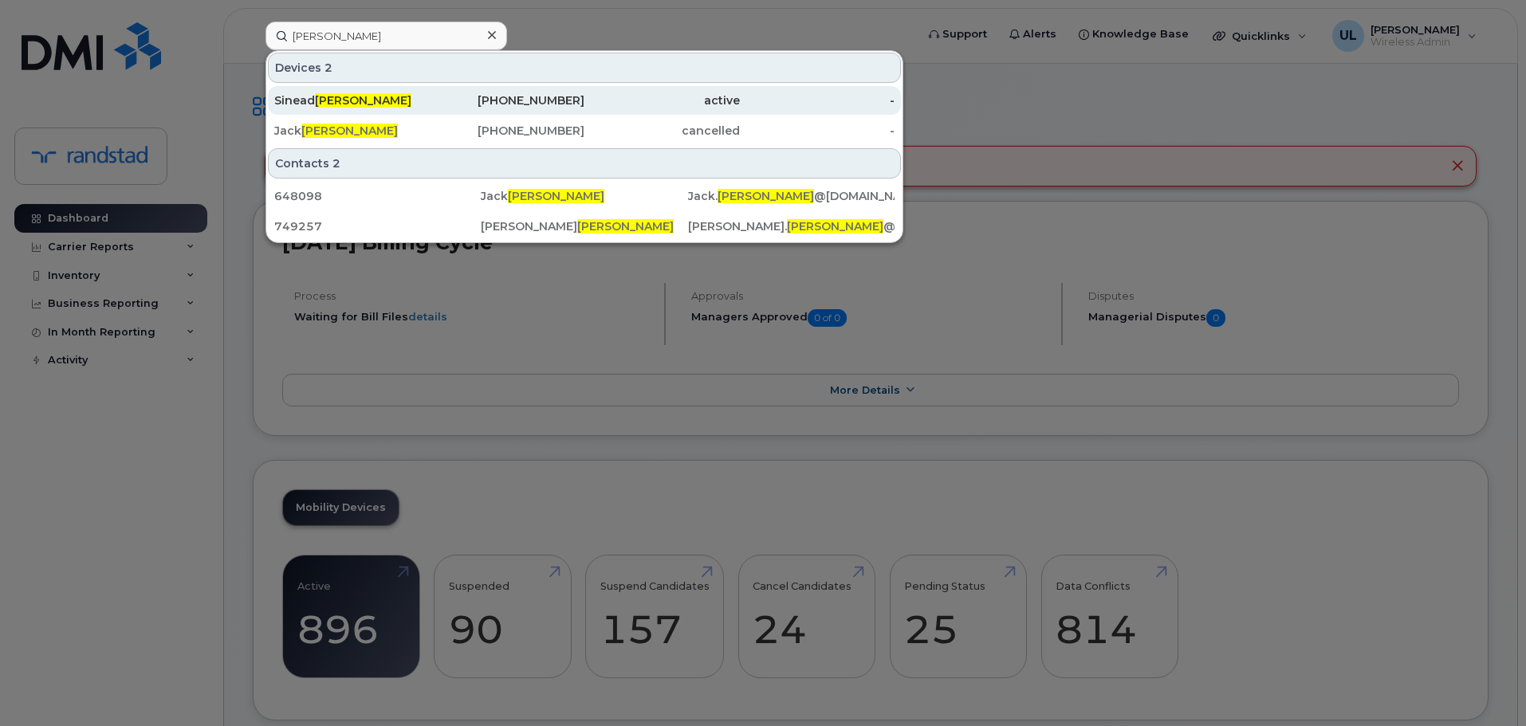
click at [418, 96] on div "[PERSON_NAME]" at bounding box center [351, 100] width 155 height 16
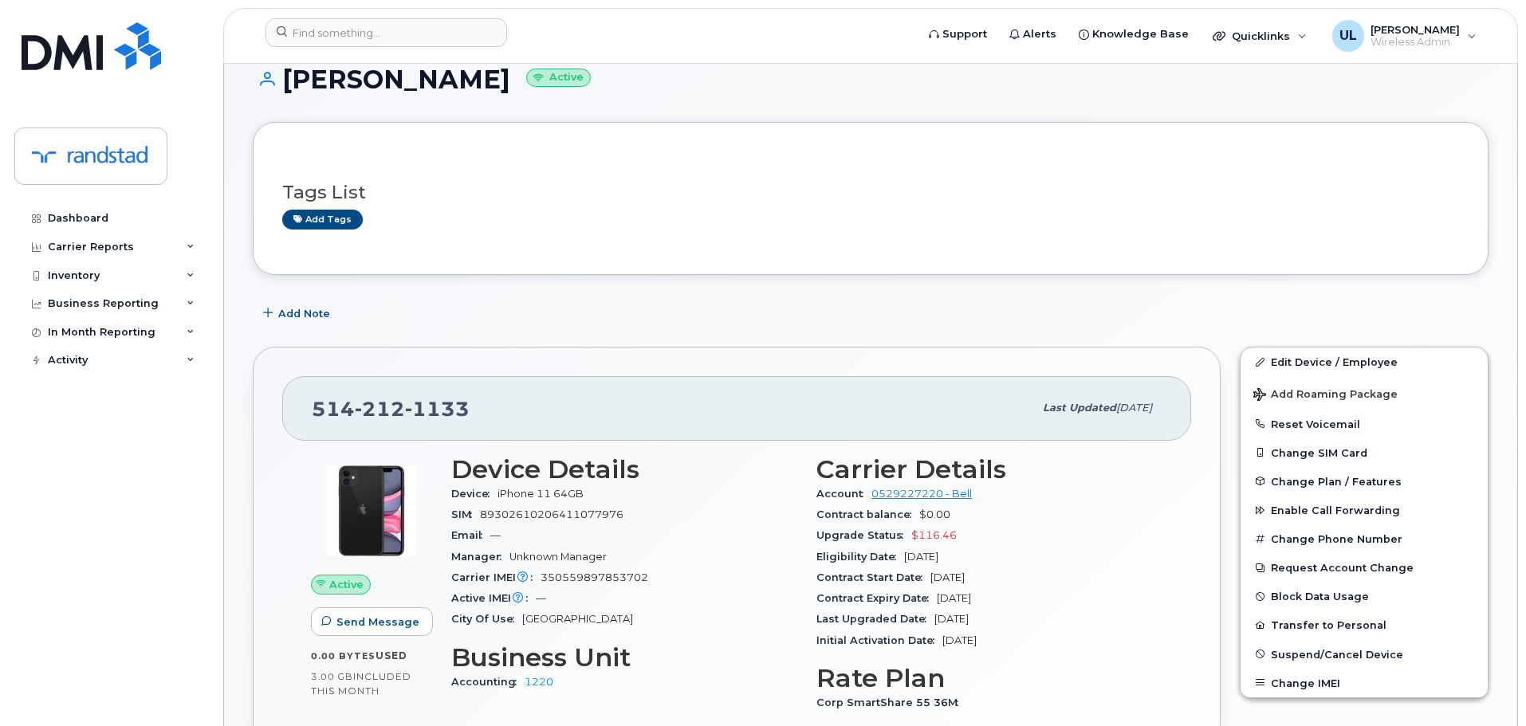
scroll to position [159, 0]
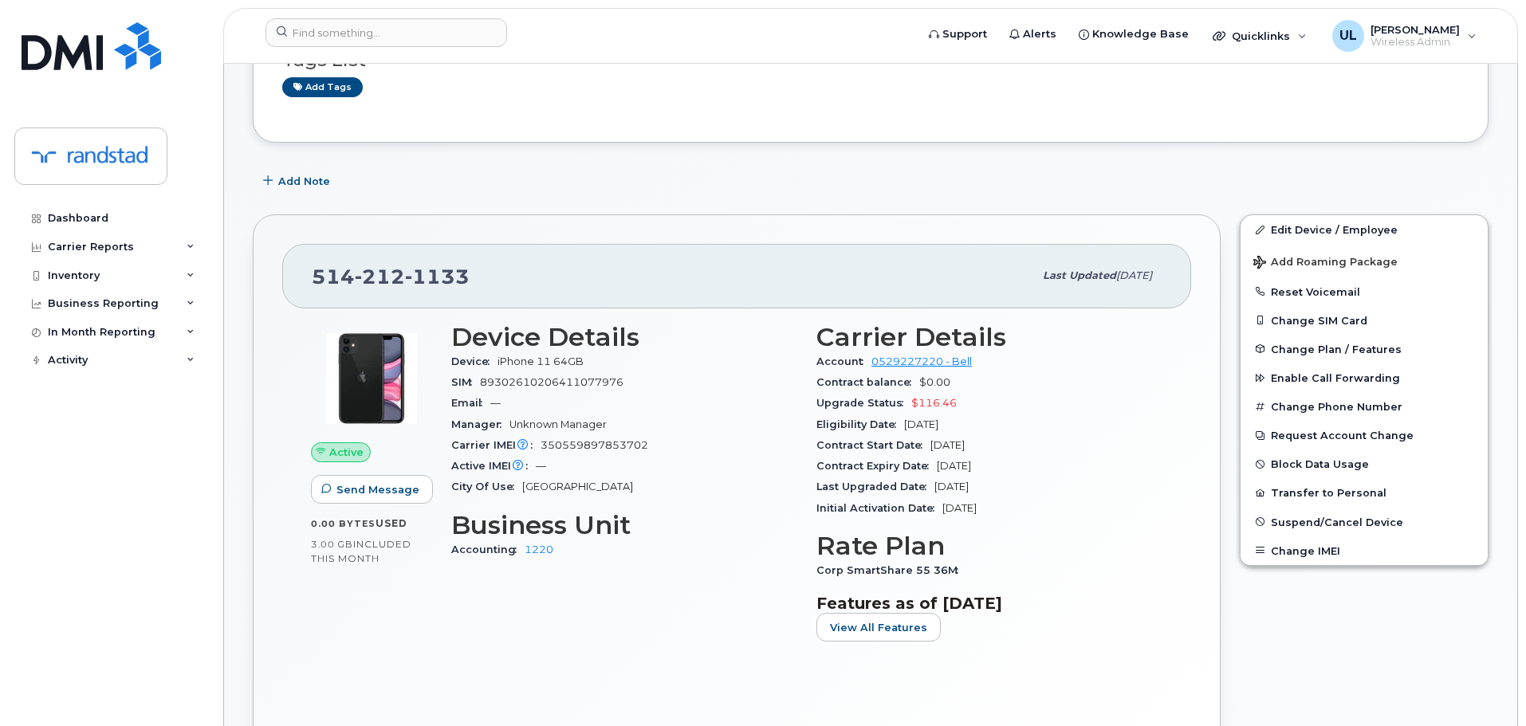
drag, startPoint x: 1019, startPoint y: 470, endPoint x: 938, endPoint y: 466, distance: 80.7
click at [938, 466] on div "Contract Expiry Date [DATE]" at bounding box center [989, 466] width 346 height 21
copy span "[DATE]"
click at [454, 265] on span "1133" at bounding box center [437, 277] width 65 height 24
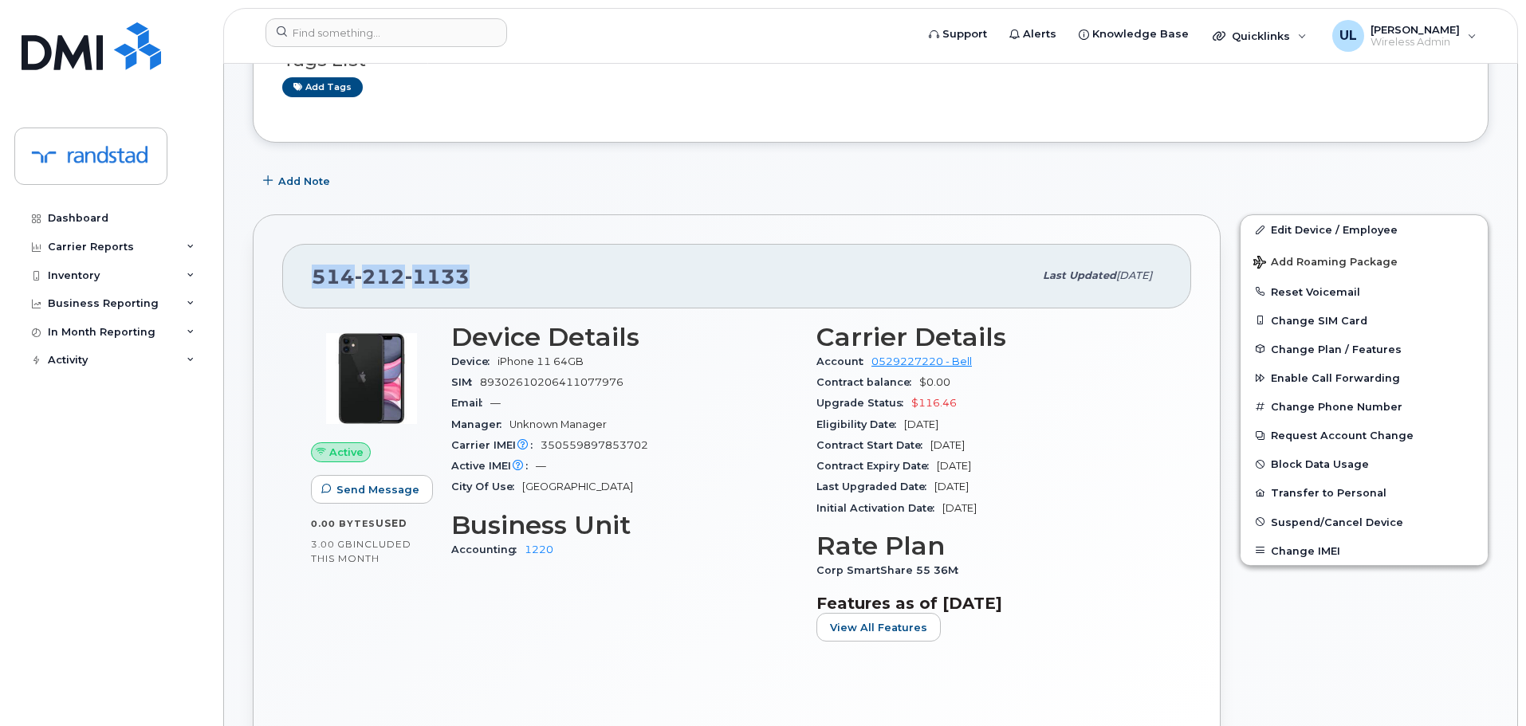
copy span "[PHONE_NUMBER]"
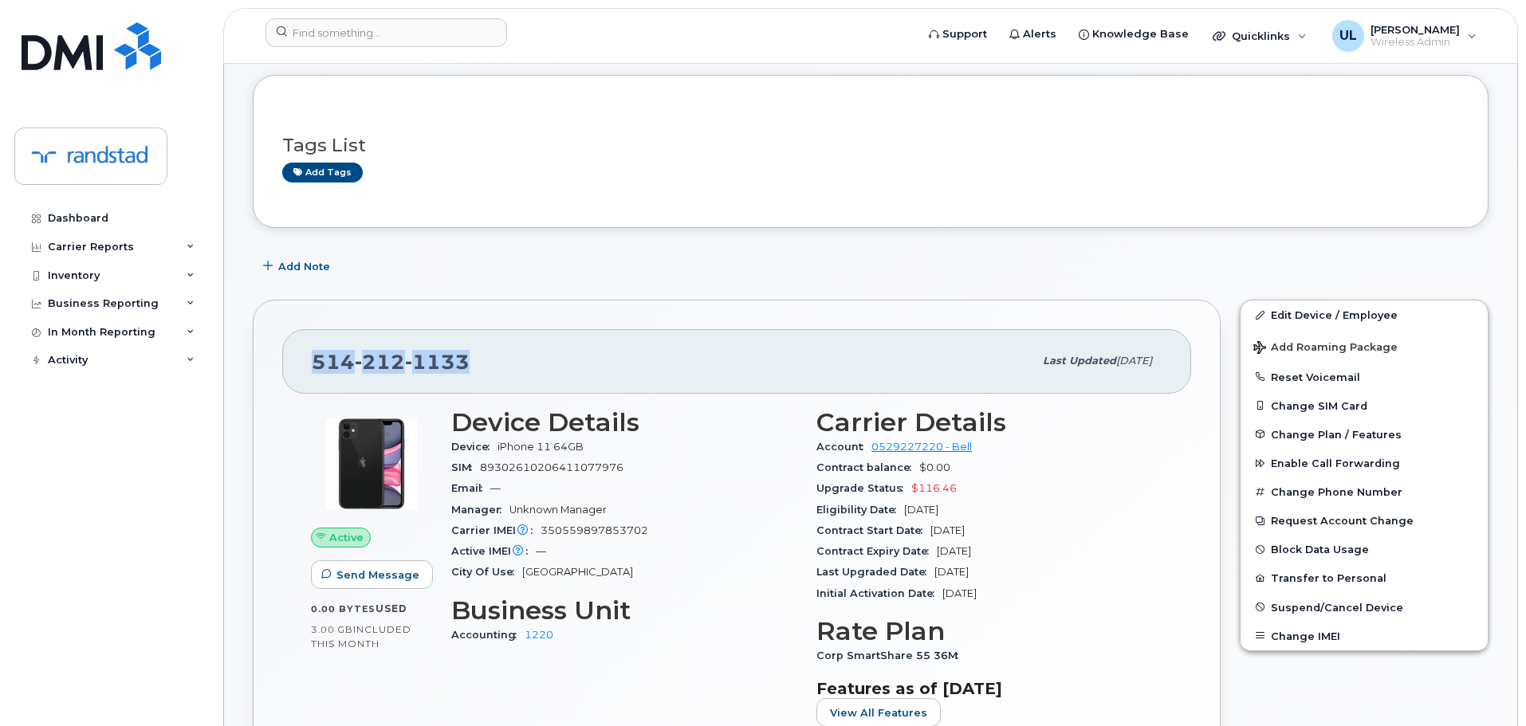
scroll to position [0, 0]
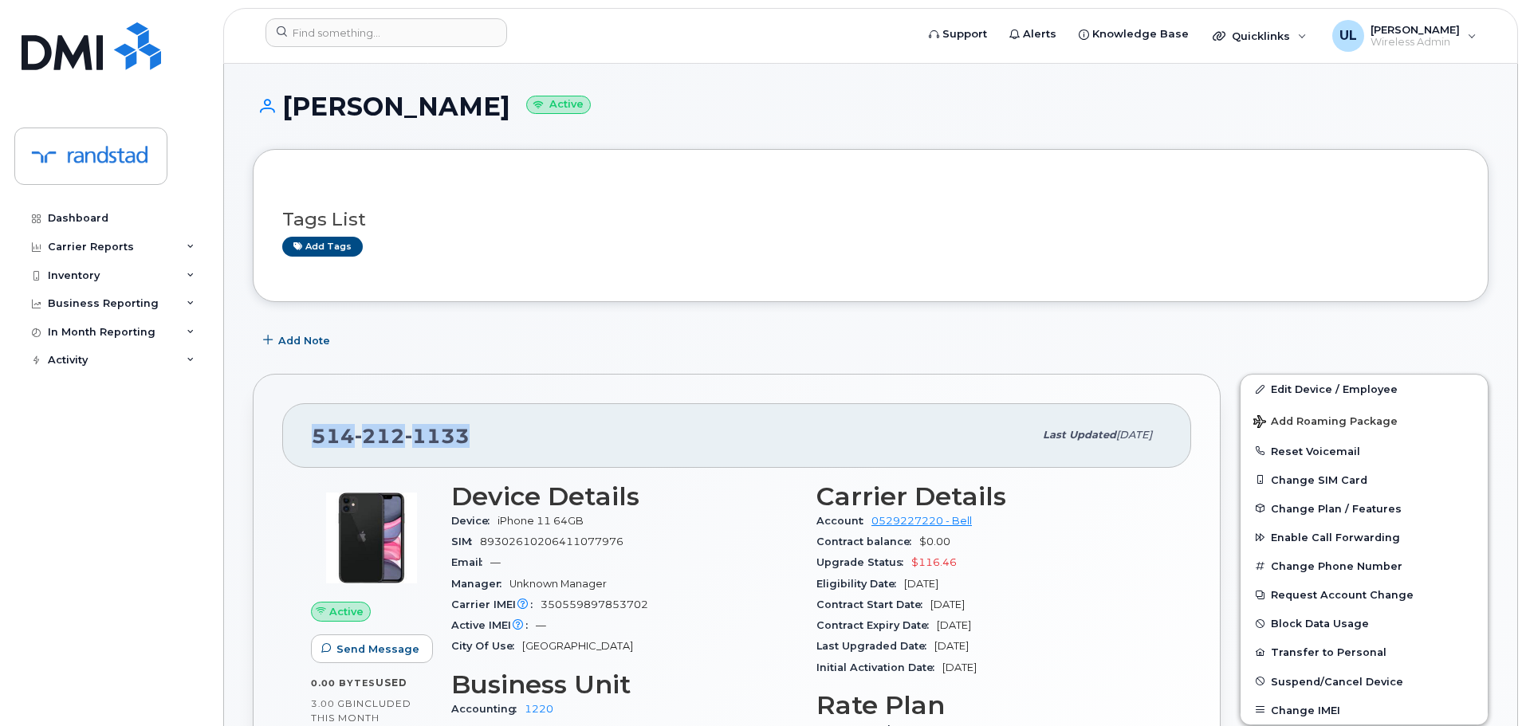
drag, startPoint x: 285, startPoint y: 106, endPoint x: 486, endPoint y: 104, distance: 201.7
click at [486, 104] on h1 "[PERSON_NAME] Active" at bounding box center [871, 106] width 1236 height 28
copy h1 "[PERSON_NAME]"
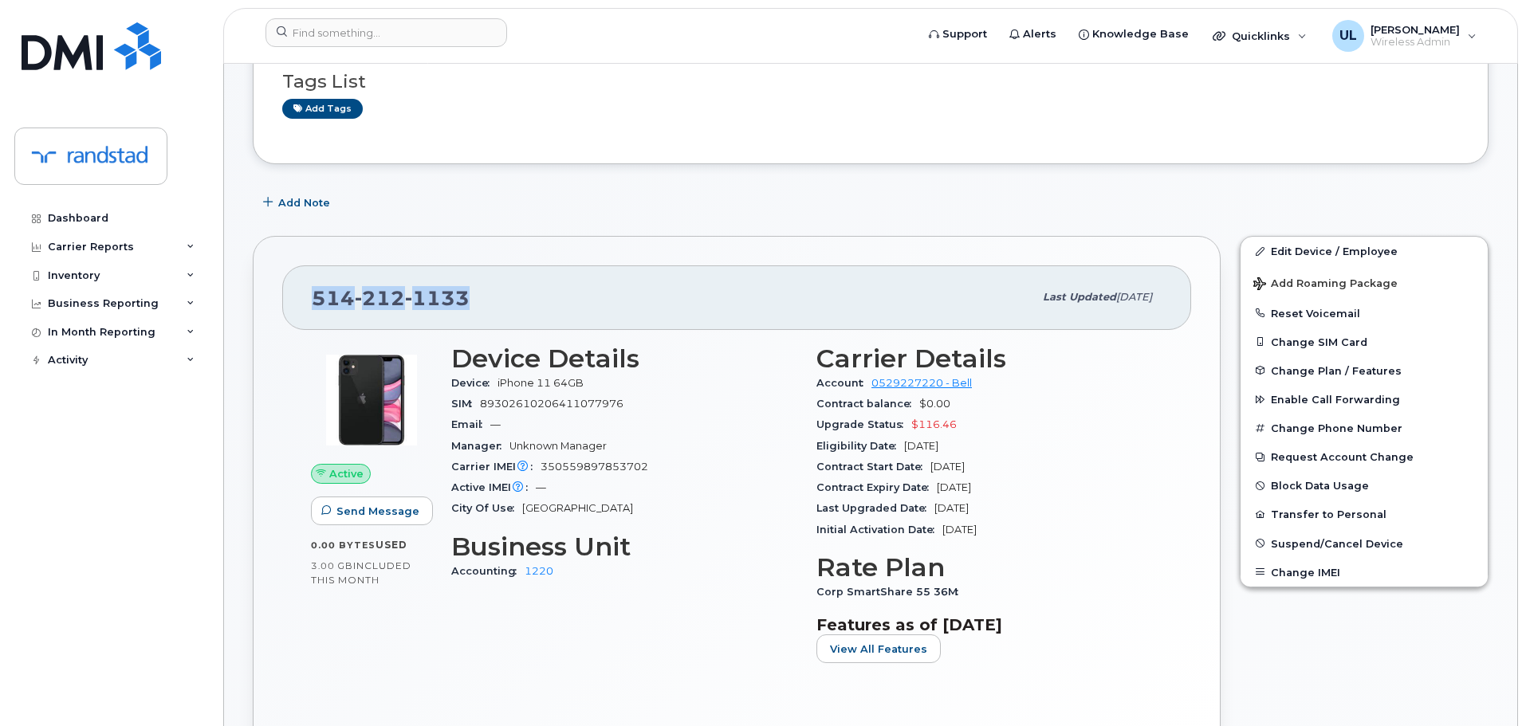
scroll to position [239, 0]
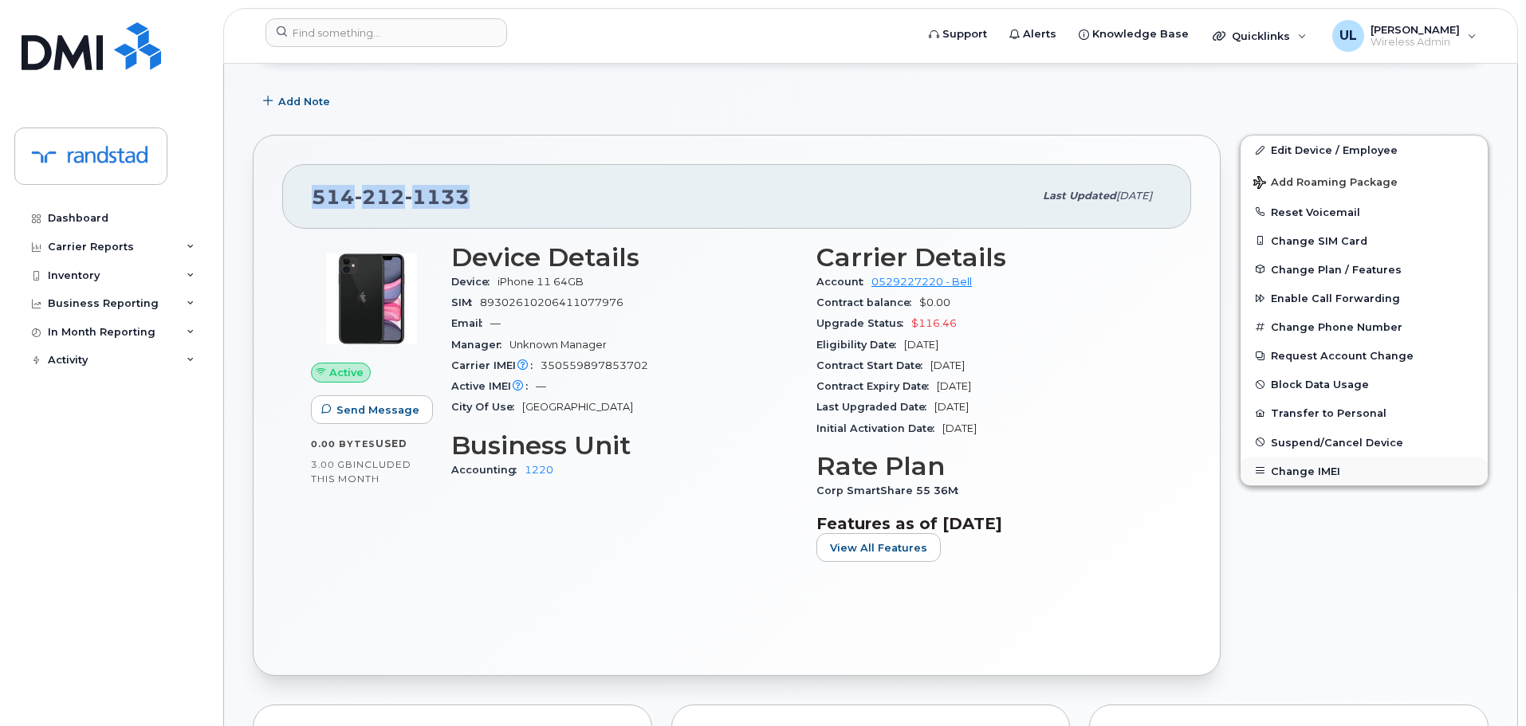
click at [1314, 477] on button "Change IMEI" at bounding box center [1363, 471] width 247 height 29
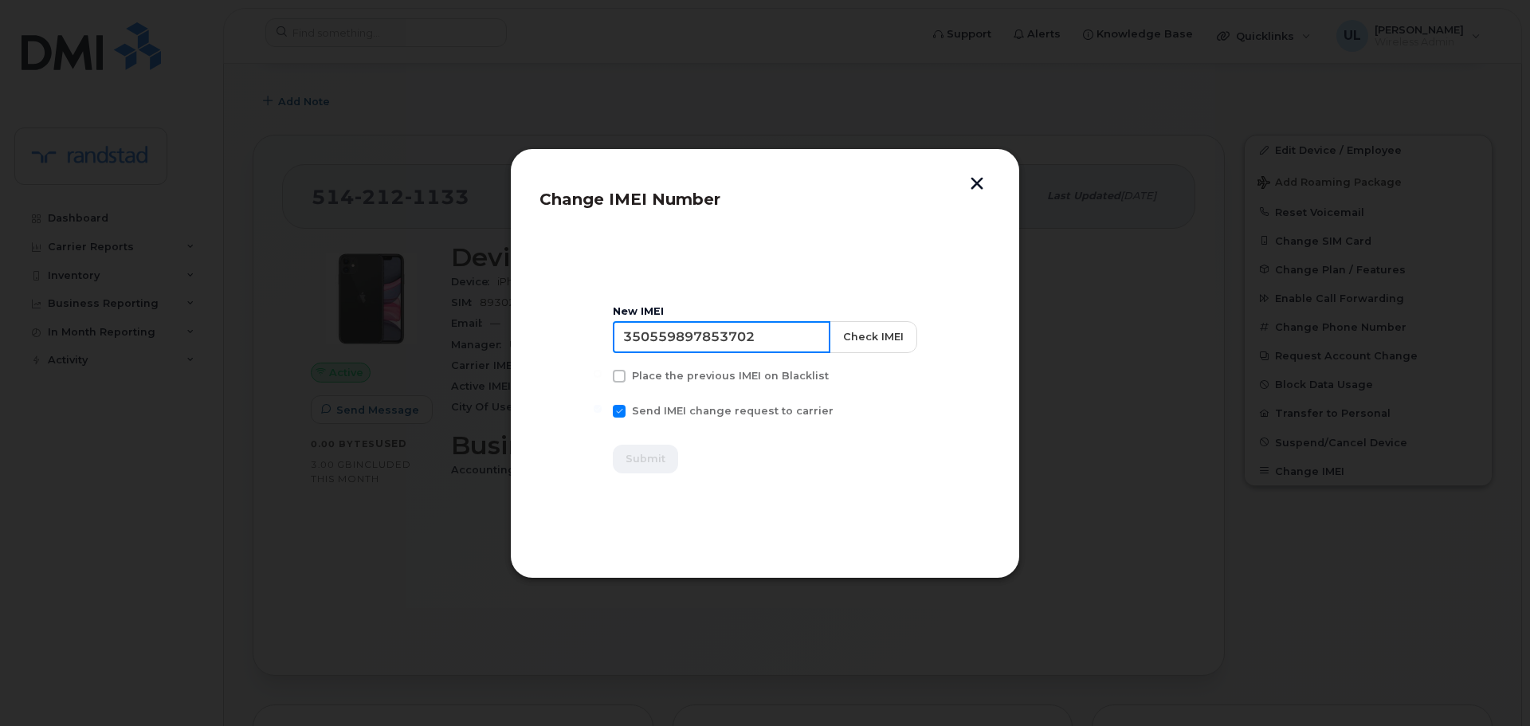
click at [746, 350] on input "350559897853702" at bounding box center [722, 337] width 218 height 32
type input "356851118271317"
click at [903, 323] on button "Check IMEI" at bounding box center [873, 337] width 88 height 32
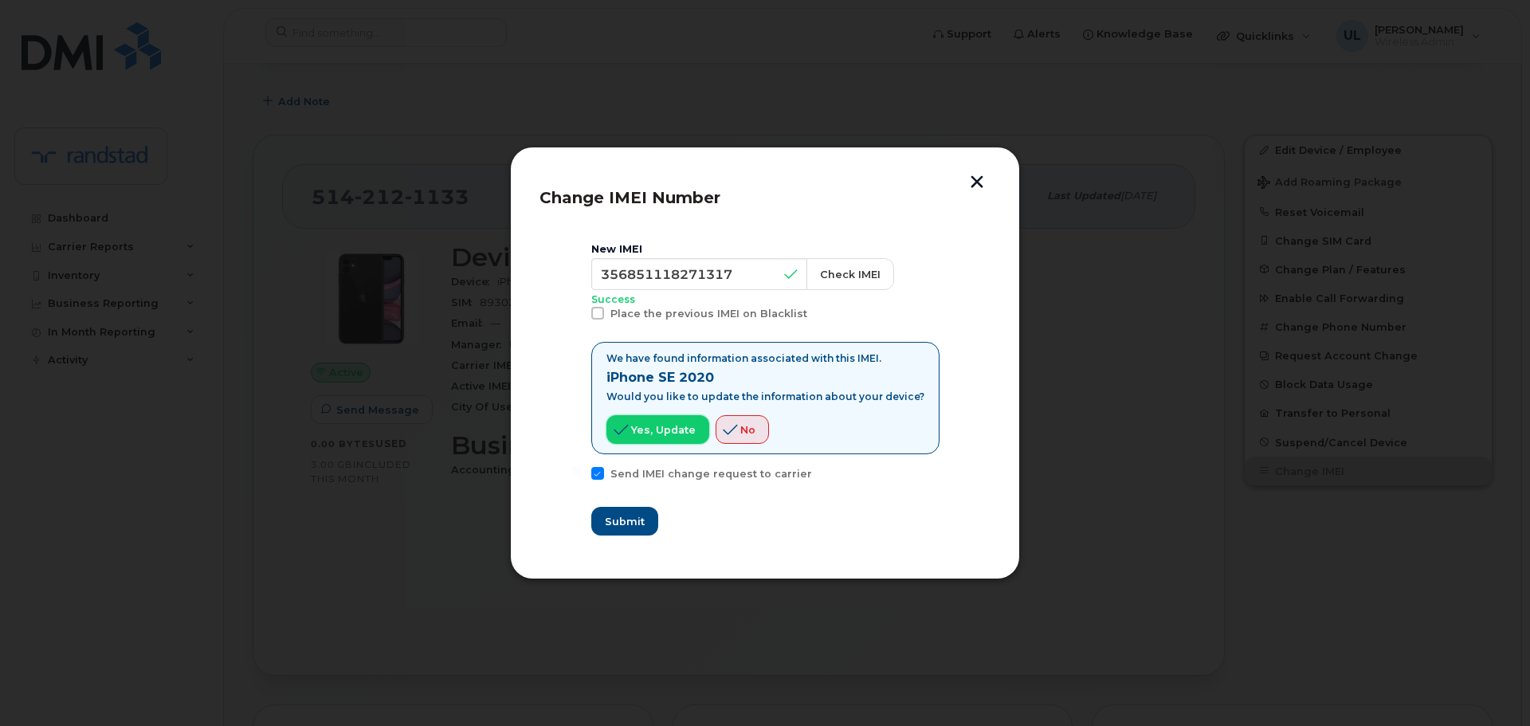
click at [666, 426] on span "Yes, update" at bounding box center [663, 429] width 65 height 15
click at [629, 519] on span "Submit" at bounding box center [624, 521] width 40 height 15
drag, startPoint x: 743, startPoint y: 277, endPoint x: 504, endPoint y: 275, distance: 239.1
click at [505, 275] on div "Change IMEI Number New IMEI [TECHNICAL_ID] Check IMEI Success Place the previou…" at bounding box center [765, 363] width 1530 height 726
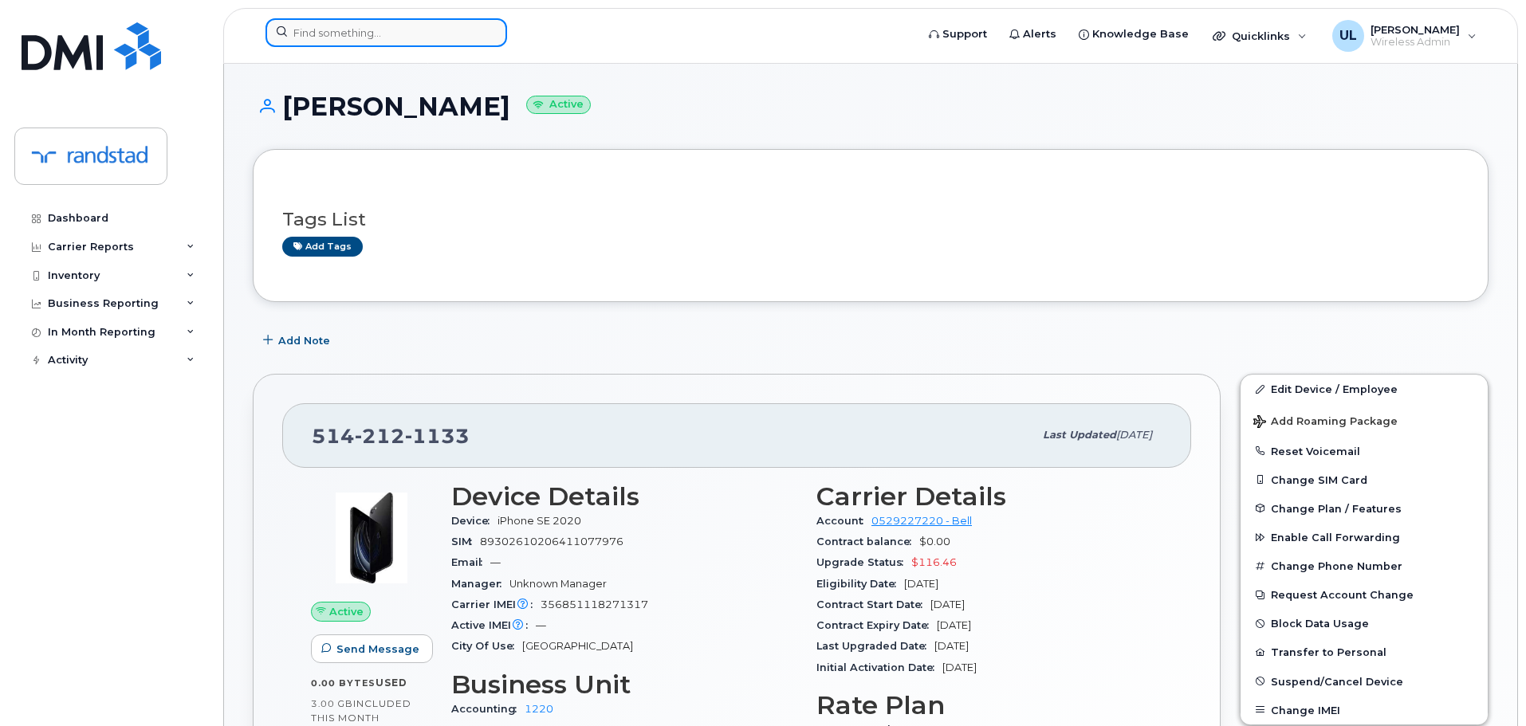
click at [474, 41] on input at bounding box center [386, 32] width 242 height 29
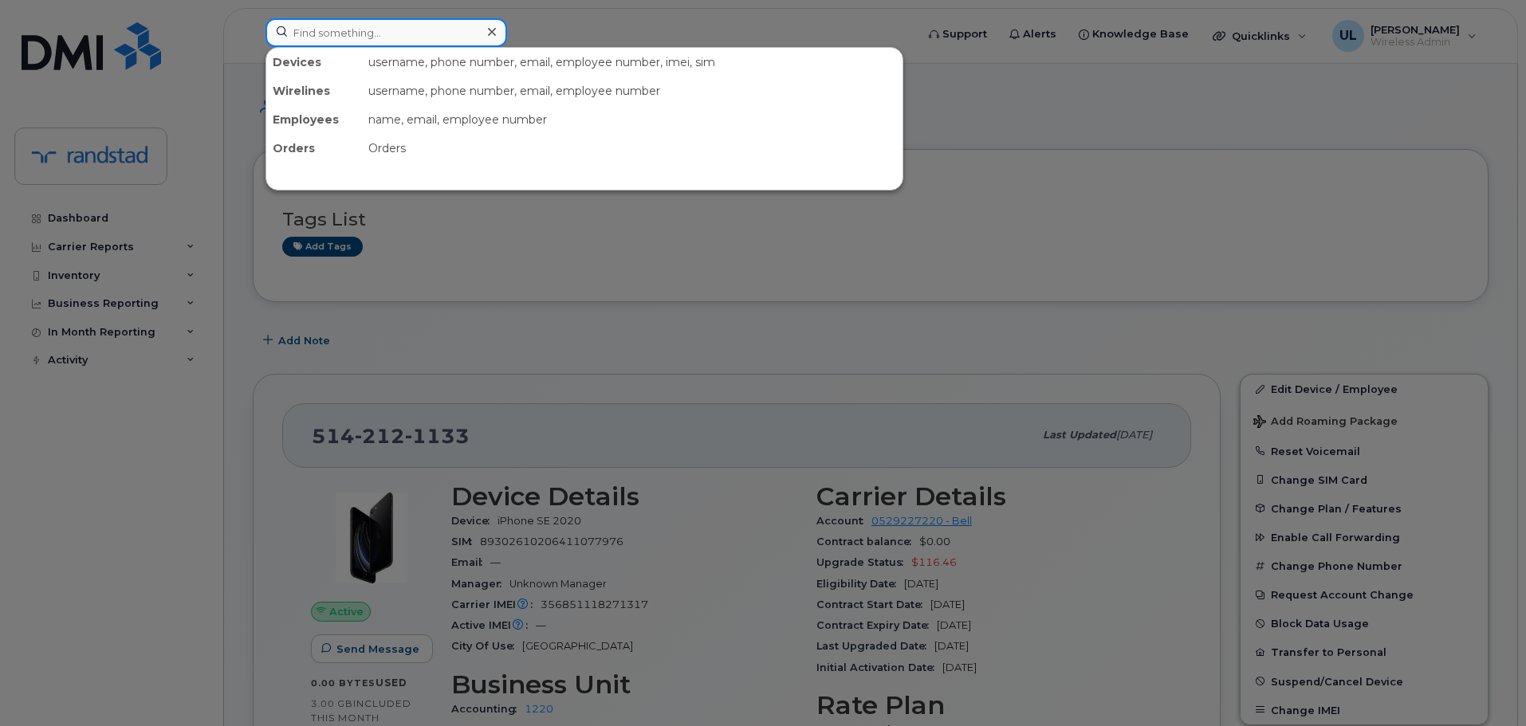
paste input "356851118271317"
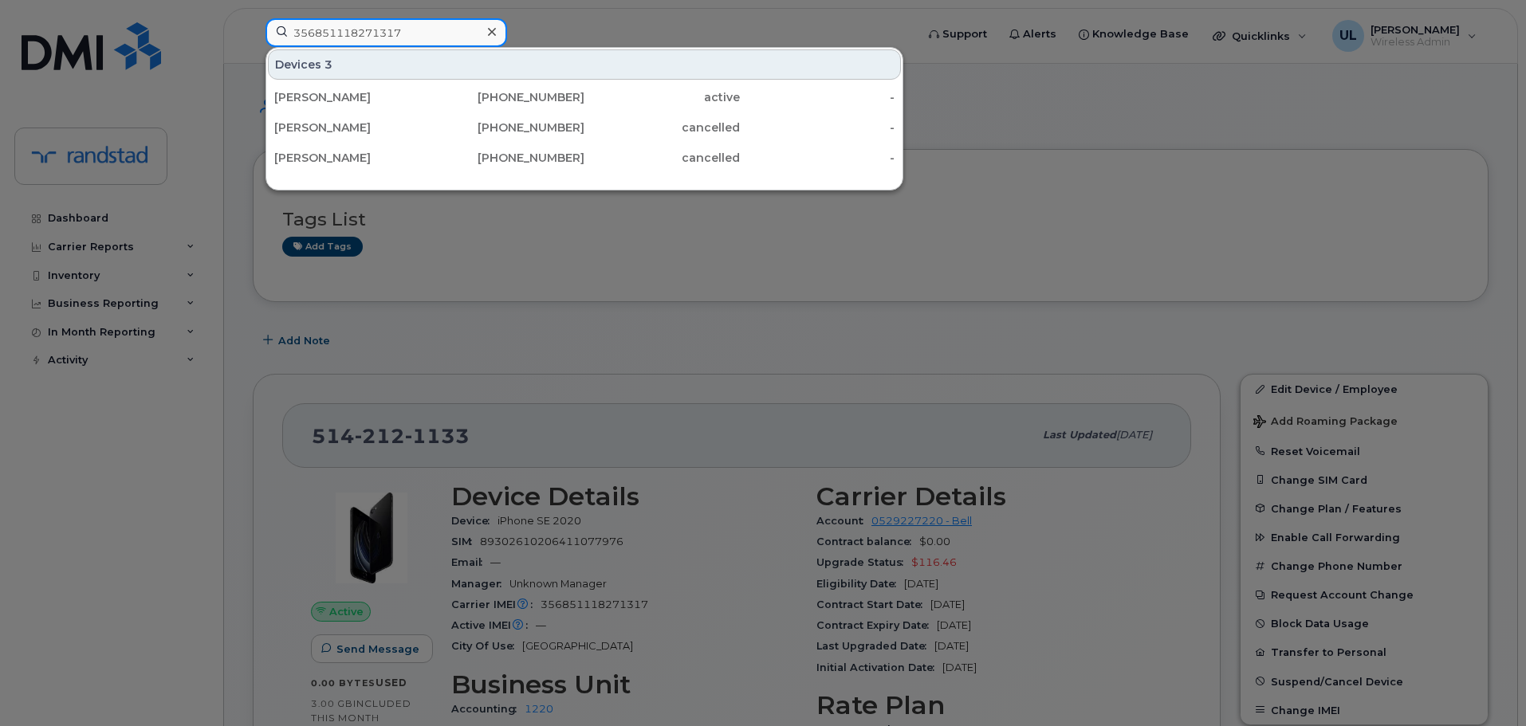
type input "356851118271317"
click at [607, 352] on div at bounding box center [763, 363] width 1526 height 726
